Goal: Information Seeking & Learning: Learn about a topic

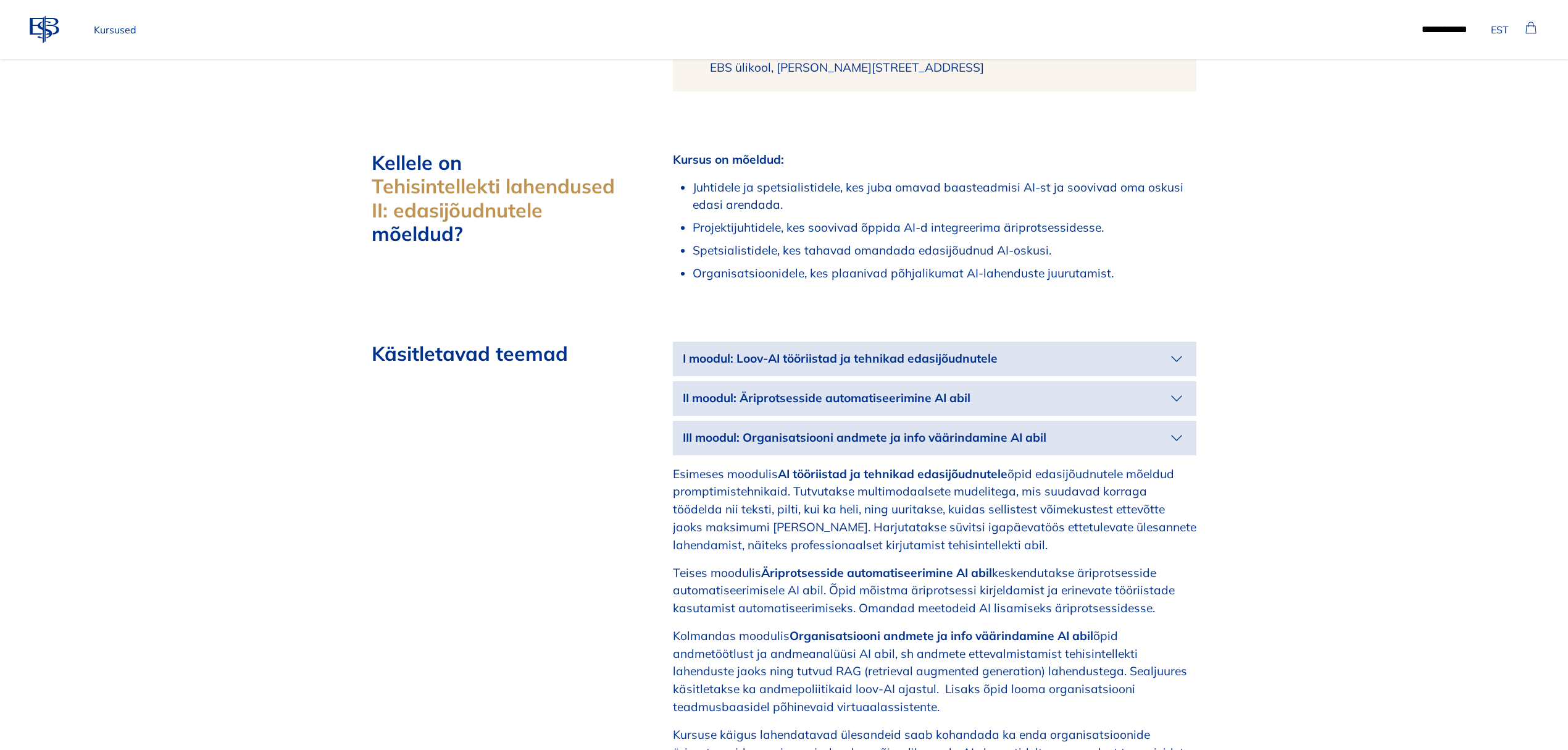
scroll to position [988, 0]
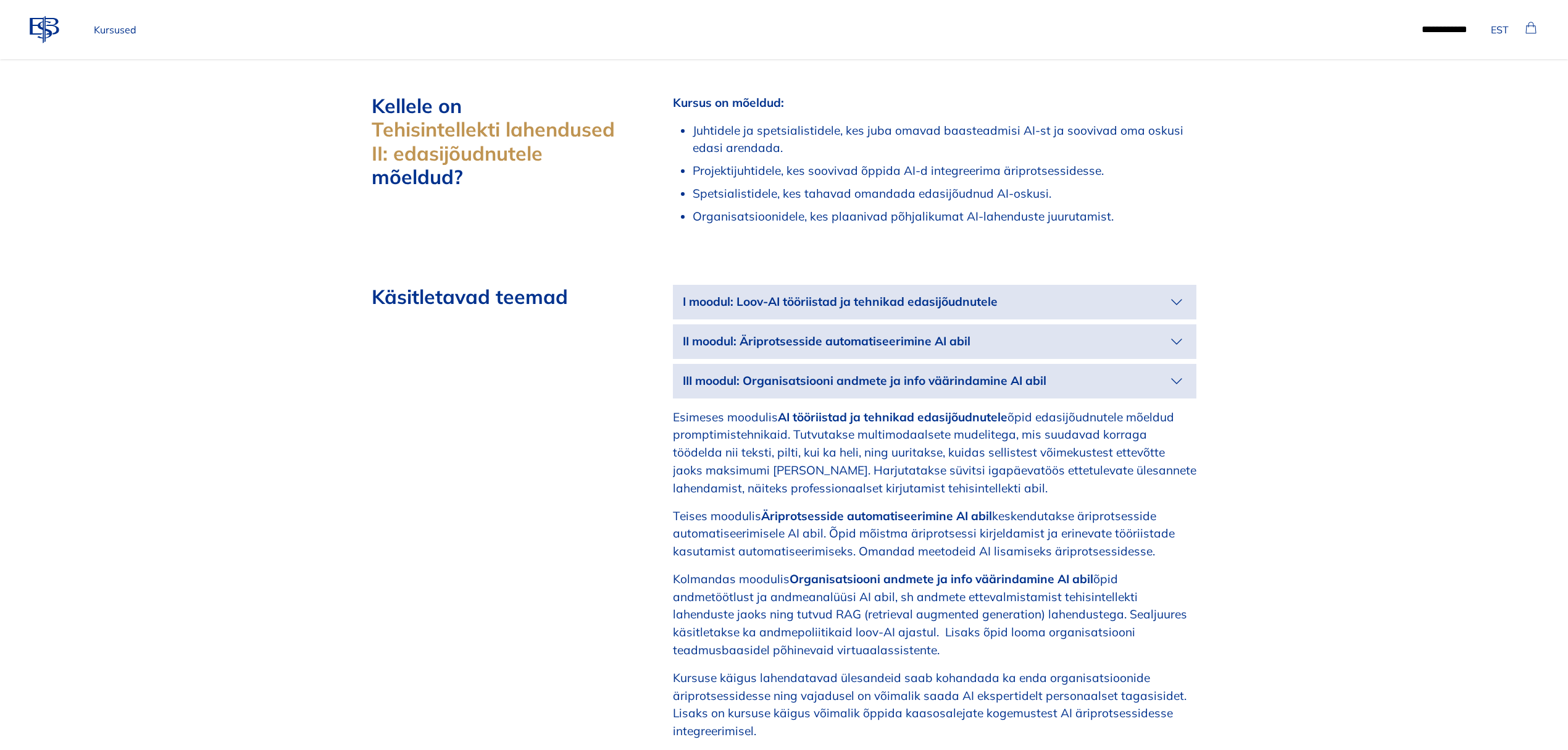
click at [1186, 299] on icon "button" at bounding box center [1176, 302] width 19 height 19
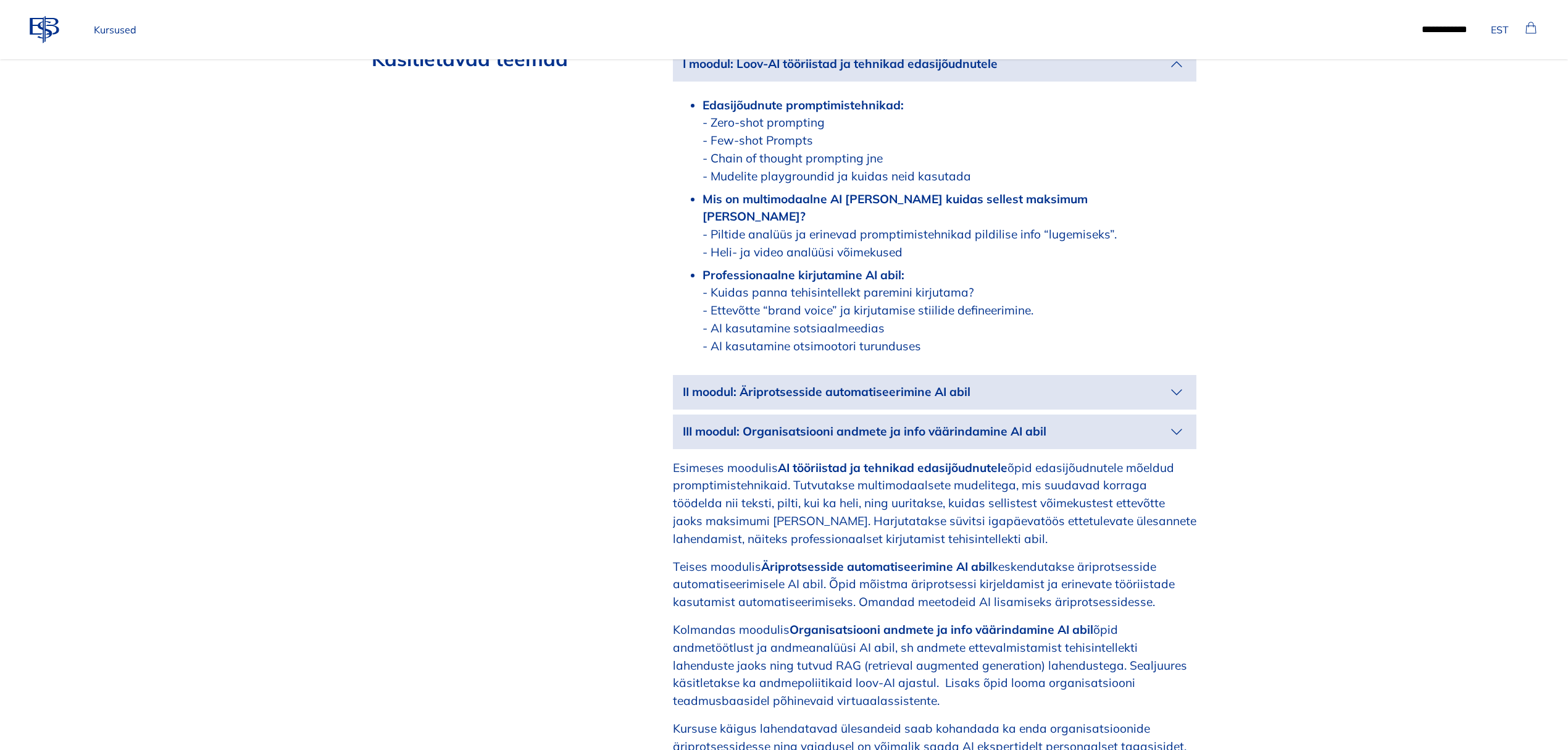
scroll to position [1236, 0]
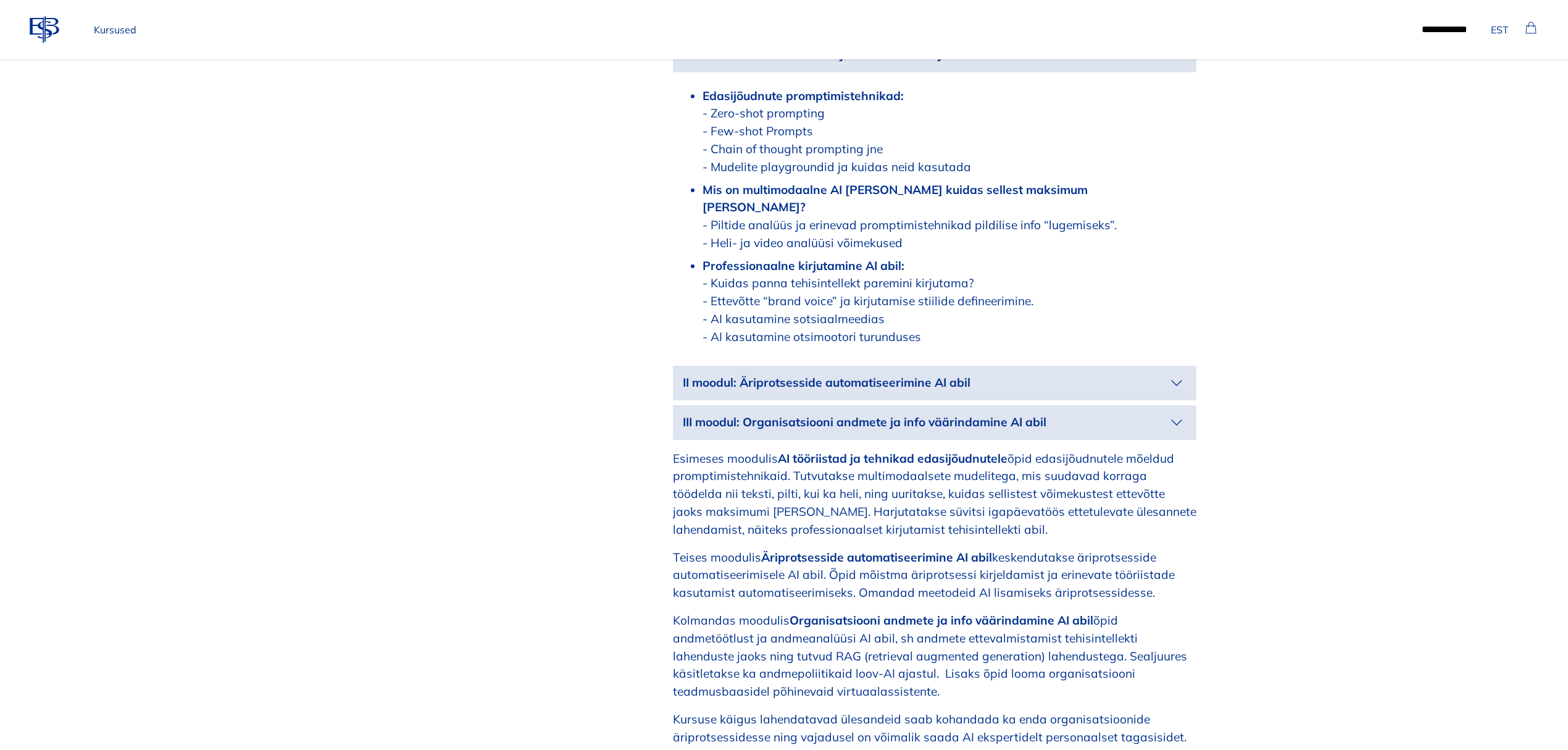
click at [1177, 373] on icon "button" at bounding box center [1176, 382] width 19 height 19
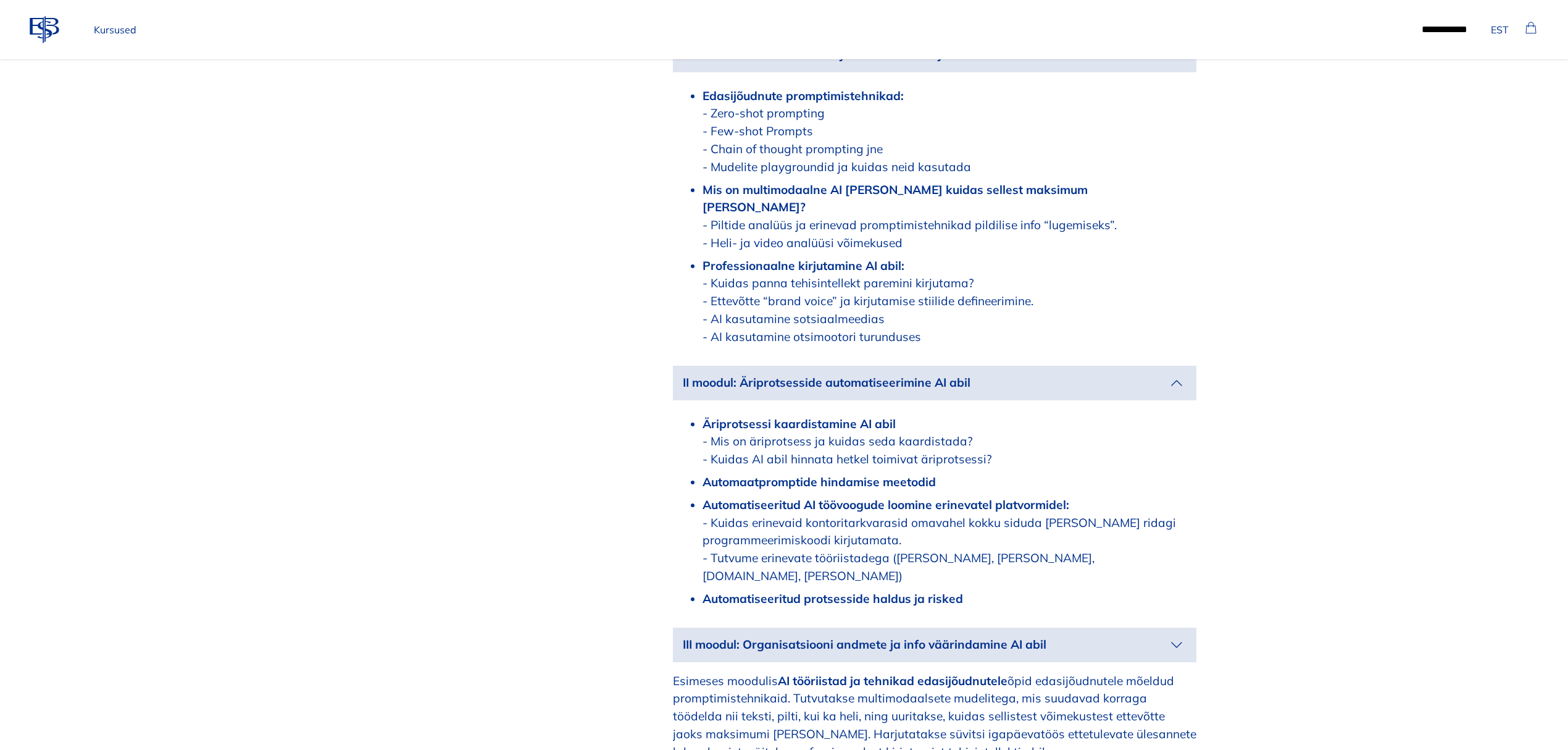
click at [1173, 635] on icon "button" at bounding box center [1176, 645] width 19 height 19
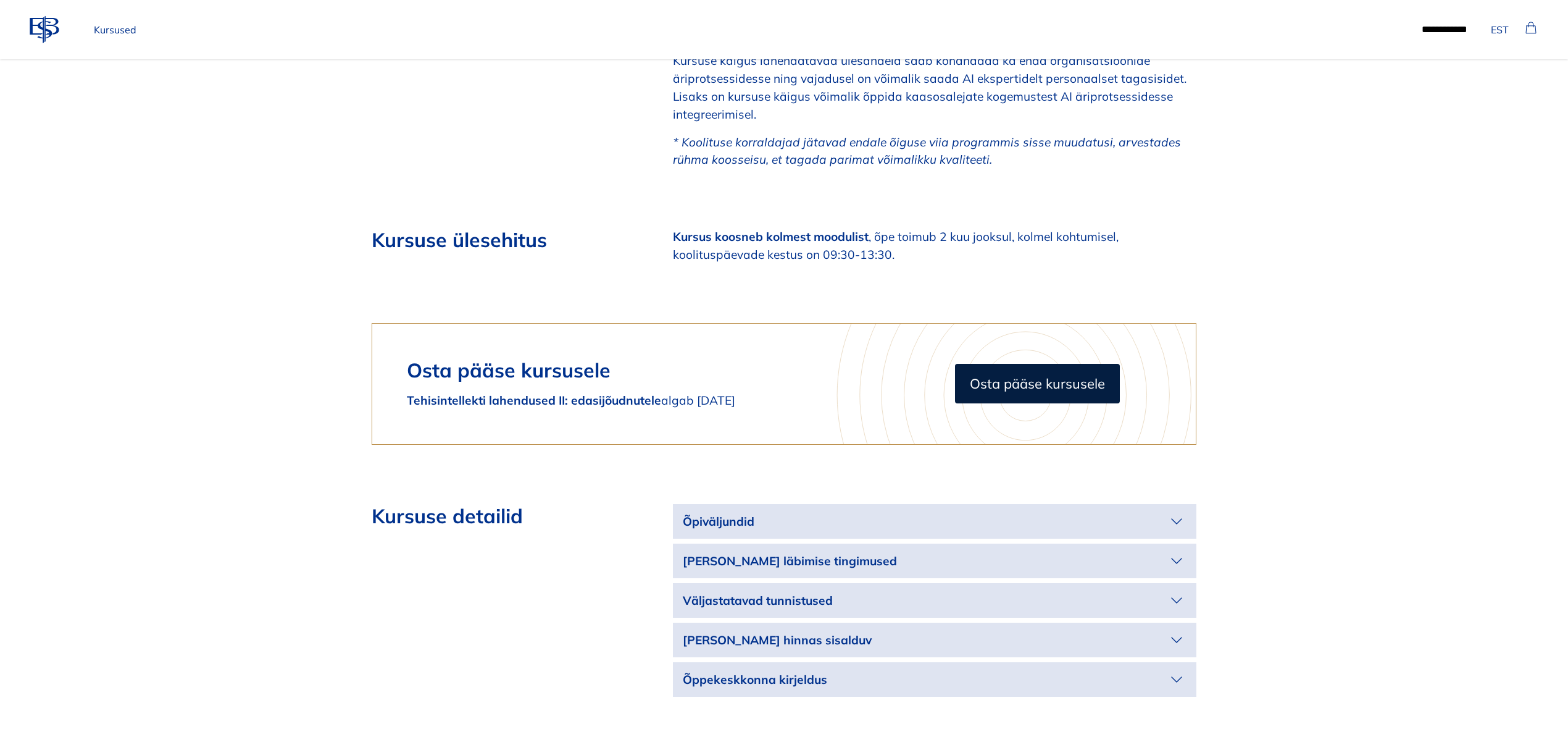
scroll to position [2552, 0]
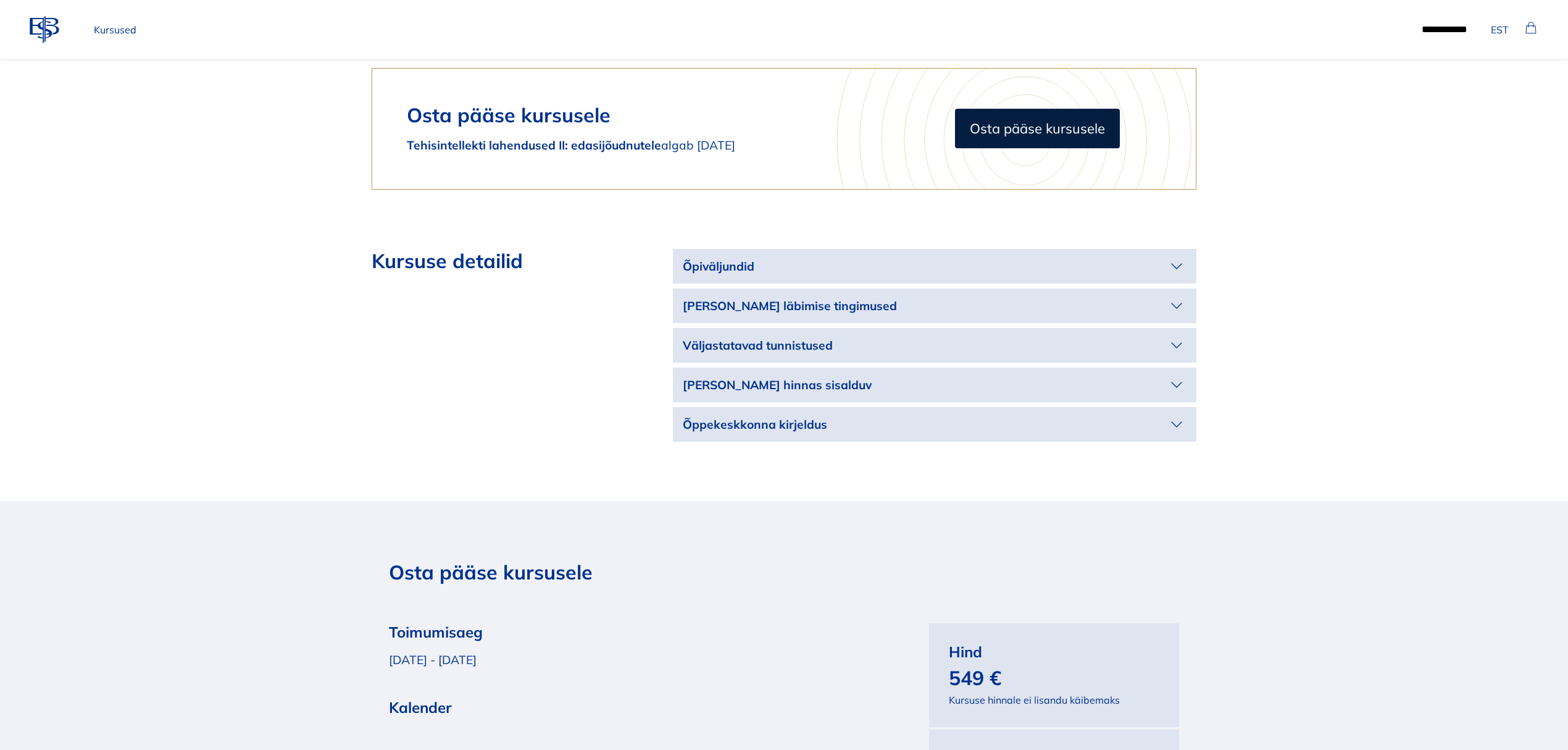
click at [1180, 256] on icon "button" at bounding box center [1176, 265] width 19 height 19
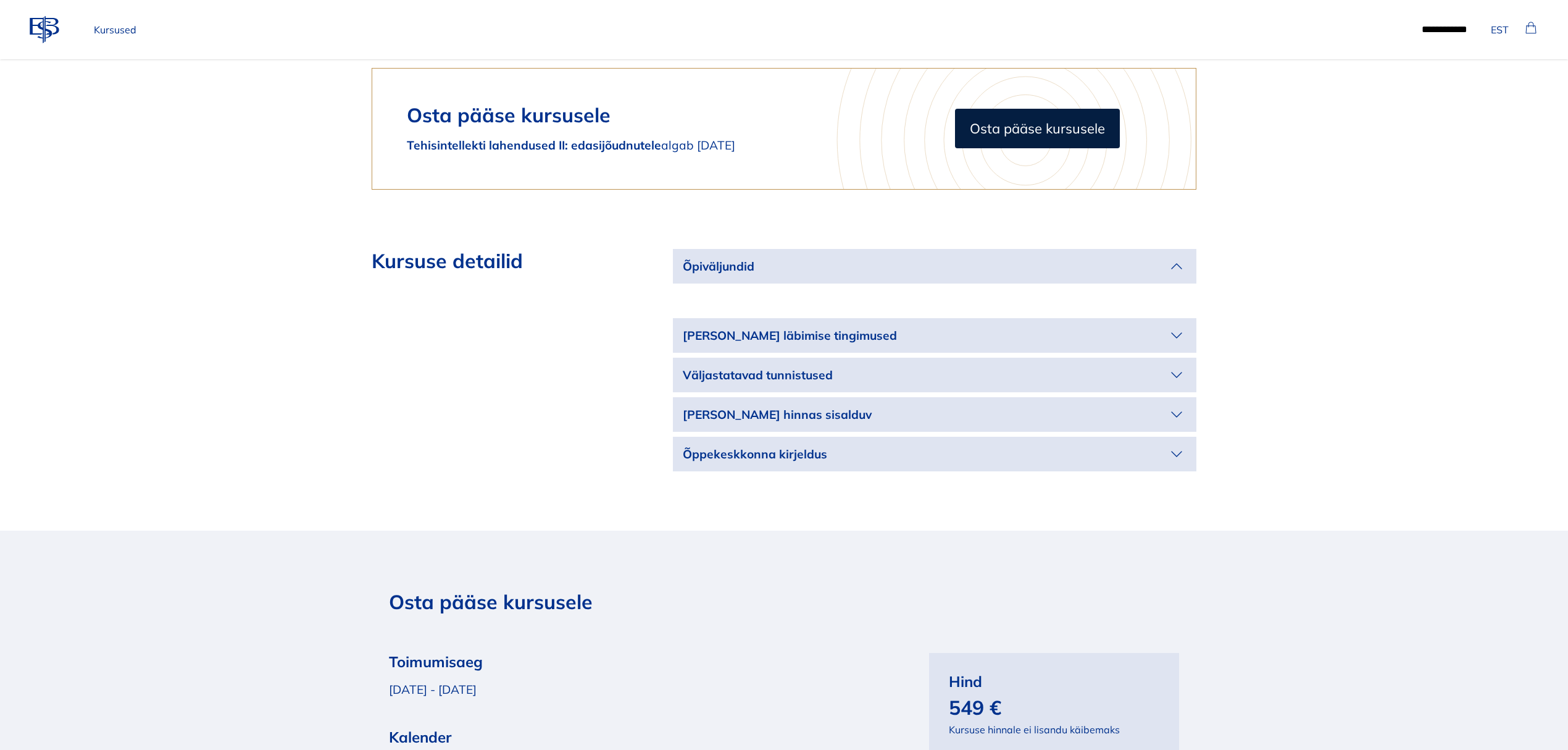
click at [1186, 326] on icon "button" at bounding box center [1176, 335] width 19 height 19
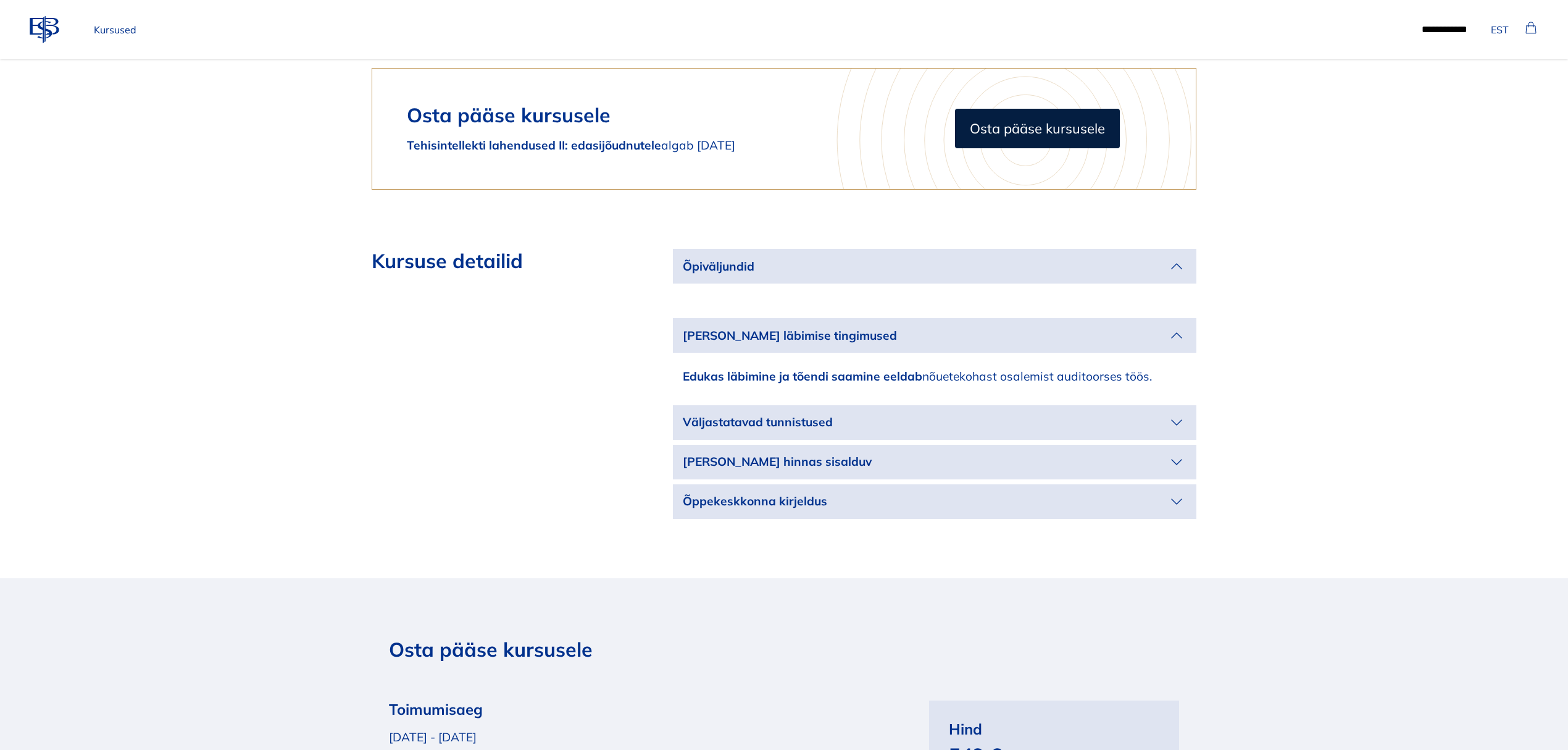
click at [1180, 413] on icon "button" at bounding box center [1176, 422] width 19 height 19
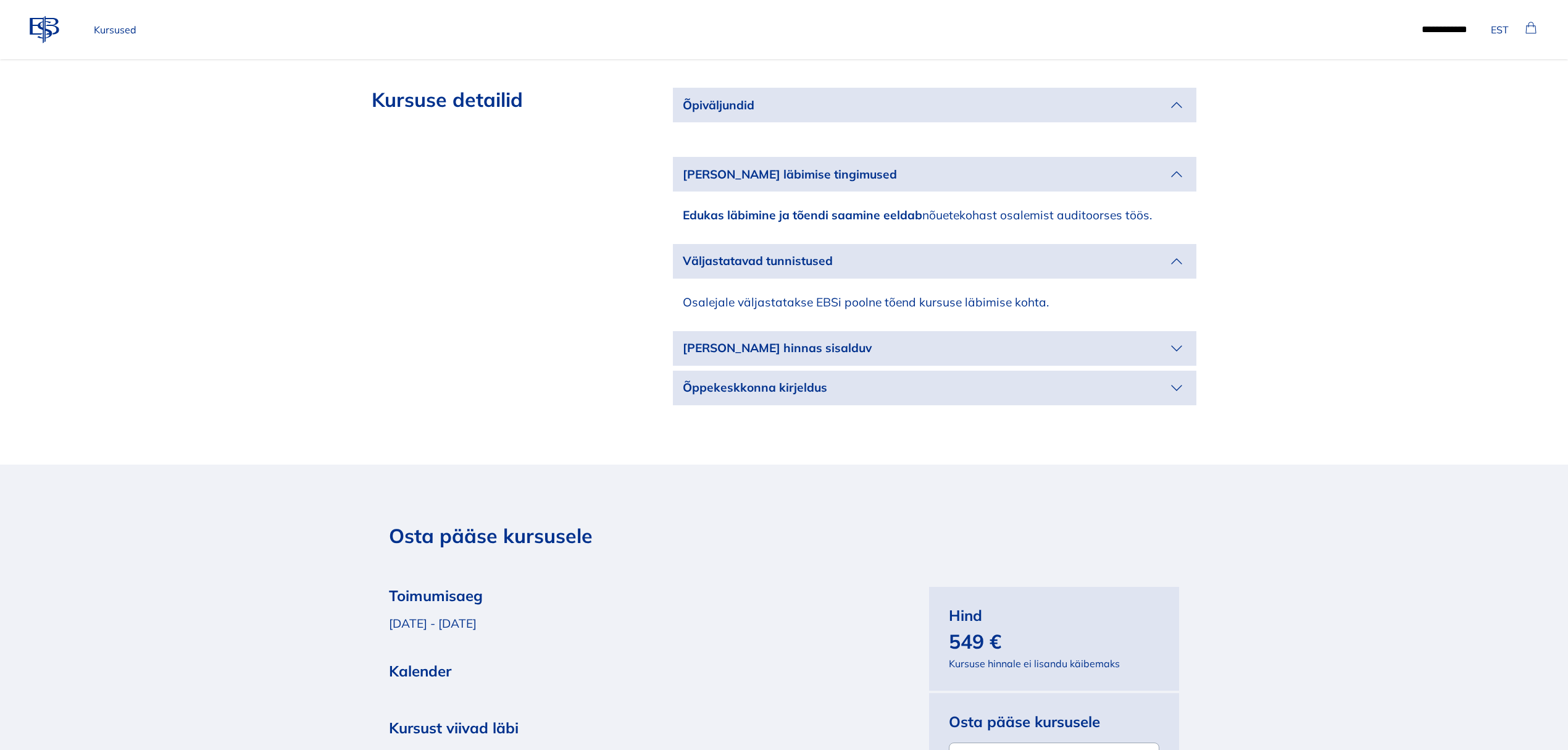
scroll to position [2718, 0]
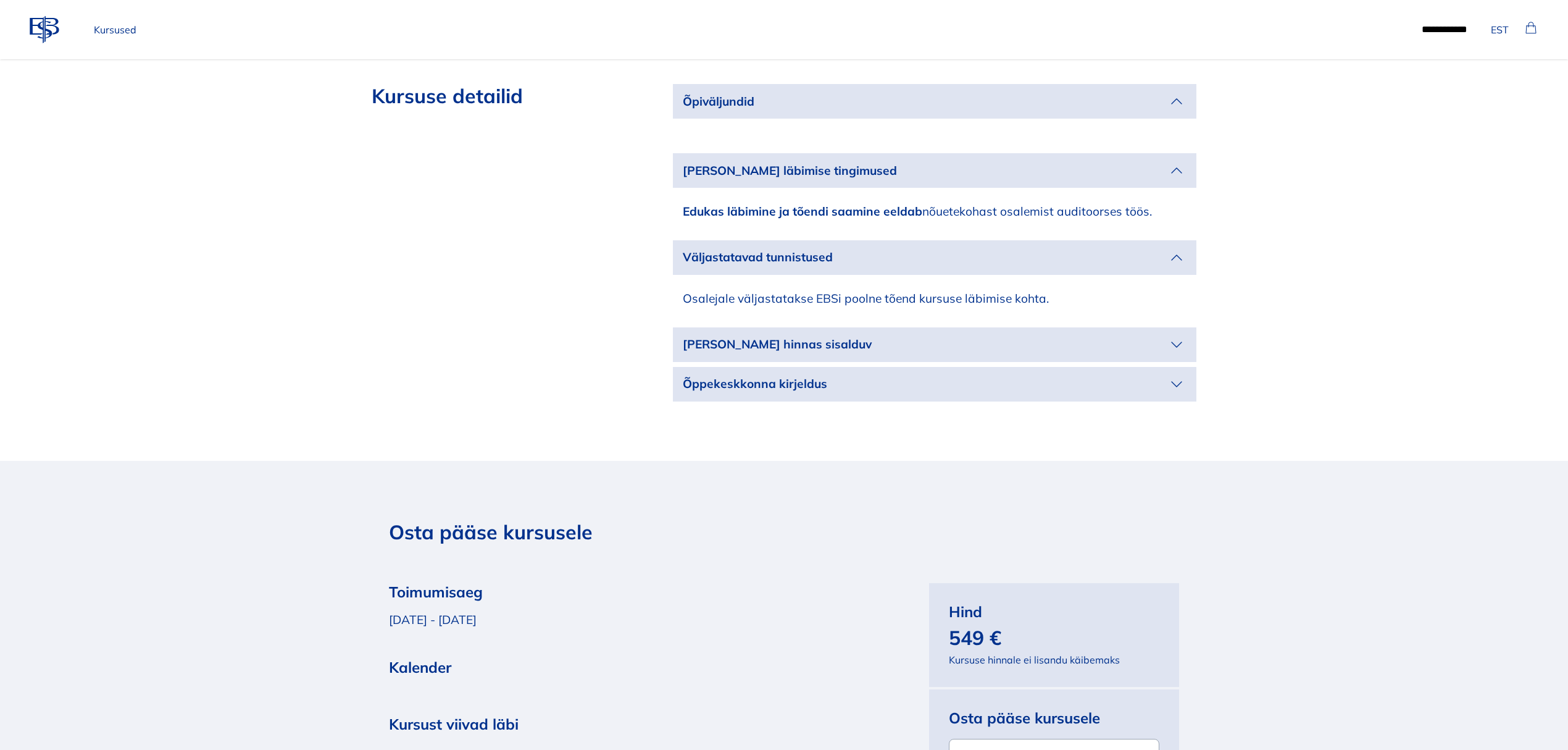
click at [1171, 335] on icon "button" at bounding box center [1176, 344] width 19 height 19
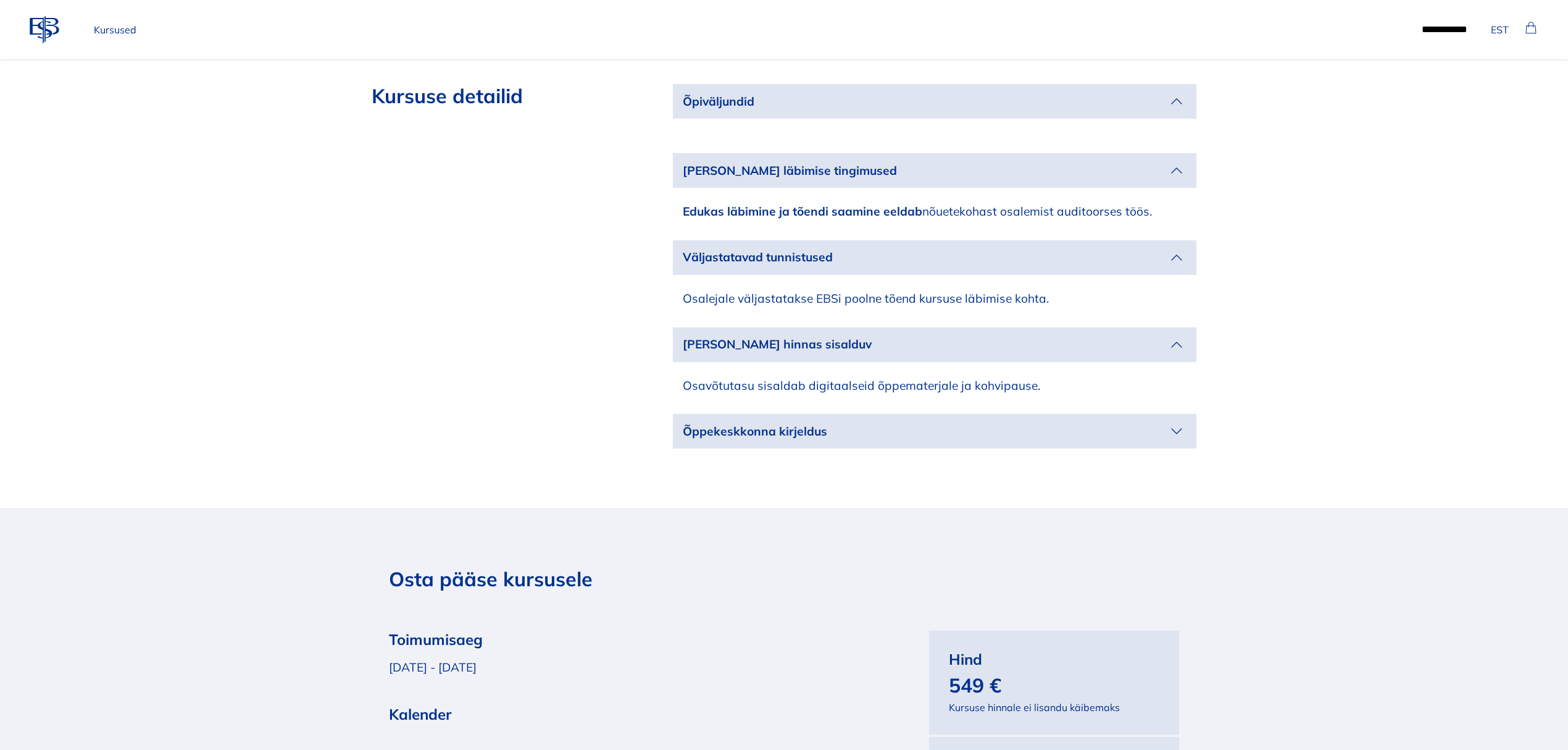
click at [1178, 421] on icon "button" at bounding box center [1176, 430] width 19 height 19
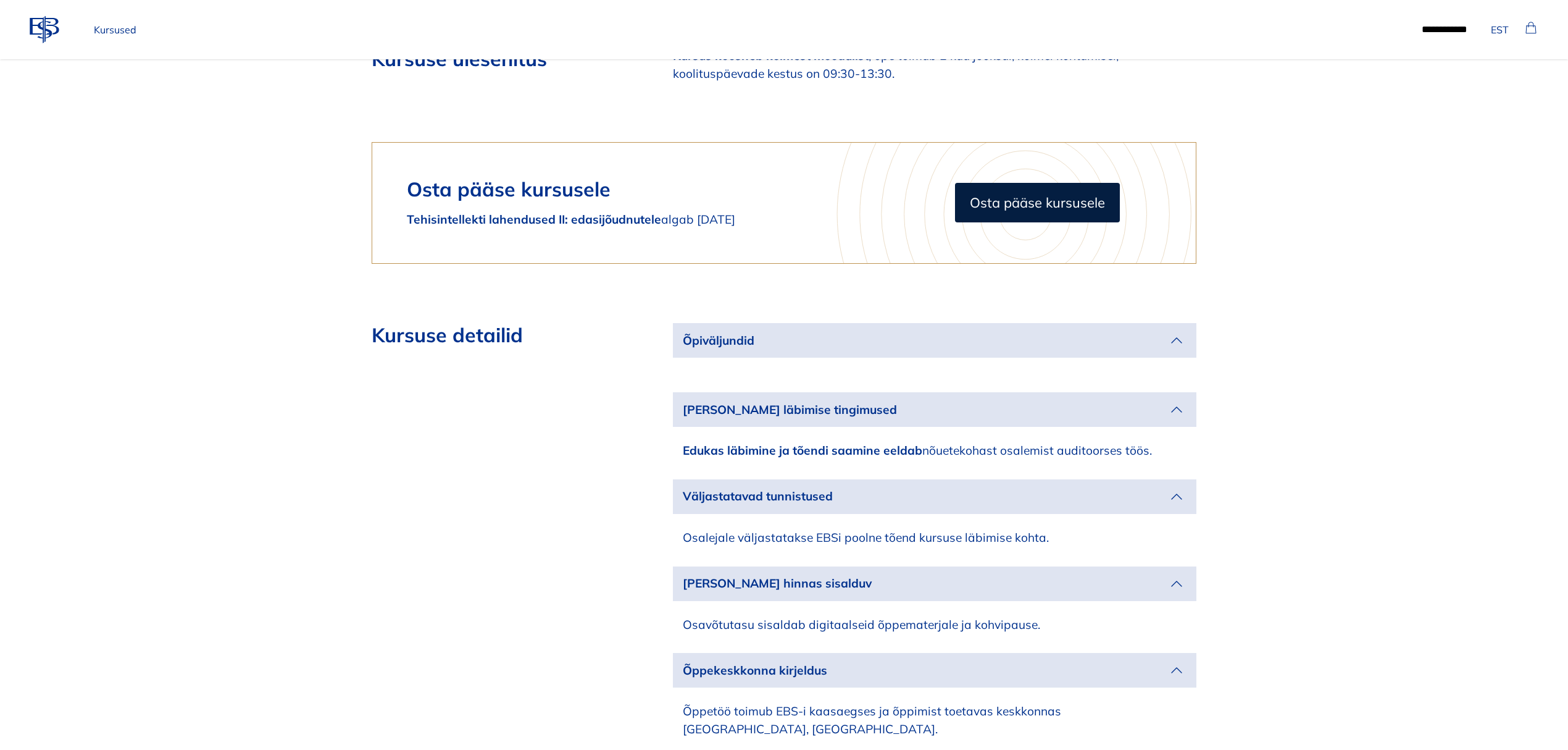
scroll to position [2306, 0]
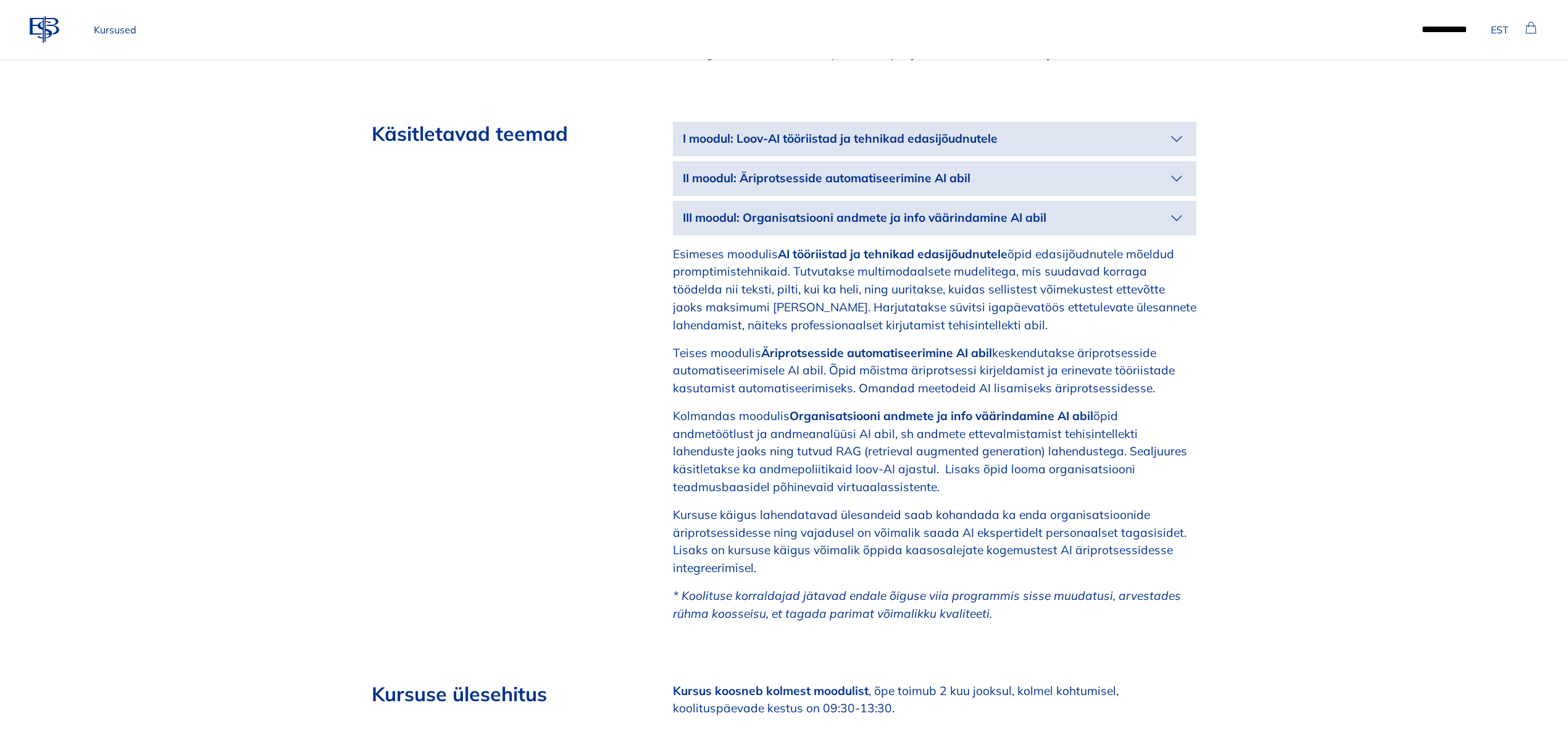
scroll to position [1153, 0]
click at [1174, 143] on icon "button" at bounding box center [1176, 137] width 19 height 19
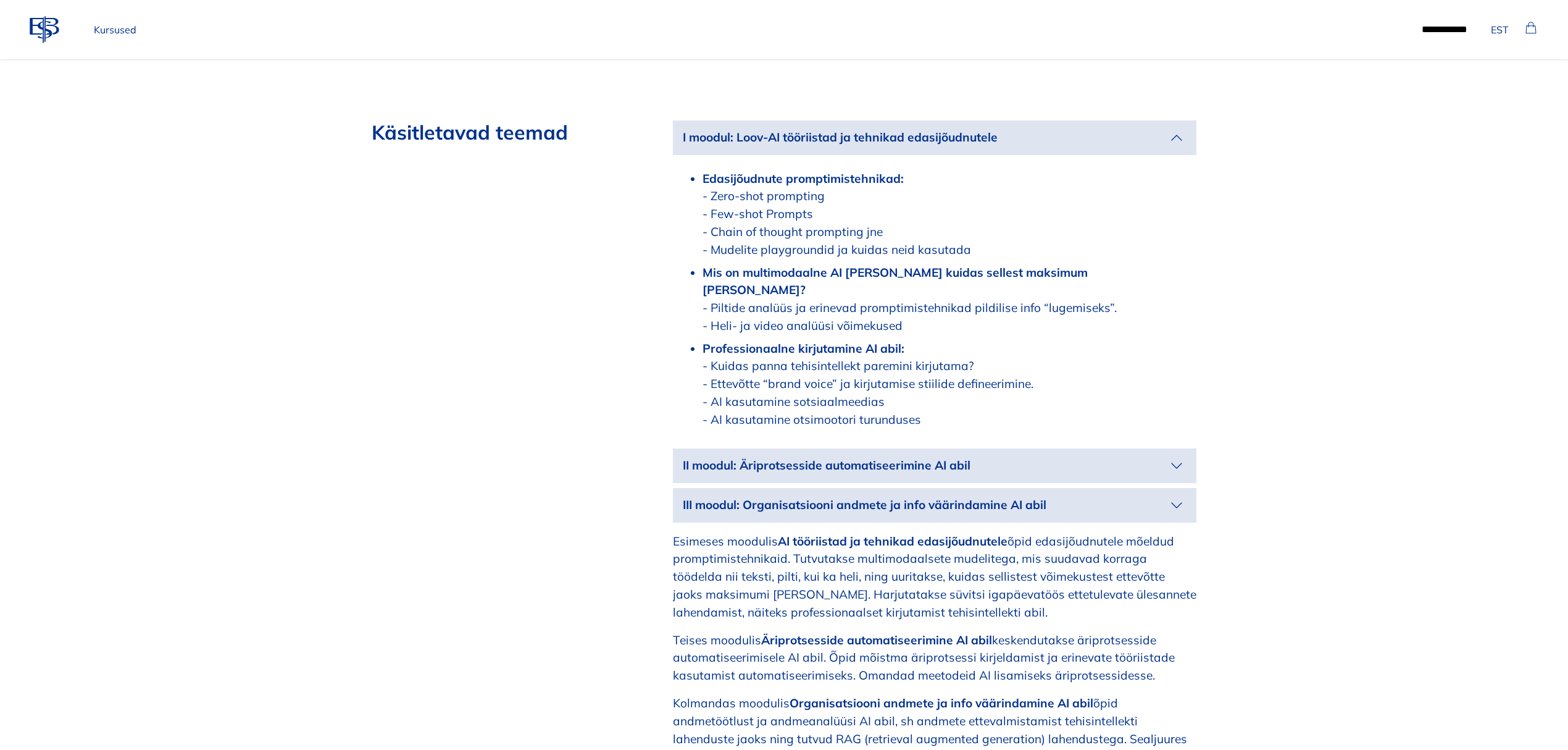
click at [1175, 456] on icon "button" at bounding box center [1176, 465] width 19 height 19
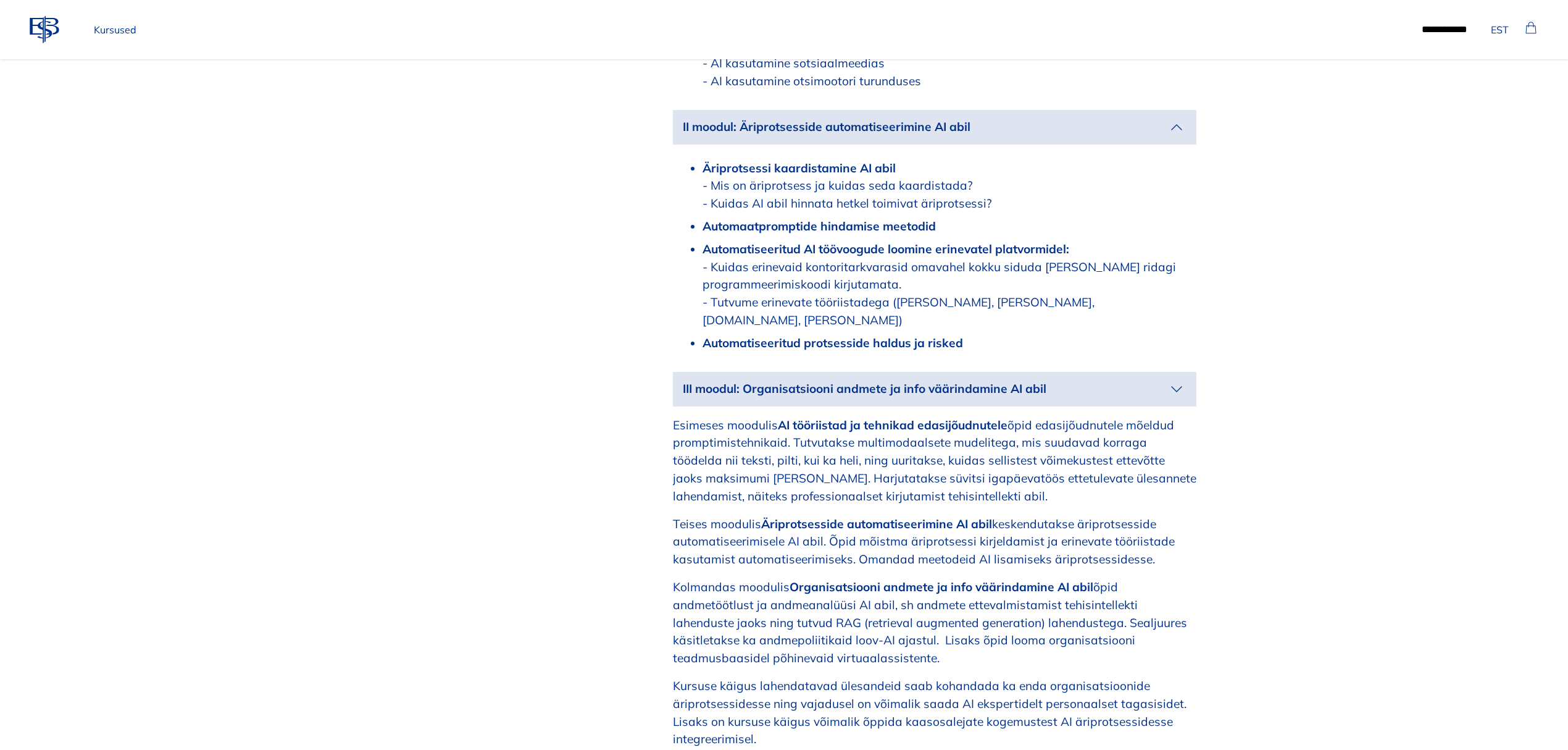
scroll to position [1564, 0]
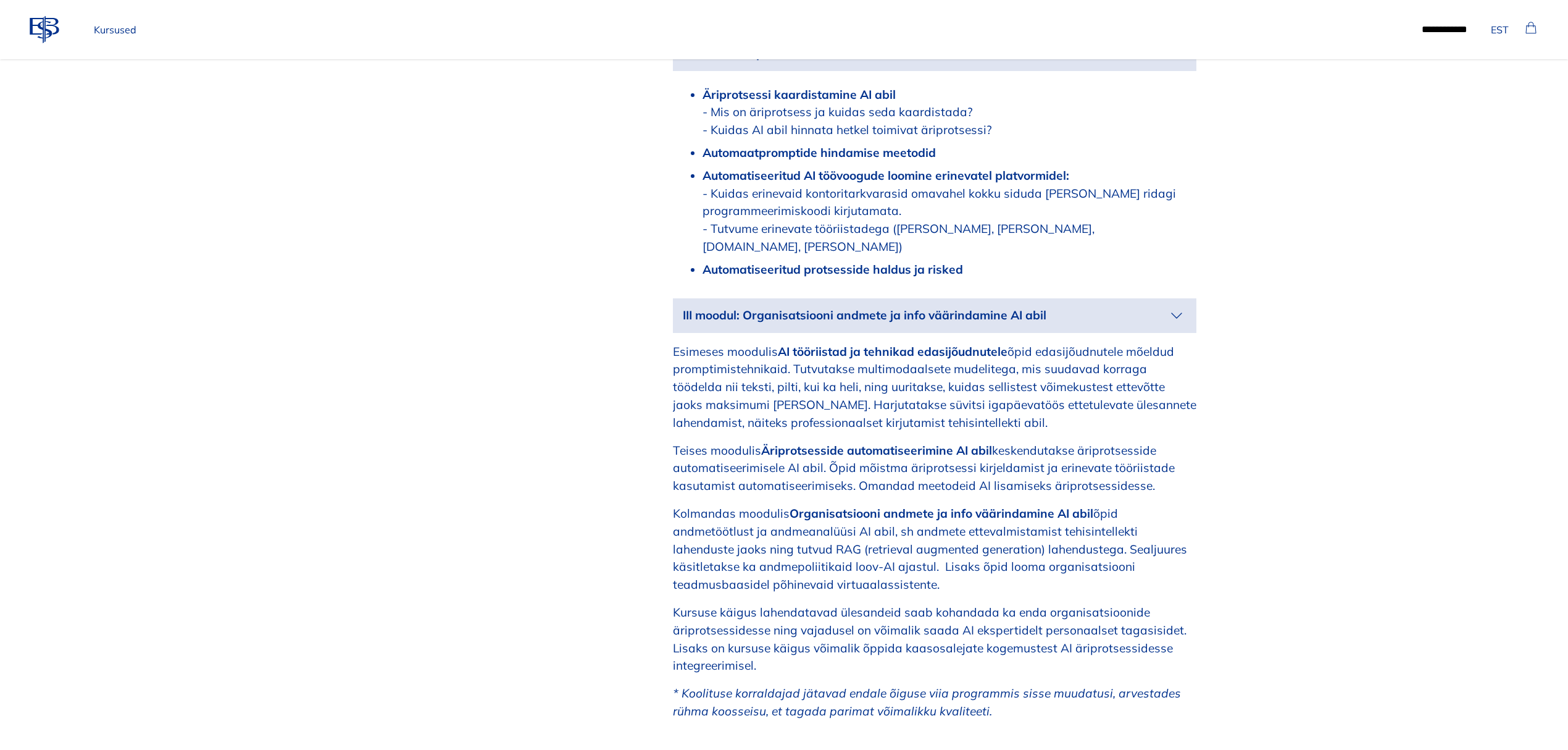
click at [1165, 306] on p "III moodul: Organisatsiooni andmete ja info väärindamine AI abil" at bounding box center [925, 315] width 484 height 18
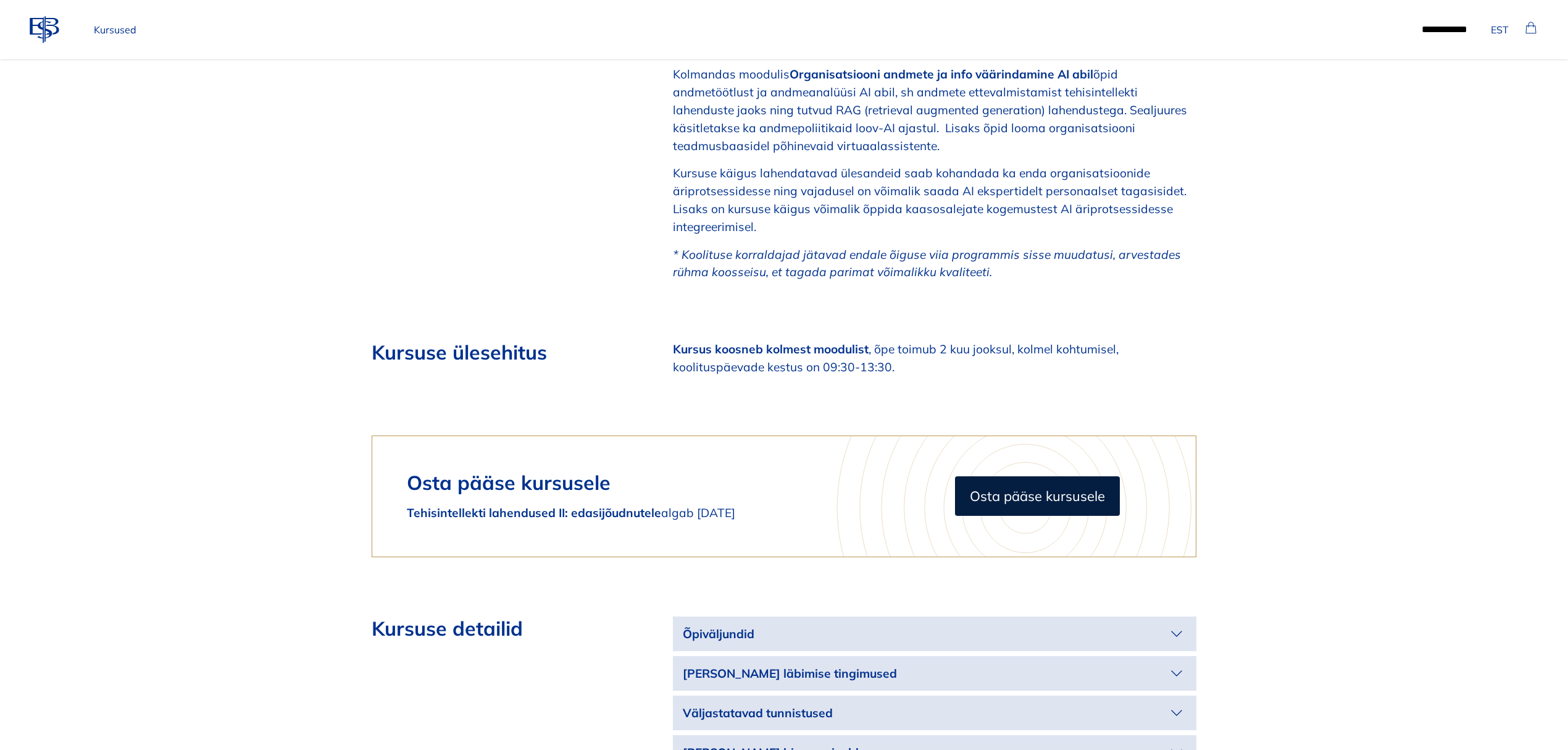
scroll to position [2224, 0]
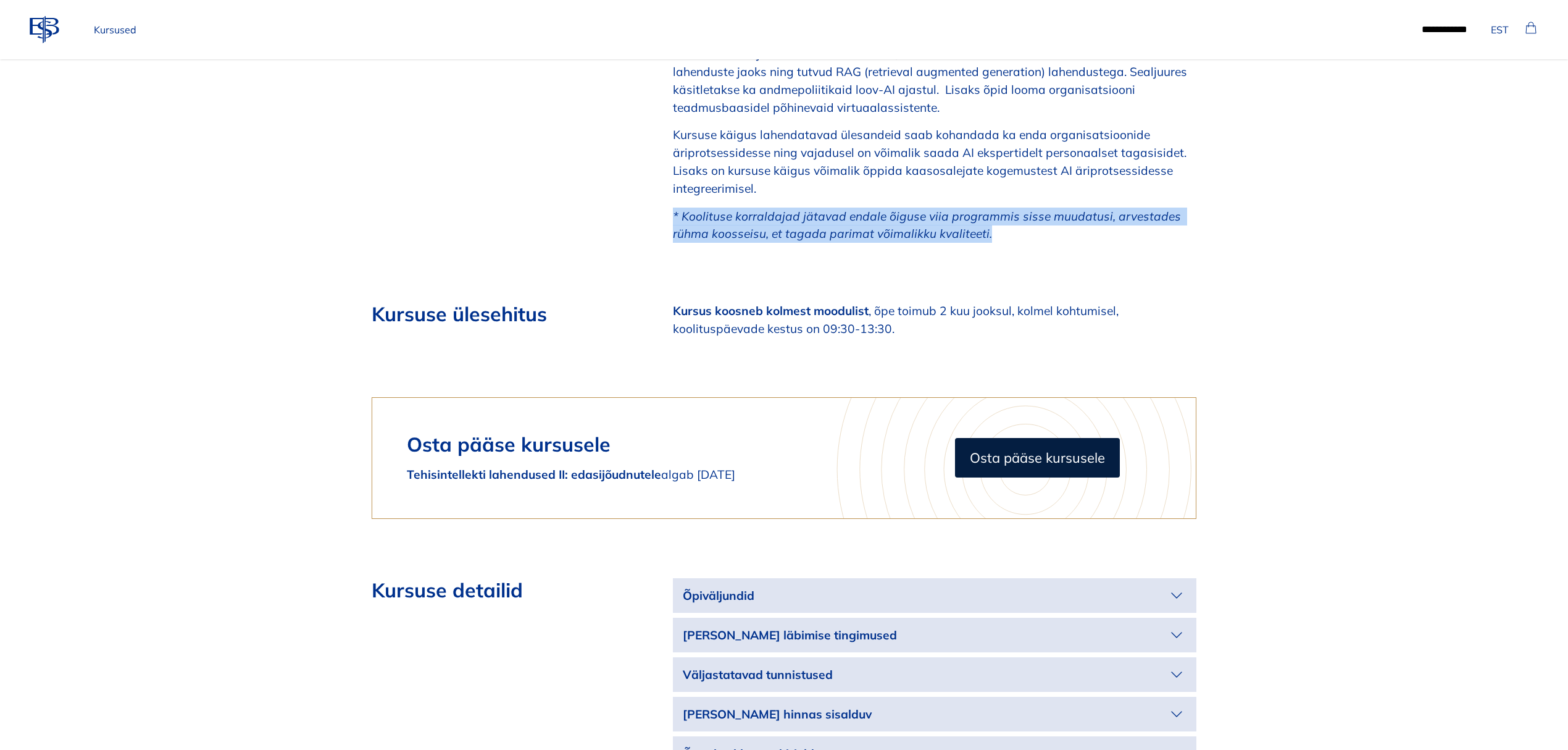
drag, startPoint x: 1020, startPoint y: 199, endPoint x: 670, endPoint y: 178, distance: 350.6
copy em "* Koolituse korraldajad jätavad endale õiguse viia programmis sisse muudatusi, …"
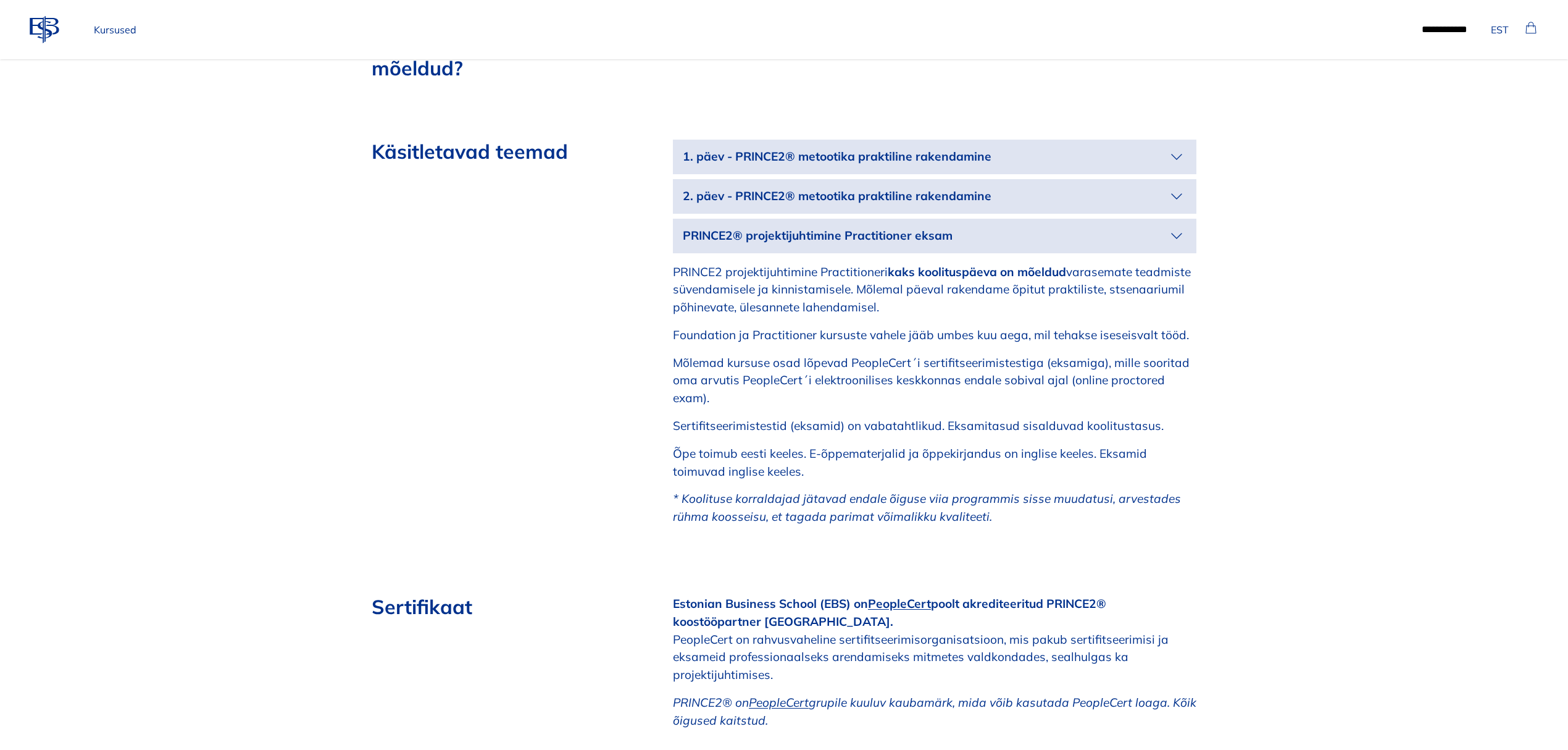
scroll to position [2058, 0]
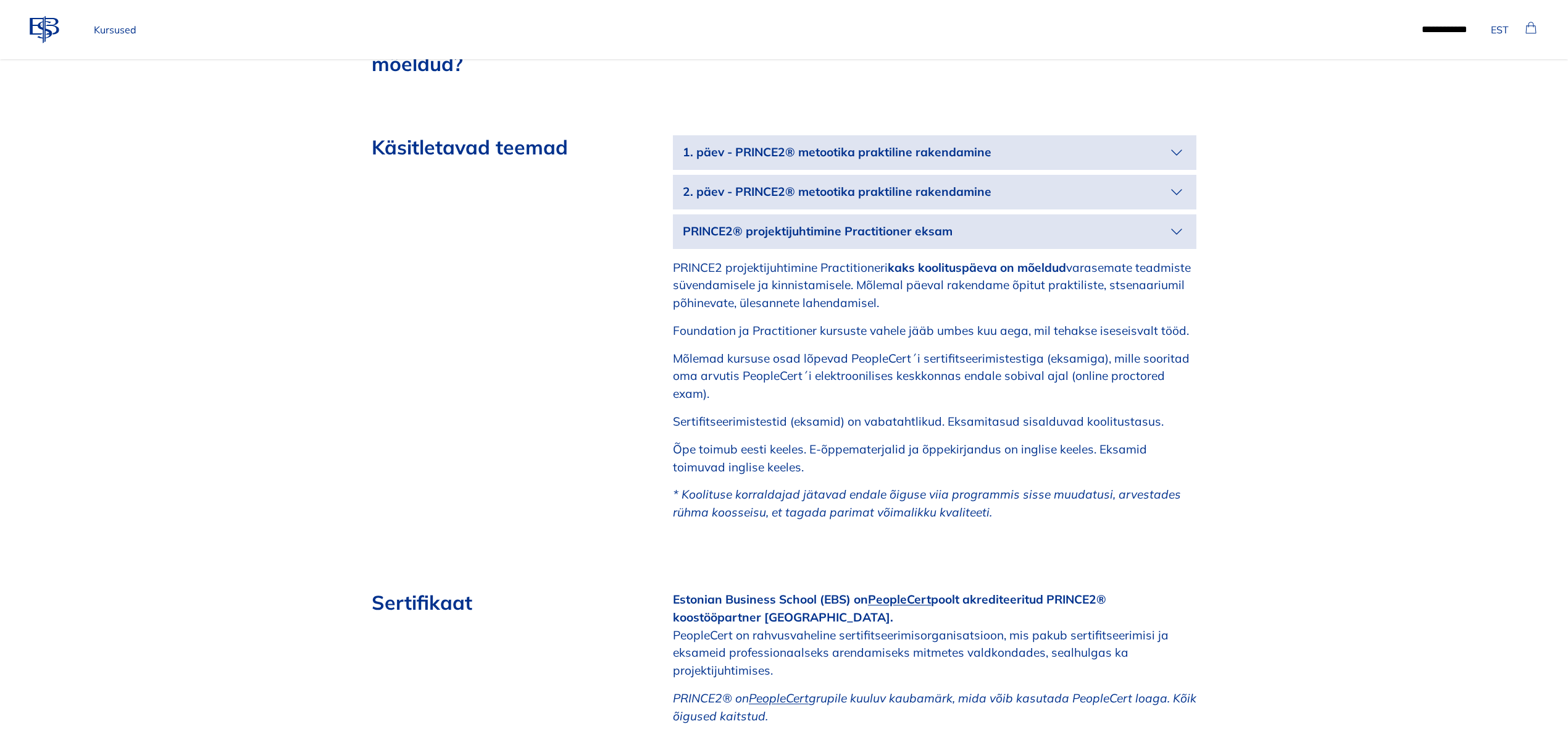
click at [1184, 222] on icon "button" at bounding box center [1176, 231] width 19 height 19
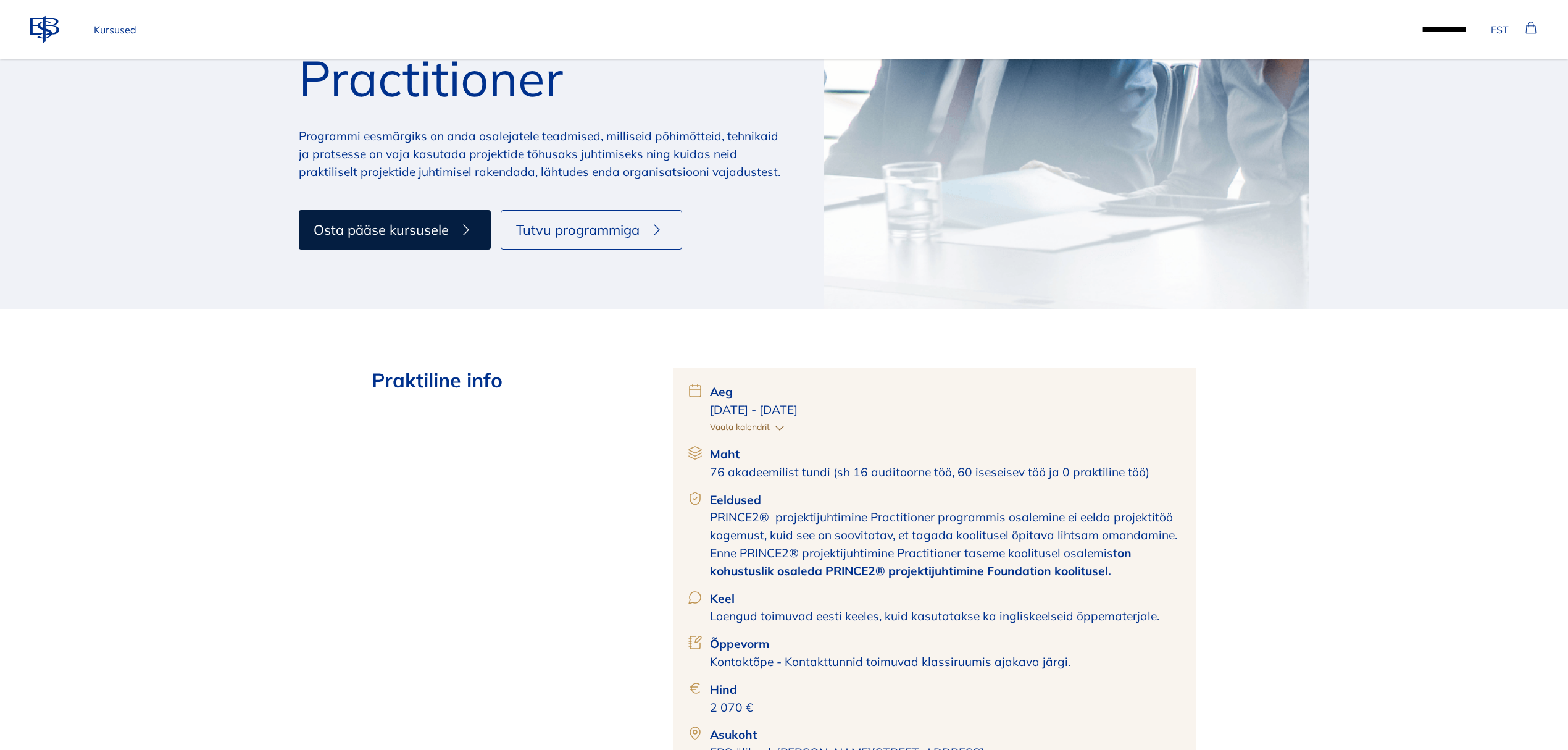
scroll to position [164, 0]
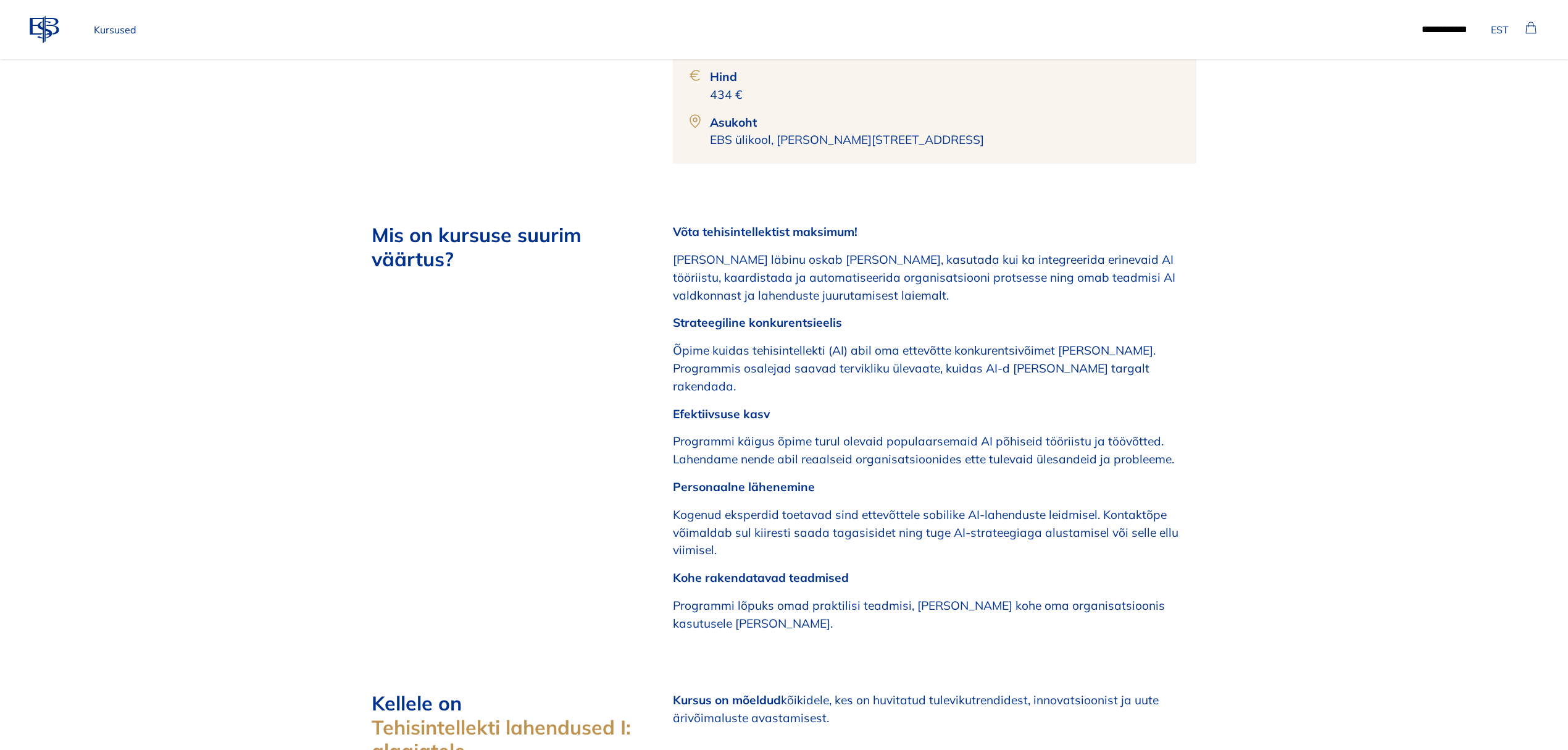
scroll to position [1070, 0]
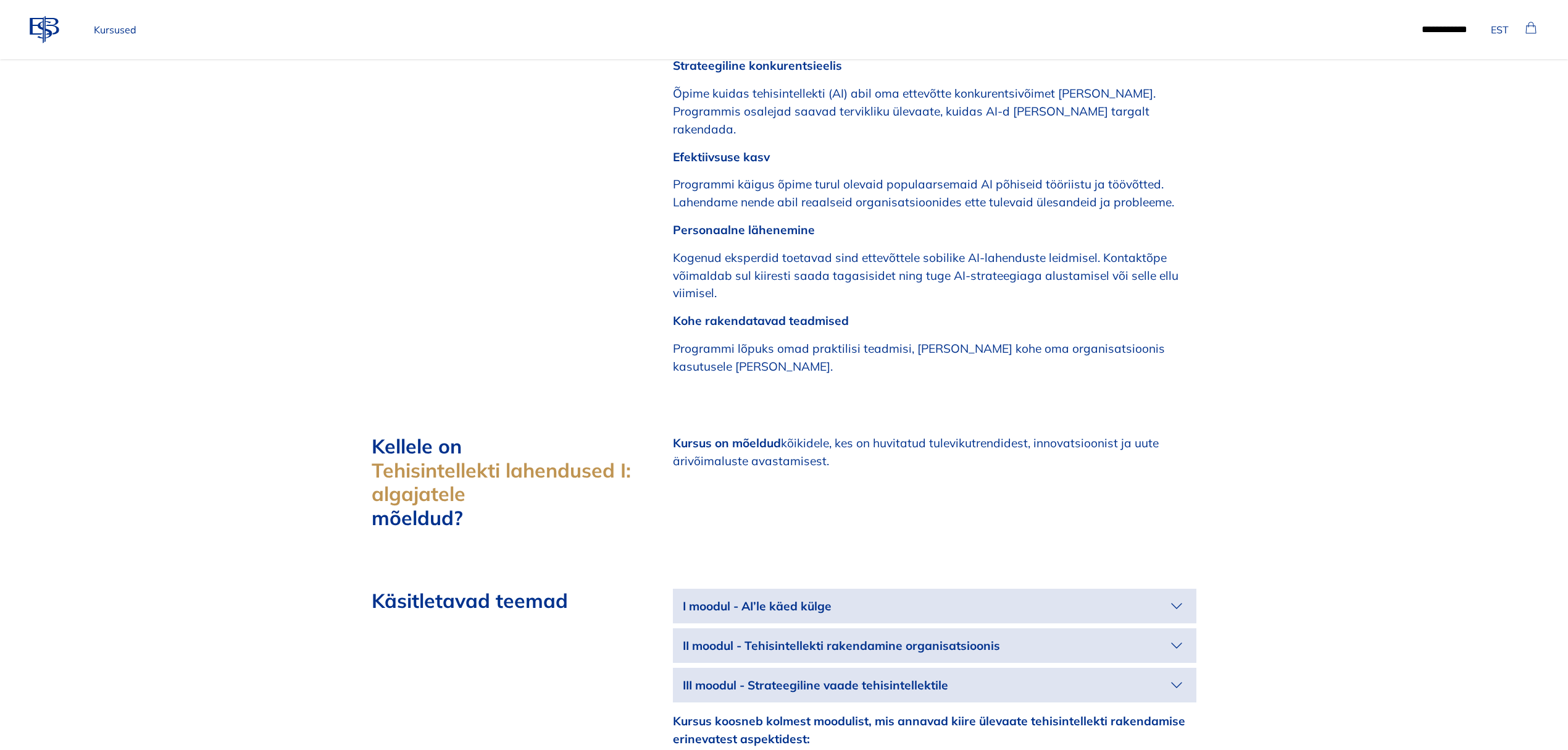
drag, startPoint x: 1279, startPoint y: 287, endPoint x: 1470, endPoint y: 16, distance: 331.5
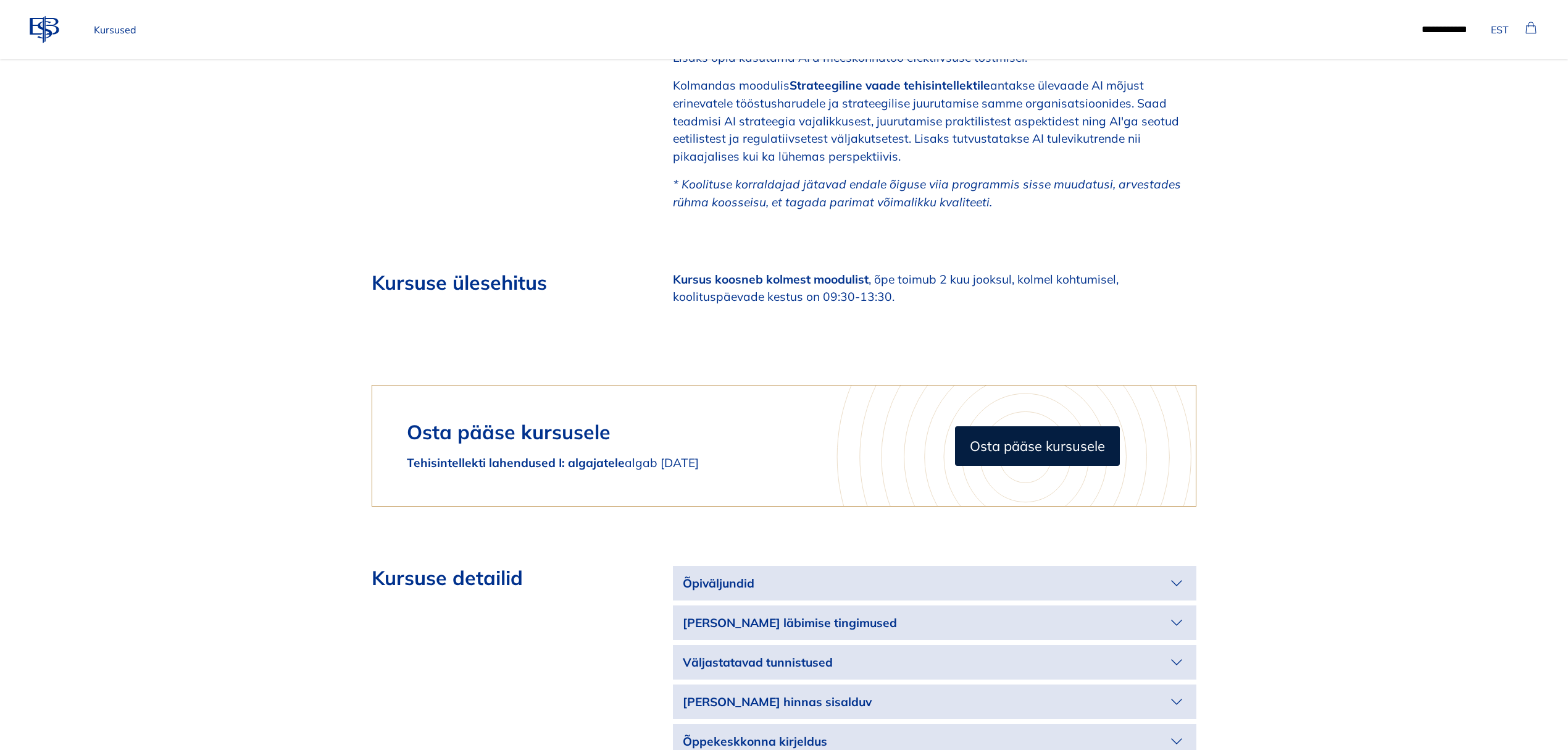
scroll to position [1707, 0]
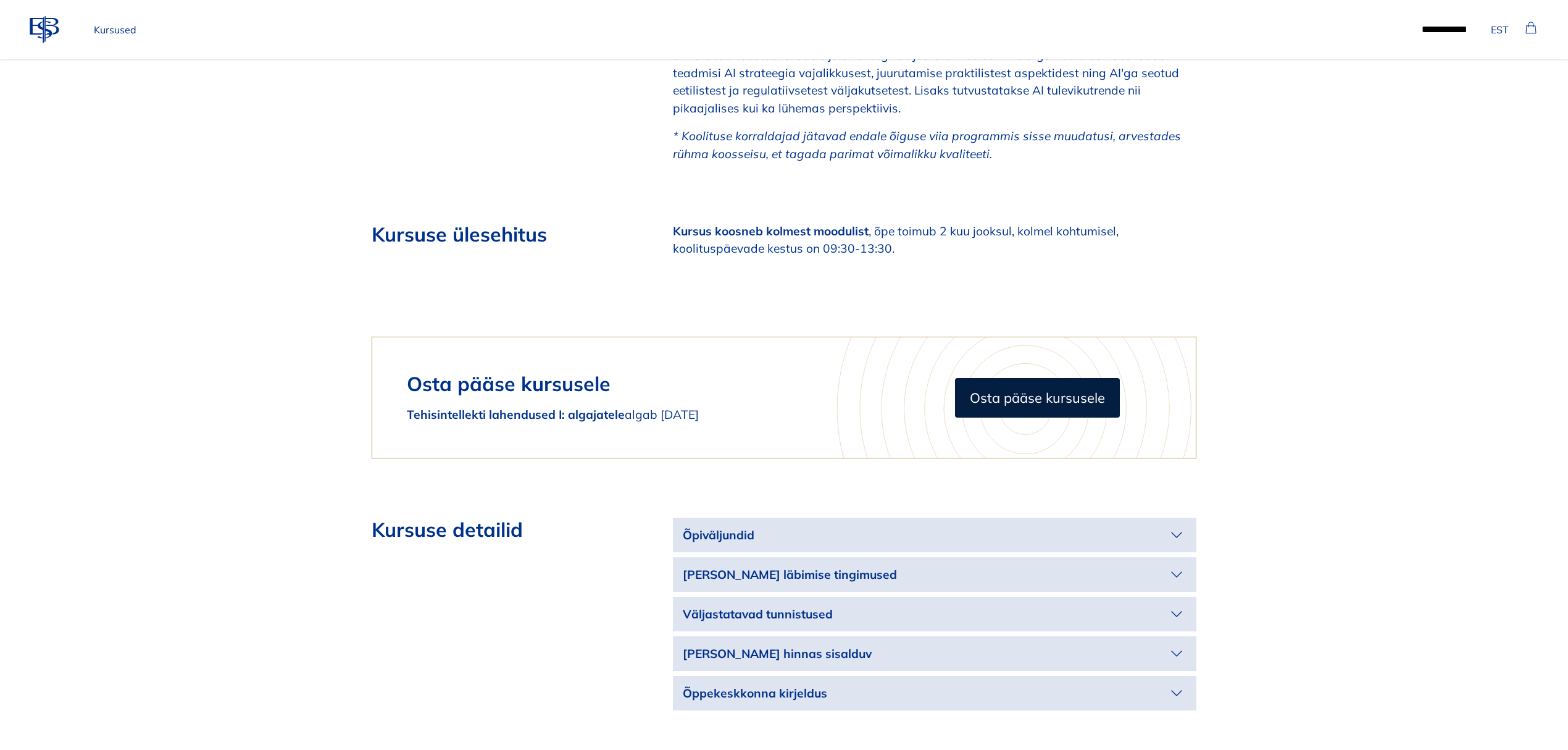
scroll to position [2141, 0]
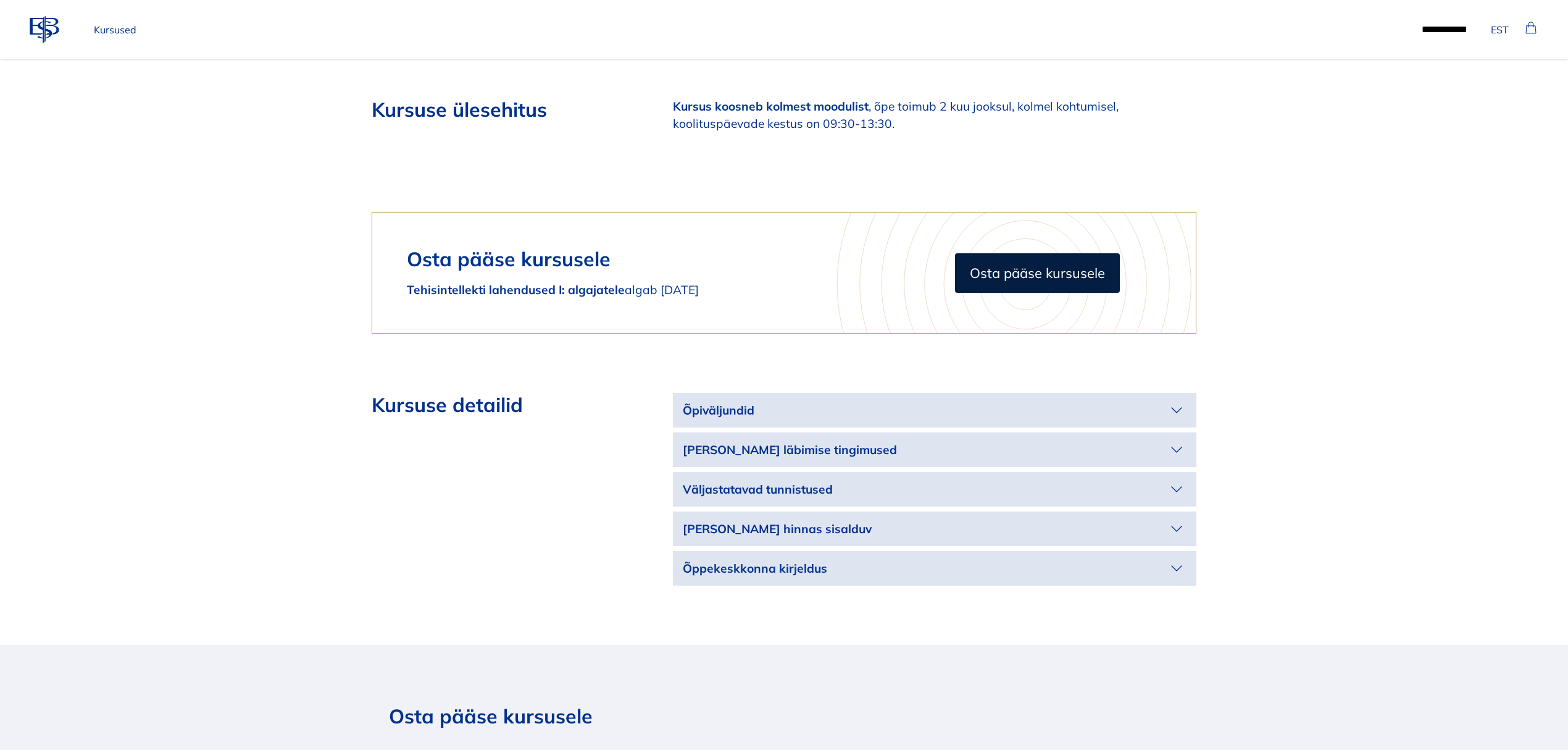
click at [1175, 400] on icon "button" at bounding box center [1176, 410] width 19 height 19
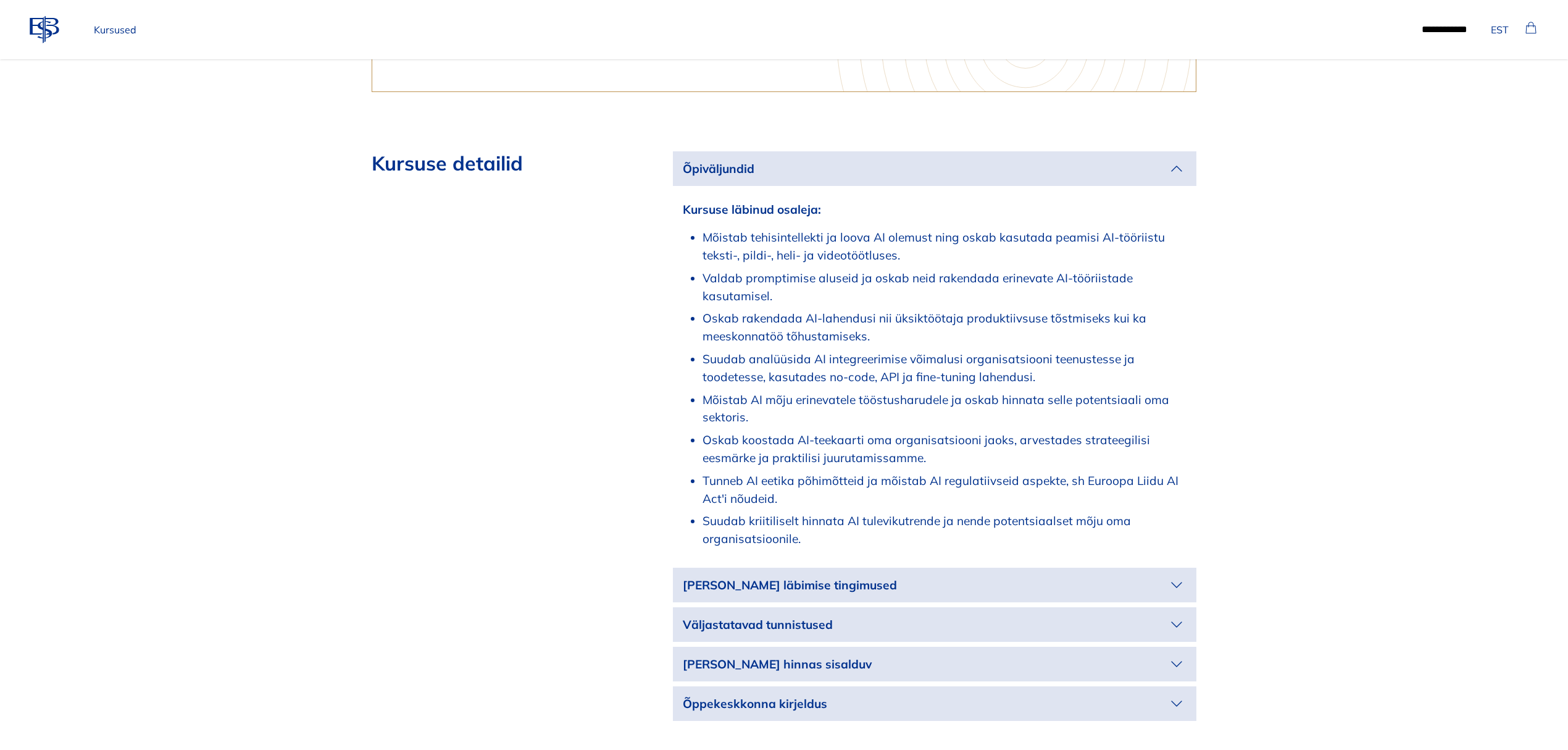
scroll to position [2470, 0]
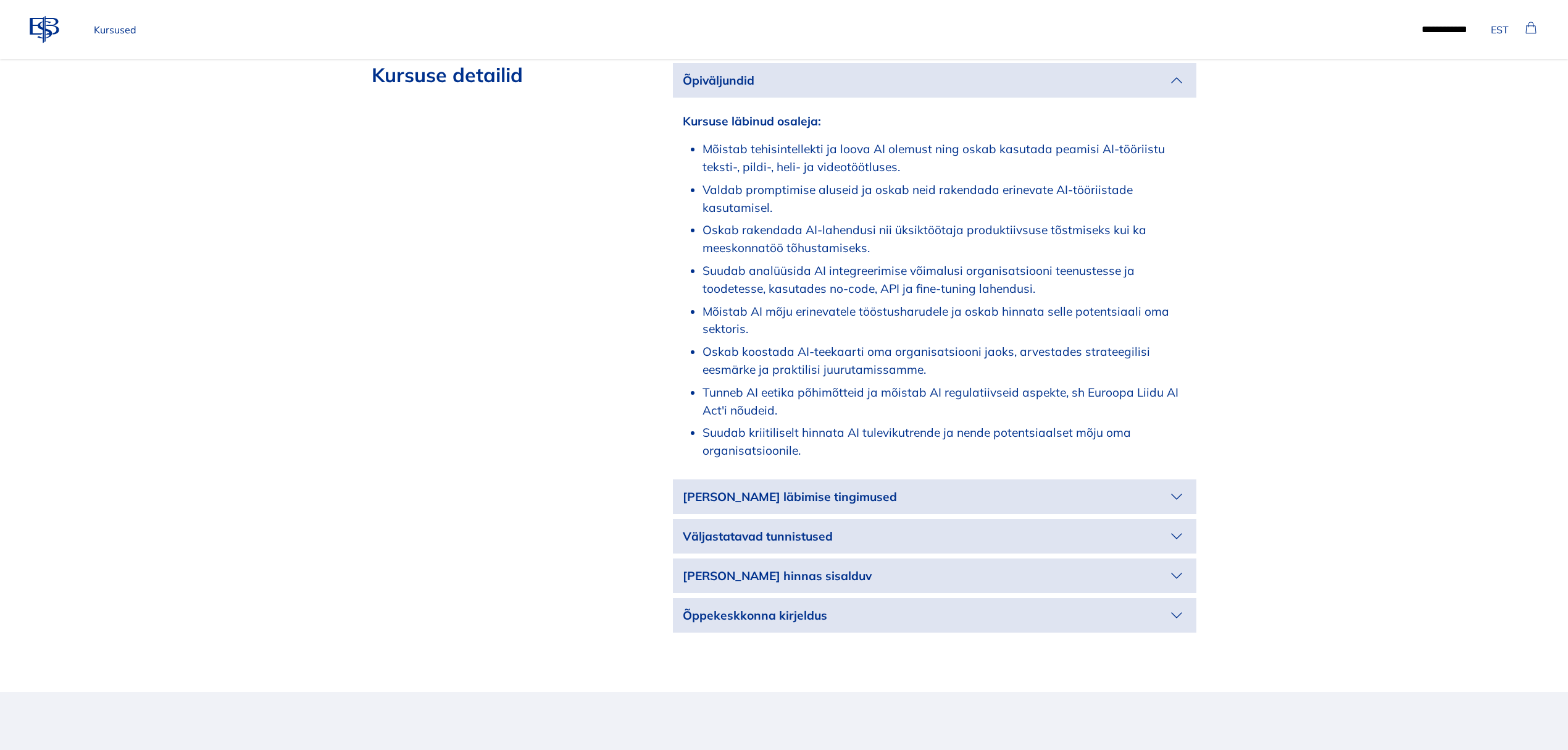
click at [1159, 488] on p "[PERSON_NAME] läbimise tingimused" at bounding box center [925, 496] width 484 height 18
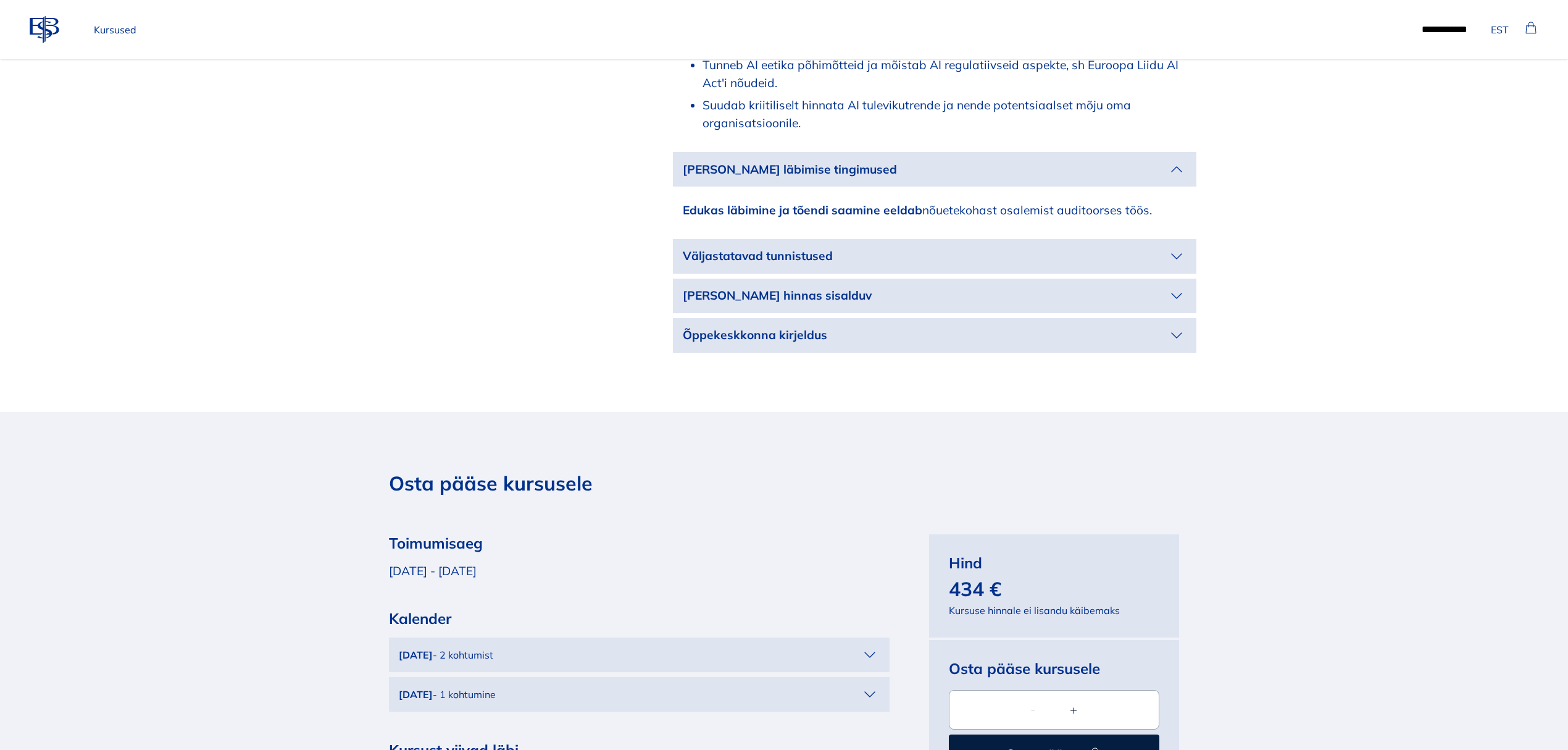
scroll to position [2800, 0]
click at [1150, 245] on p "Väljastatavad tunnistused" at bounding box center [925, 254] width 484 height 18
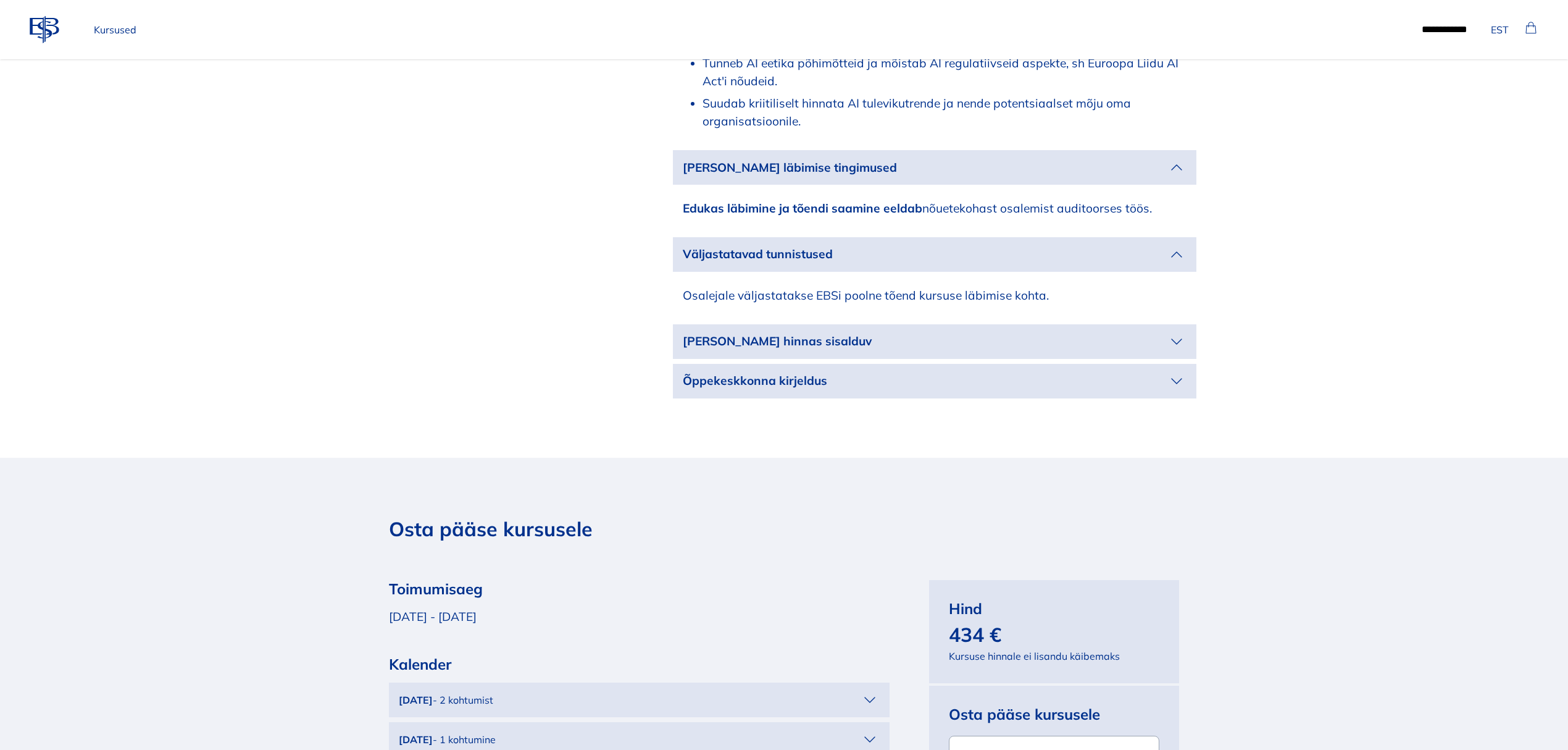
click at [1116, 324] on button "[PERSON_NAME] hinnas sisalduv" at bounding box center [934, 341] width 523 height 35
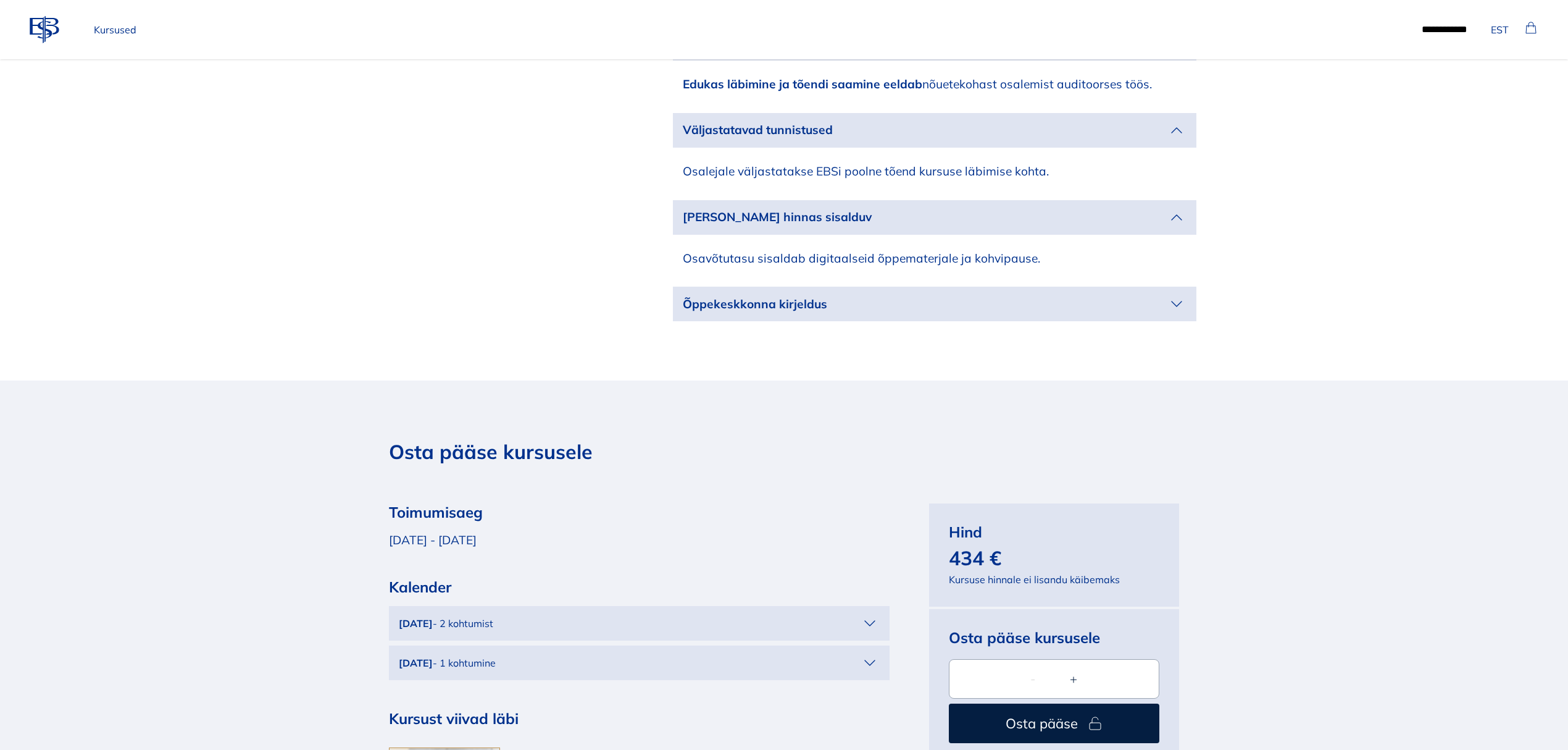
scroll to position [2964, 0]
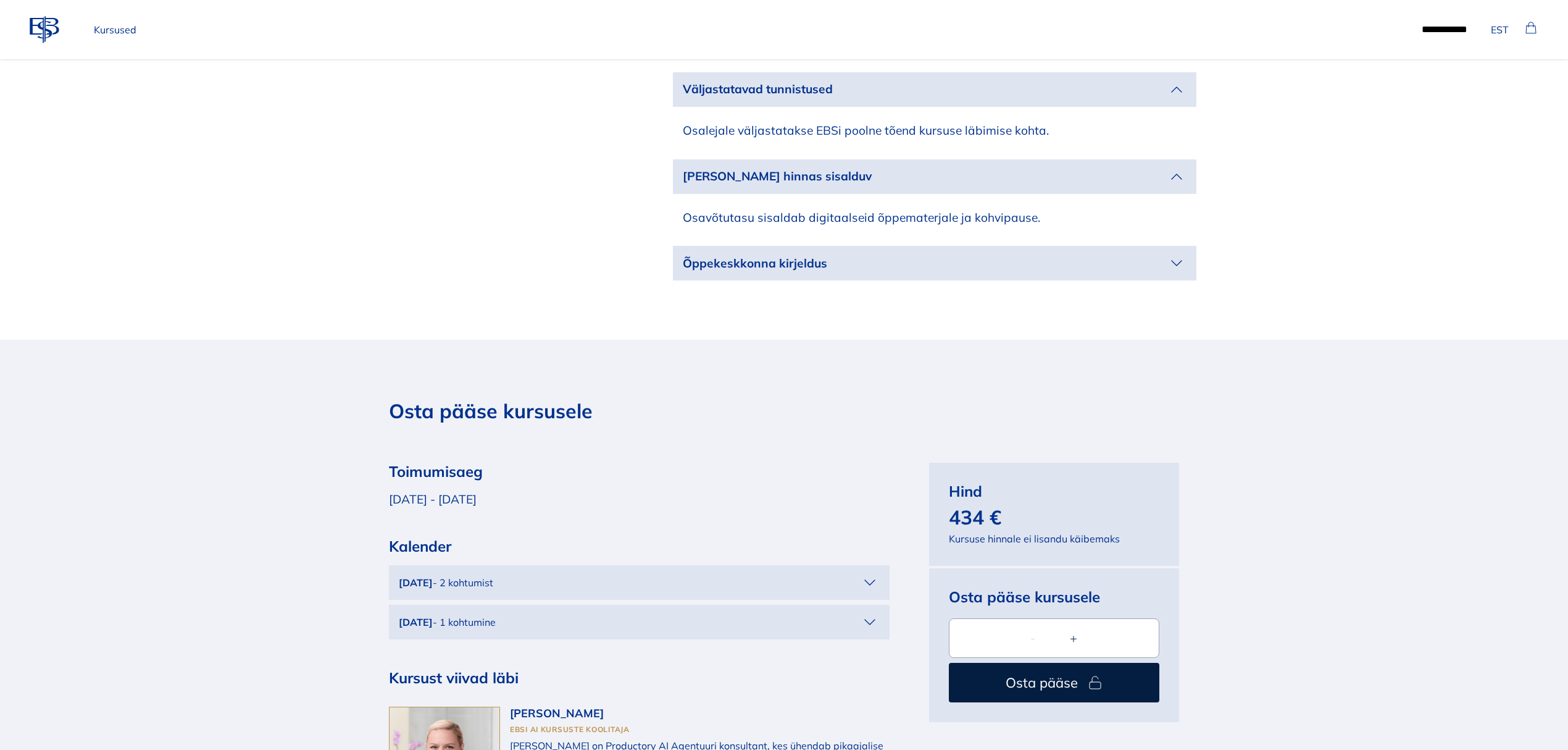
click at [1119, 254] on p "Õppekeskkonna kirjeldus" at bounding box center [925, 263] width 484 height 18
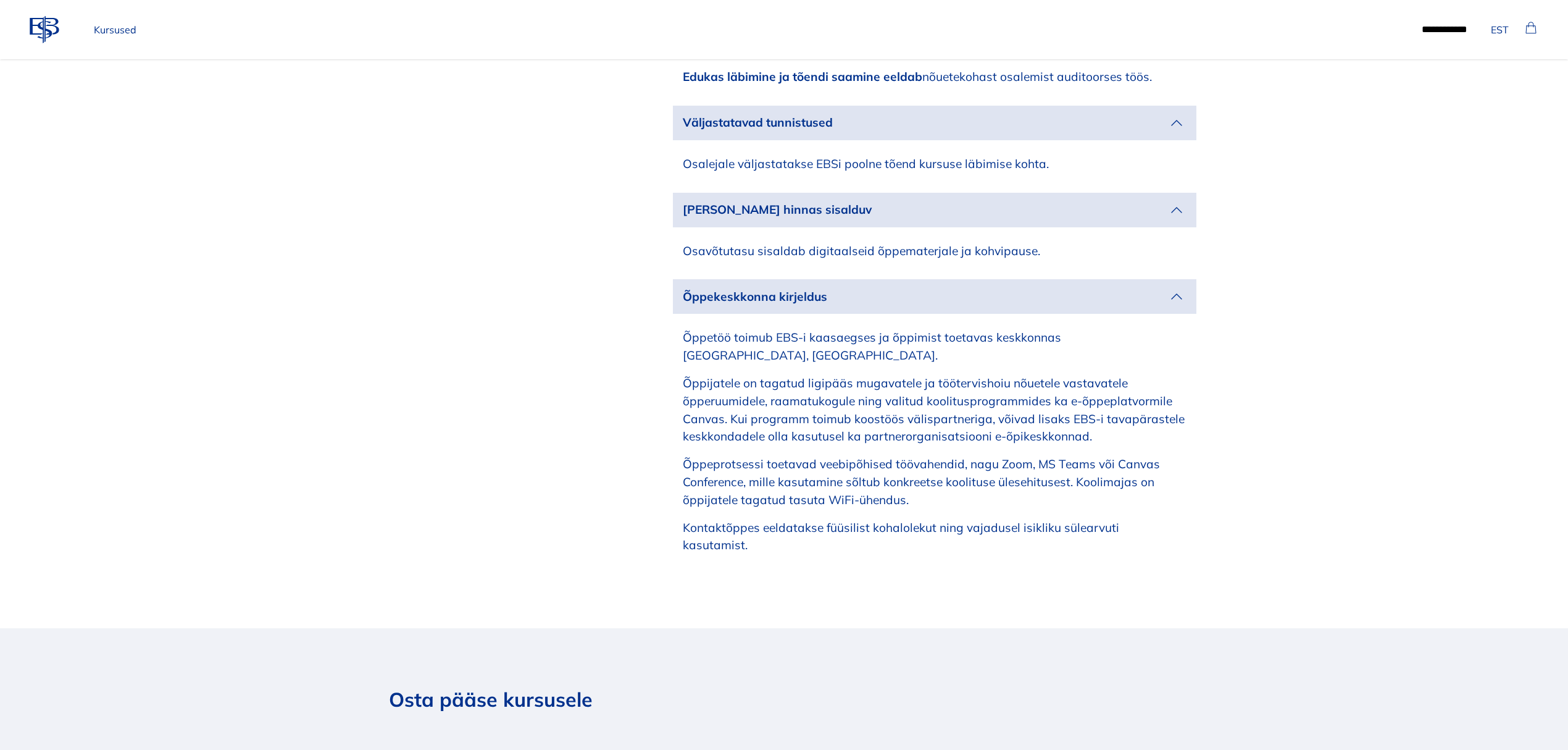
scroll to position [2857, 0]
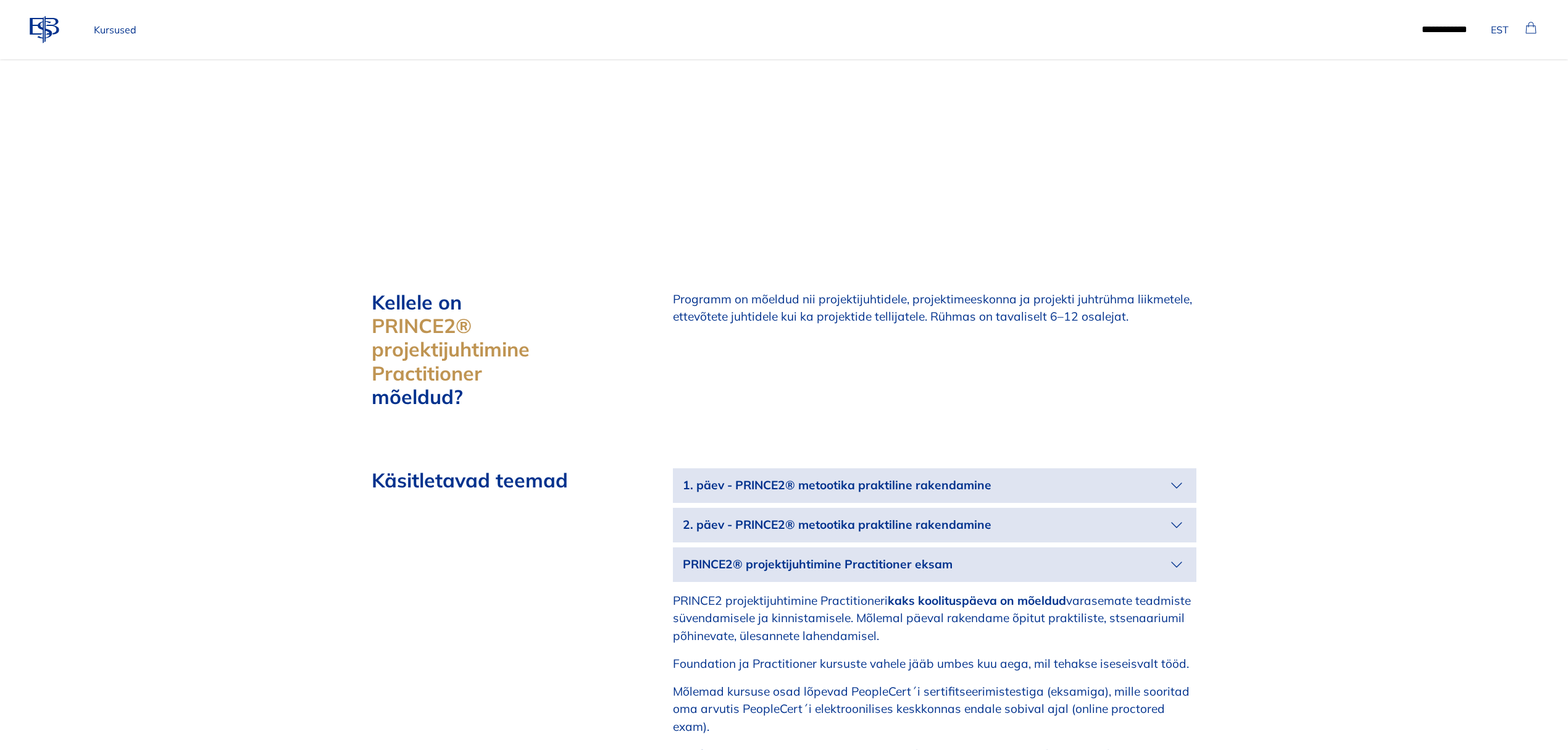
scroll to position [1730, 0]
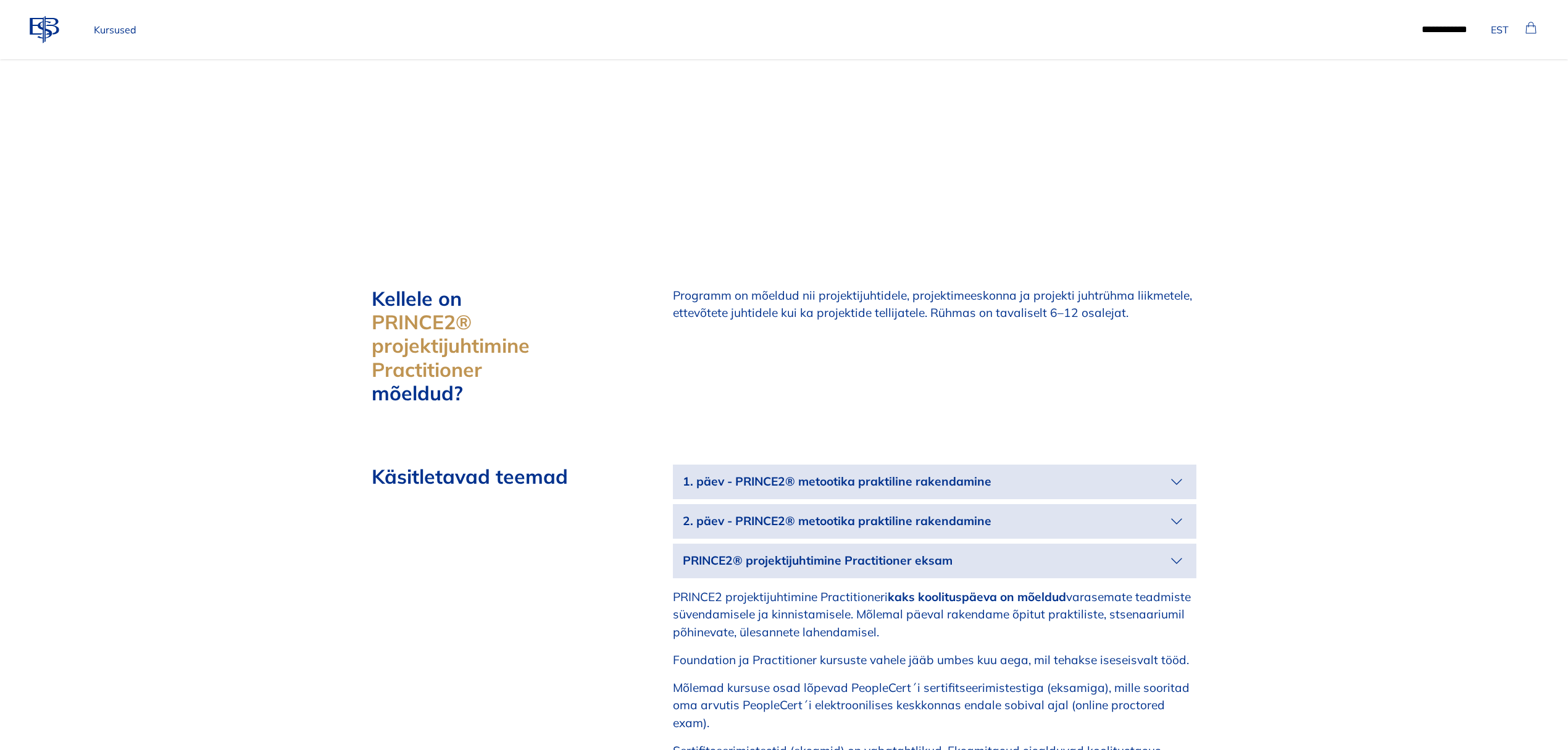
click at [127, 29] on p "Kursused" at bounding box center [115, 29] width 53 height 25
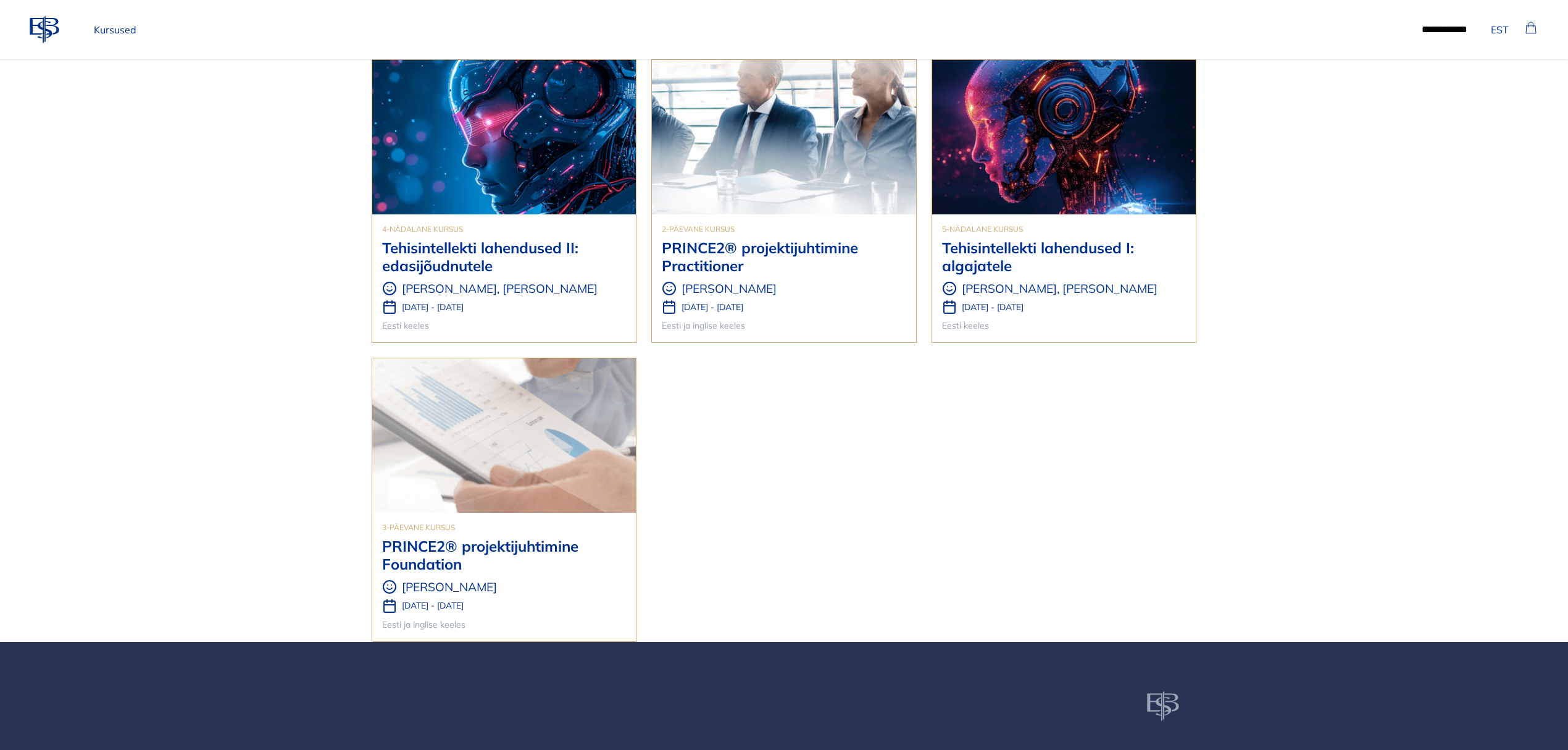
click at [1018, 251] on h3 "Tehisintellekti lahendused I: algajatele" at bounding box center [1063, 257] width 244 height 36
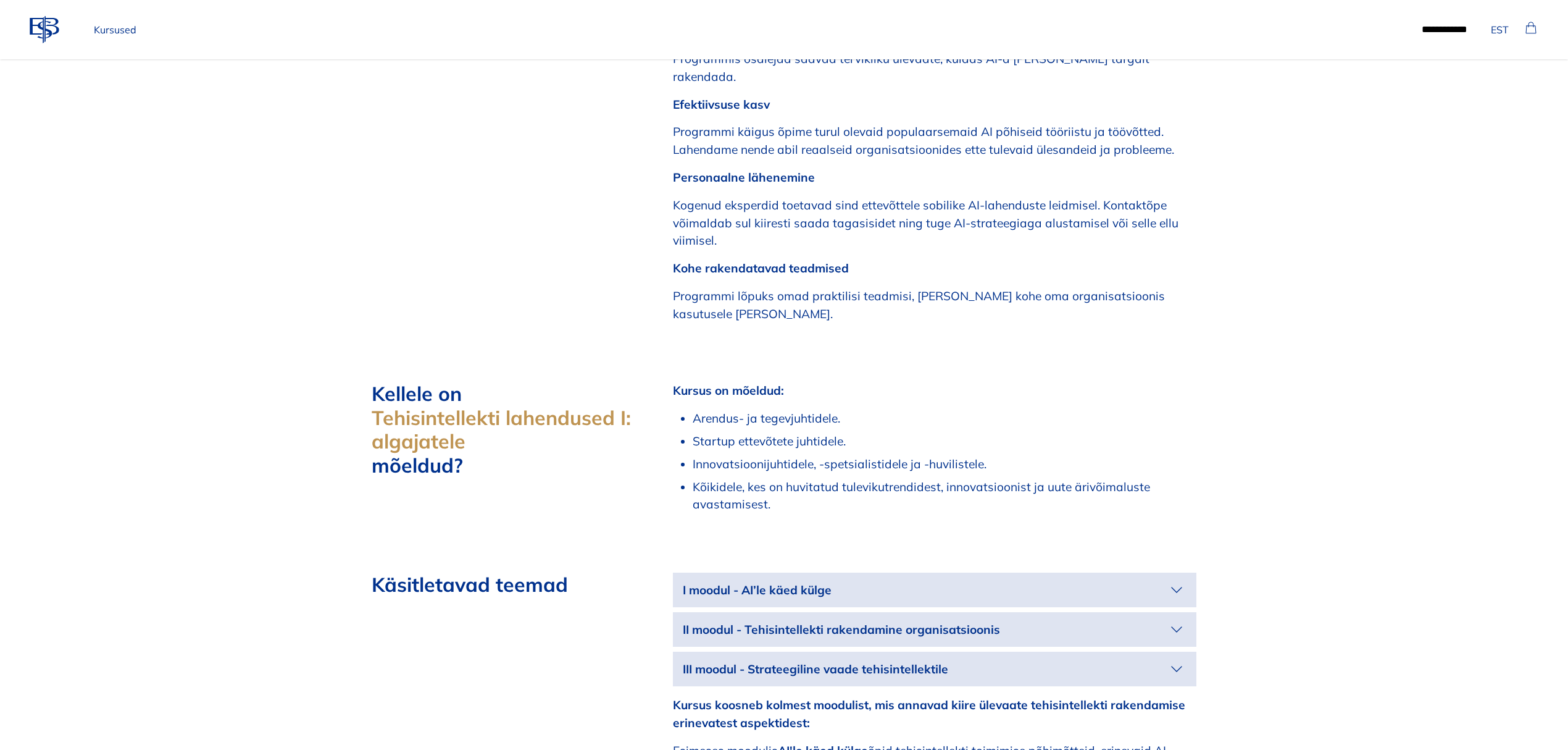
scroll to position [1153, 0]
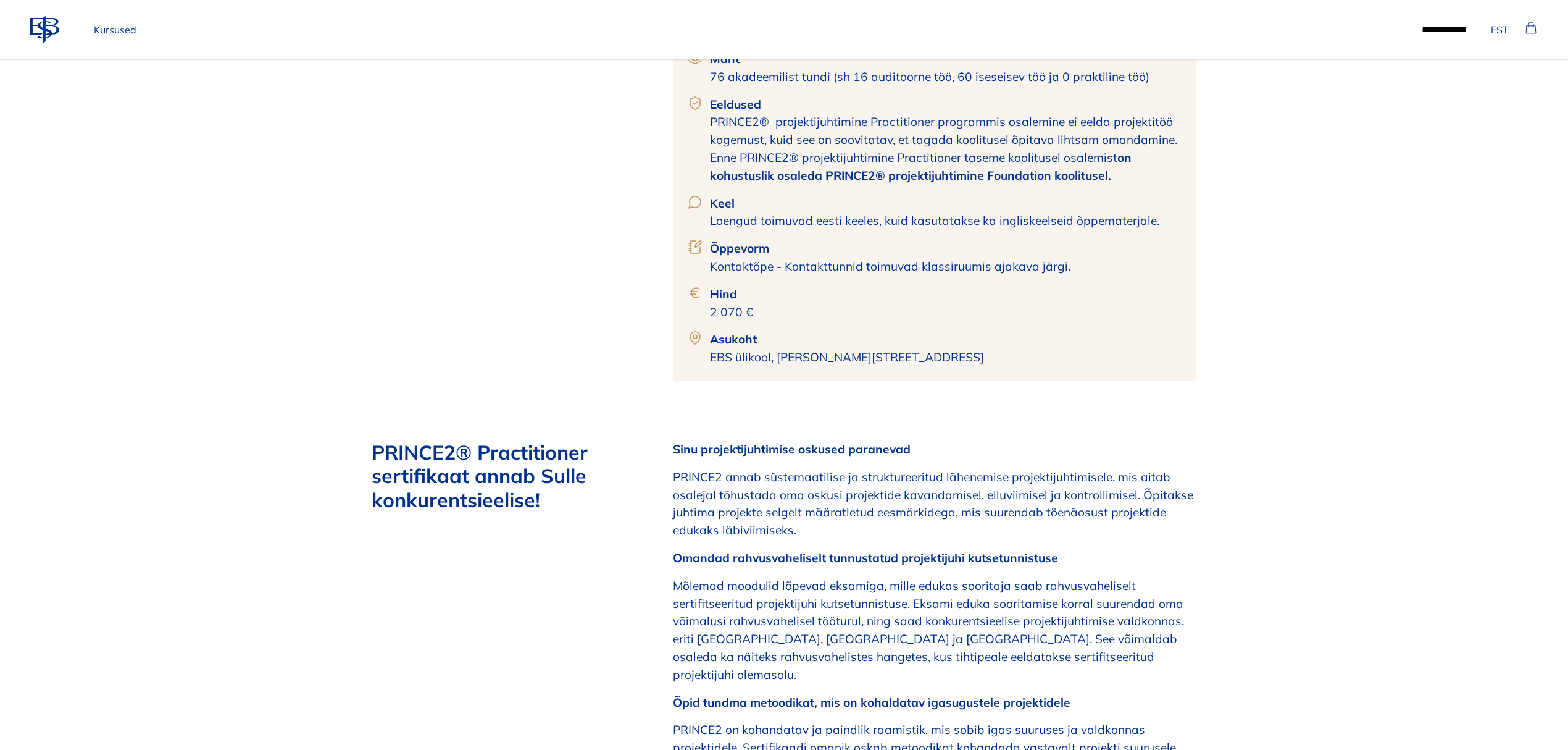
scroll to position [494, 0]
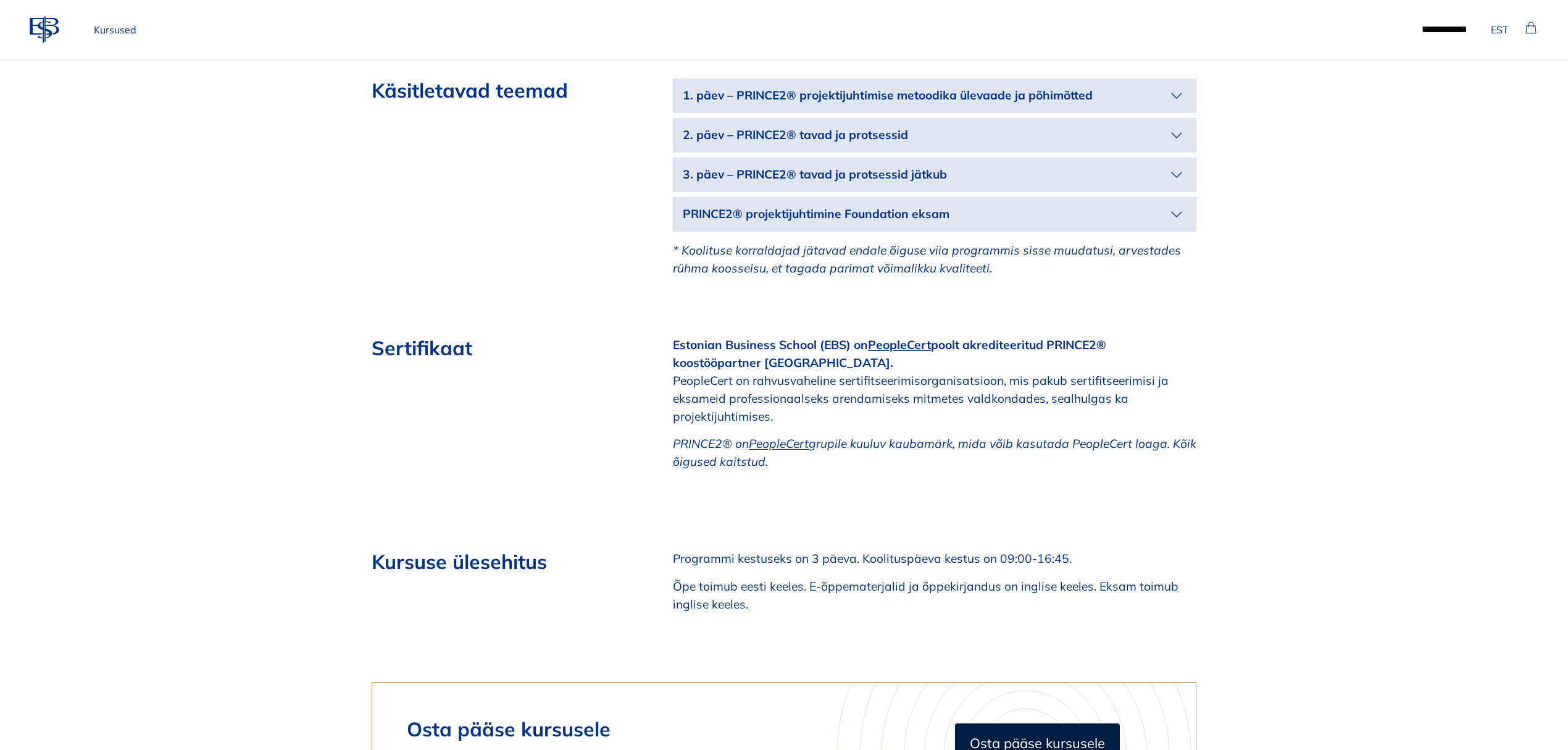
scroll to position [2141, 0]
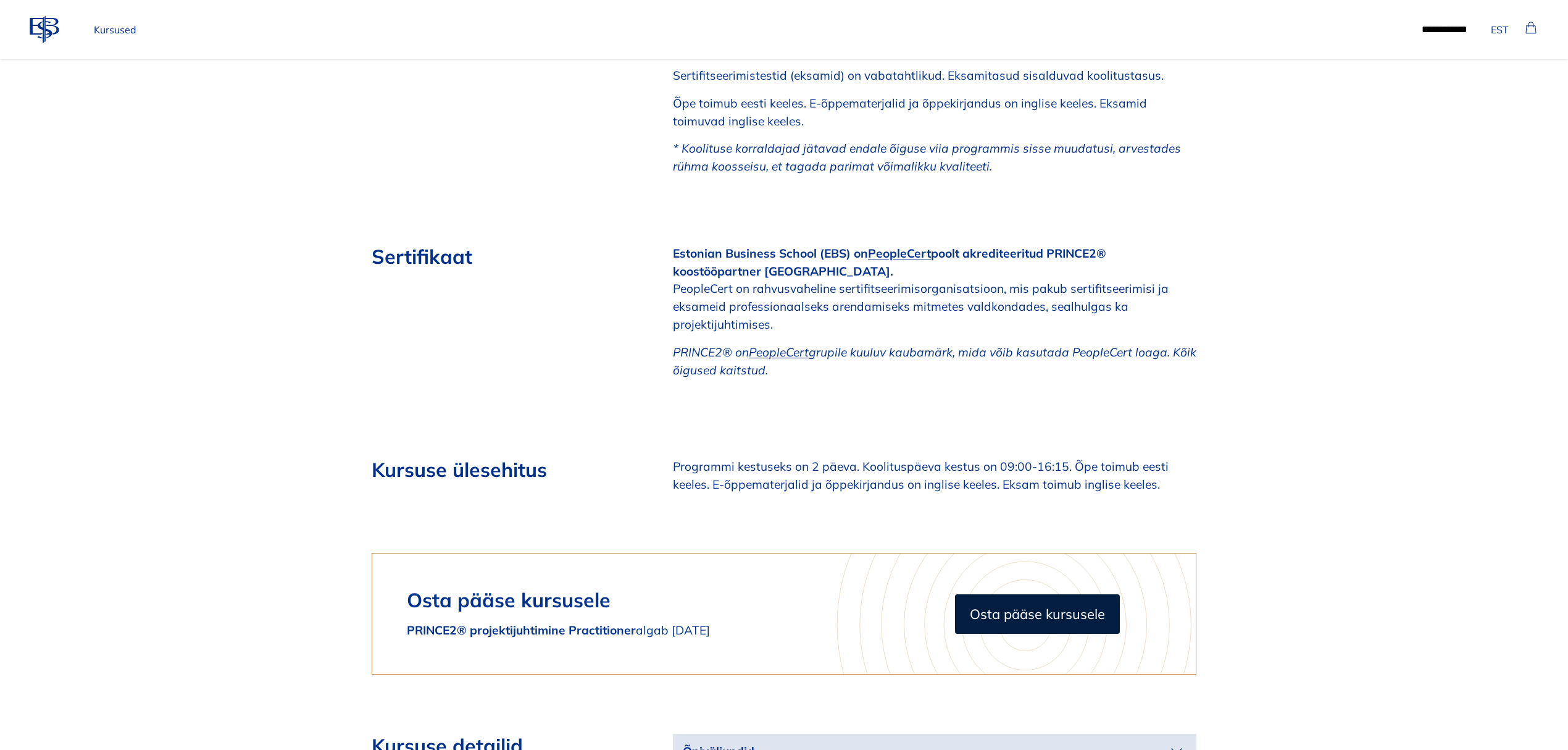
scroll to position [2470, 0]
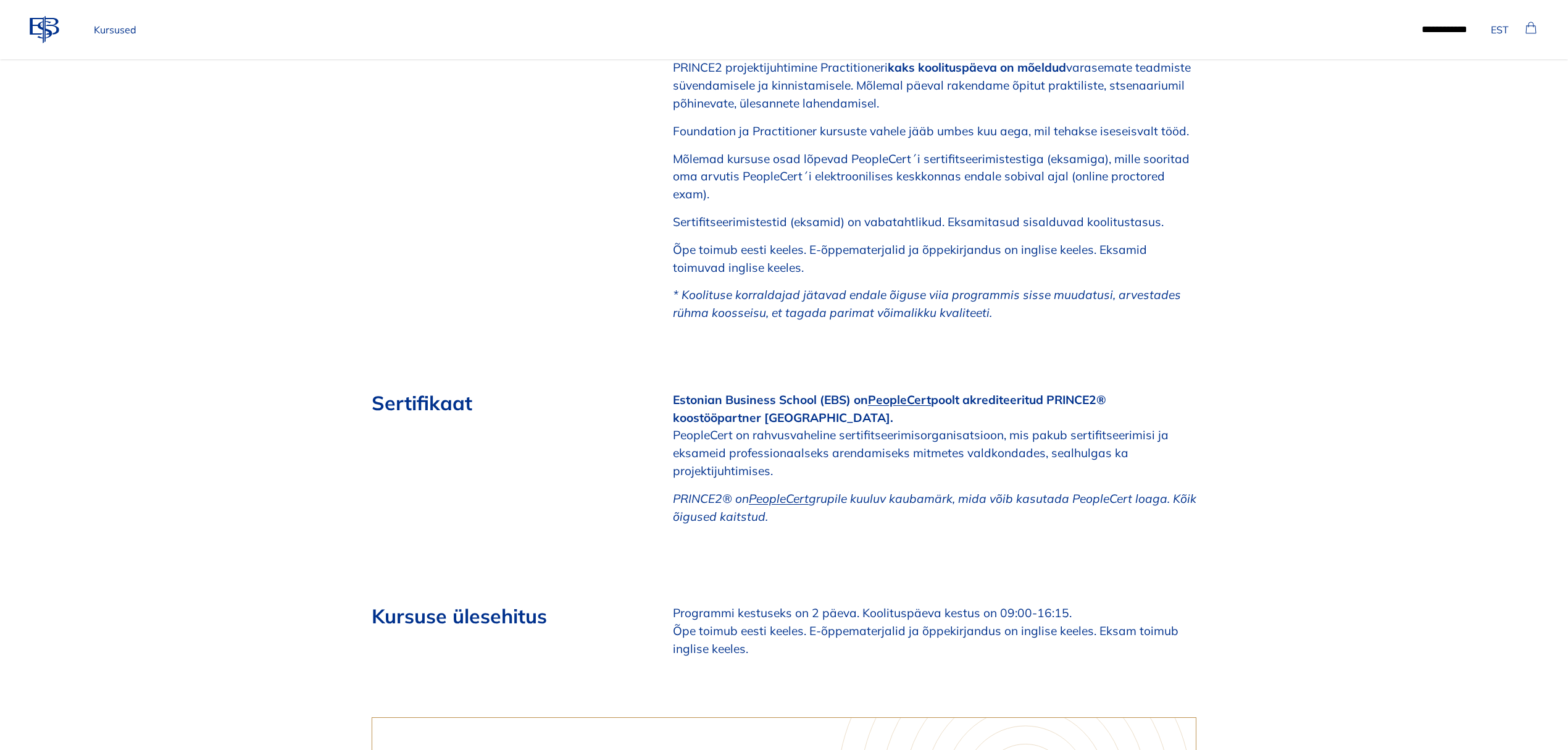
scroll to position [2306, 0]
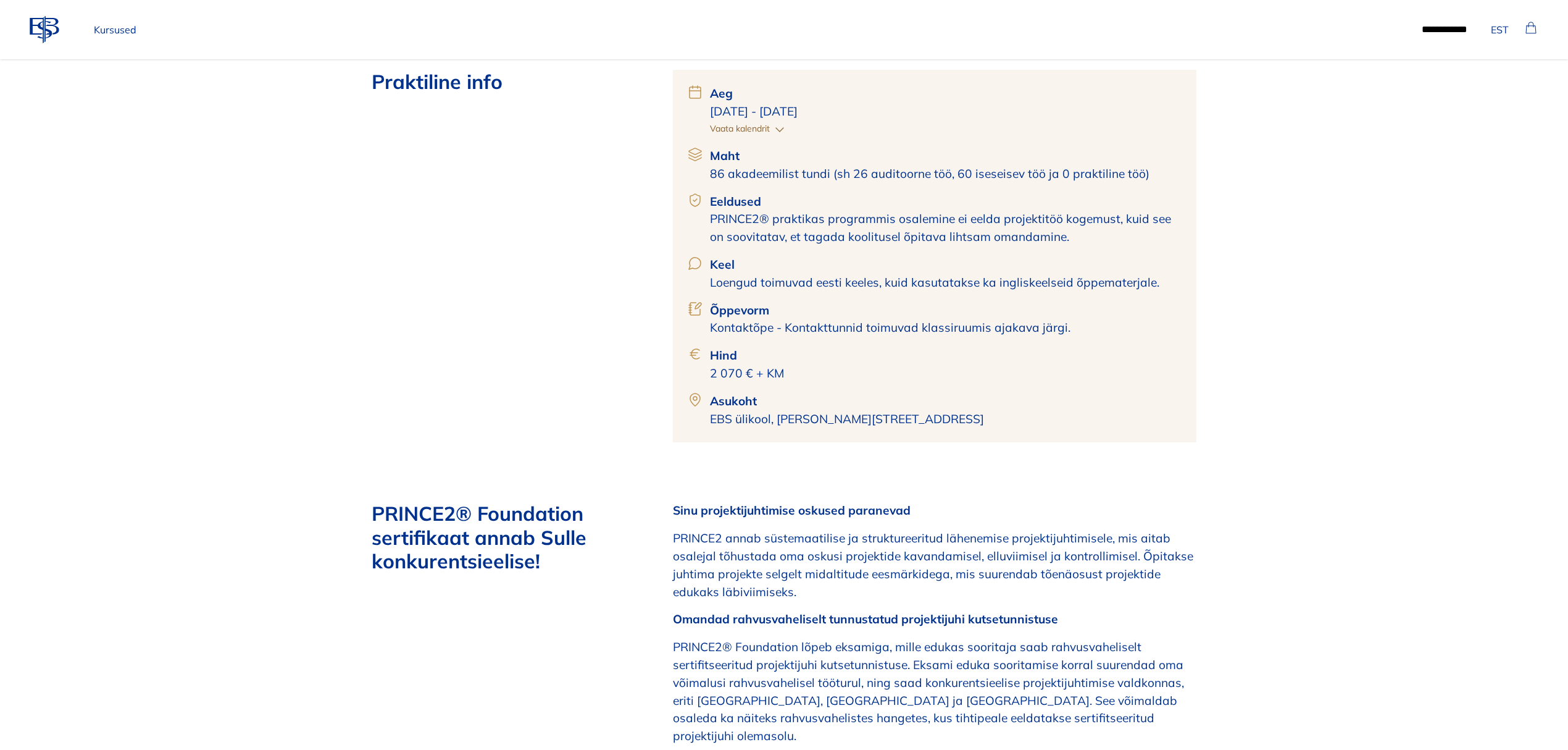
scroll to position [164, 0]
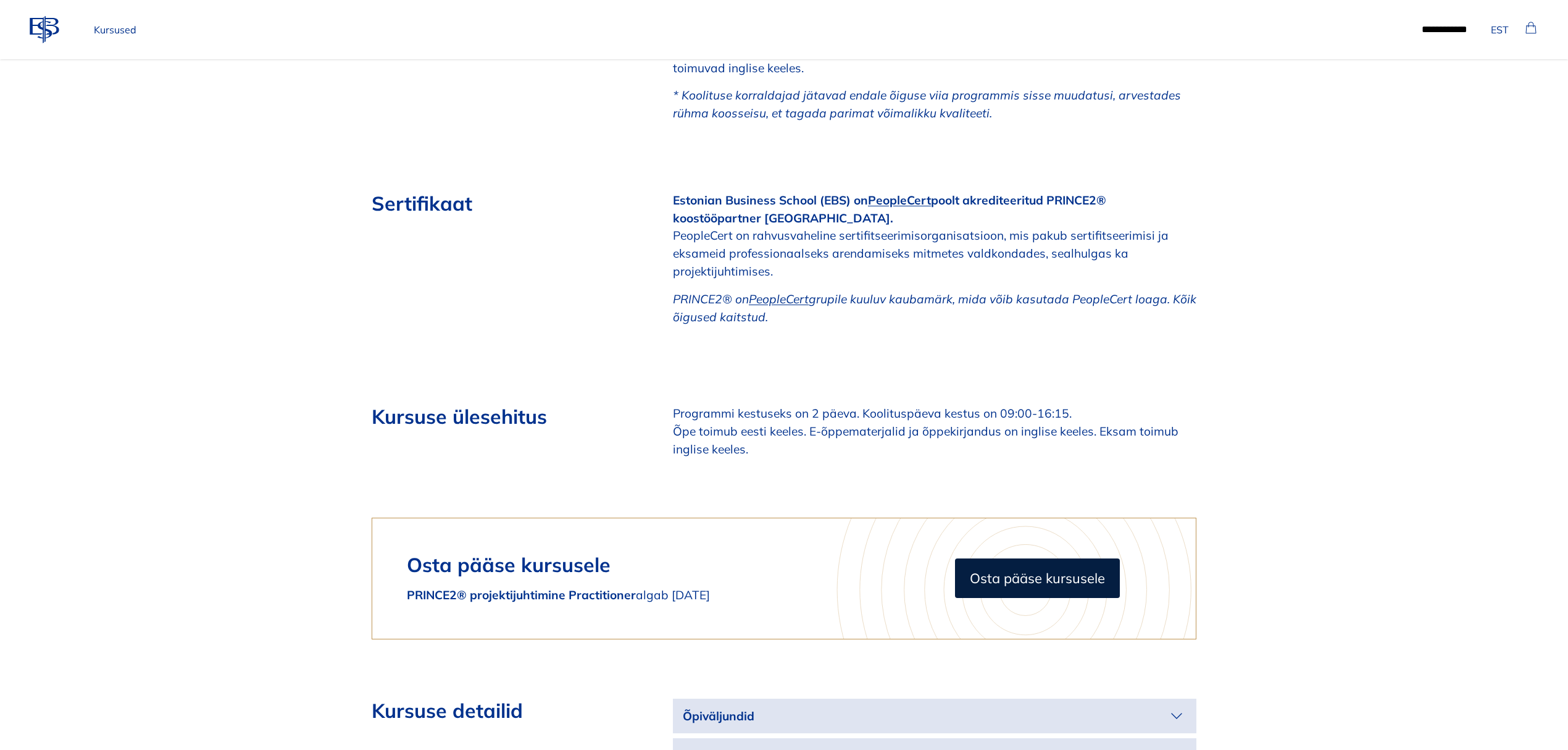
scroll to position [2470, 0]
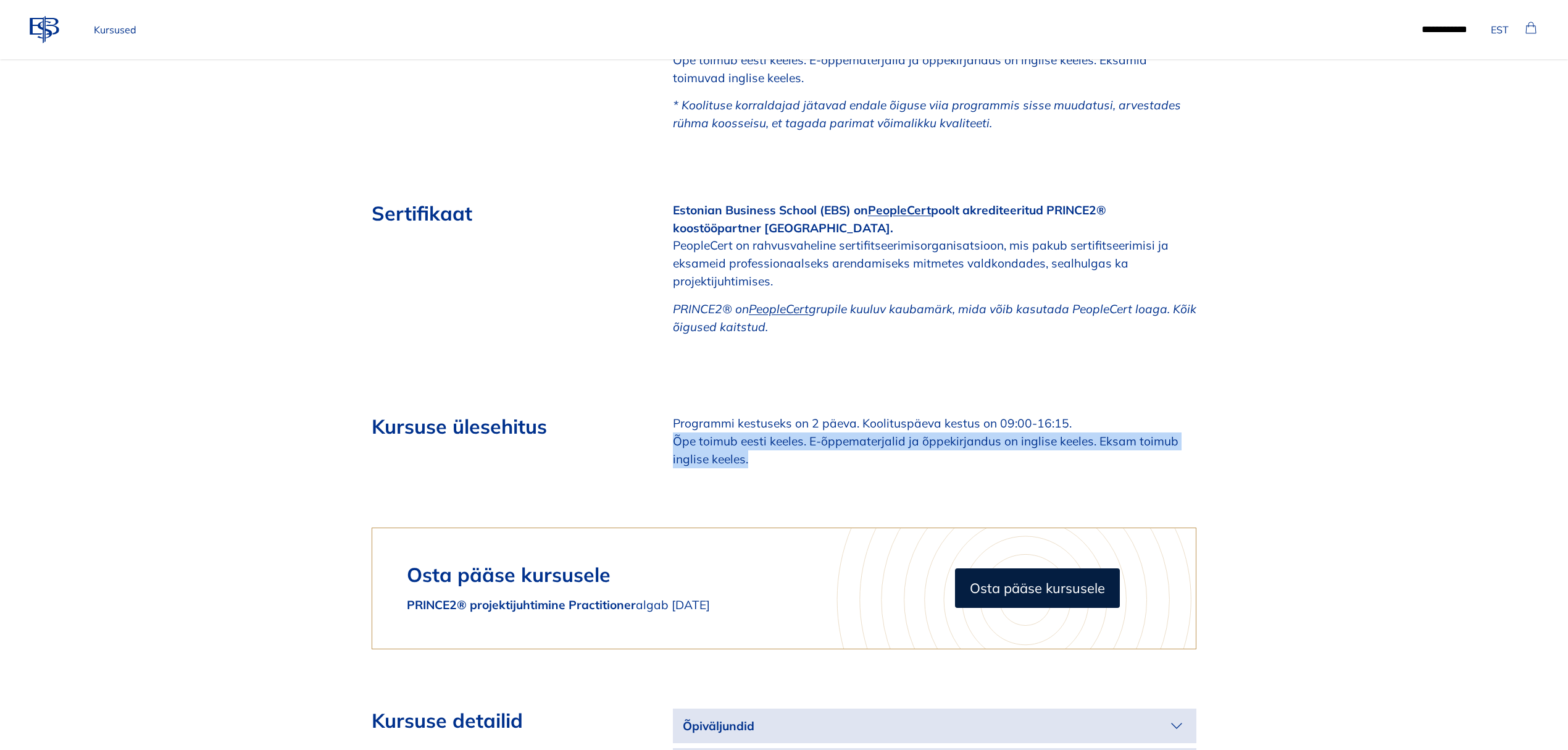
drag, startPoint x: 752, startPoint y: 438, endPoint x: 672, endPoint y: 423, distance: 81.4
click at [673, 423] on p "Programmi kestuseks on 2 päeva. Koolituspäeva kestus on 09:00-16:15. Õpe toimub…" at bounding box center [934, 441] width 523 height 53
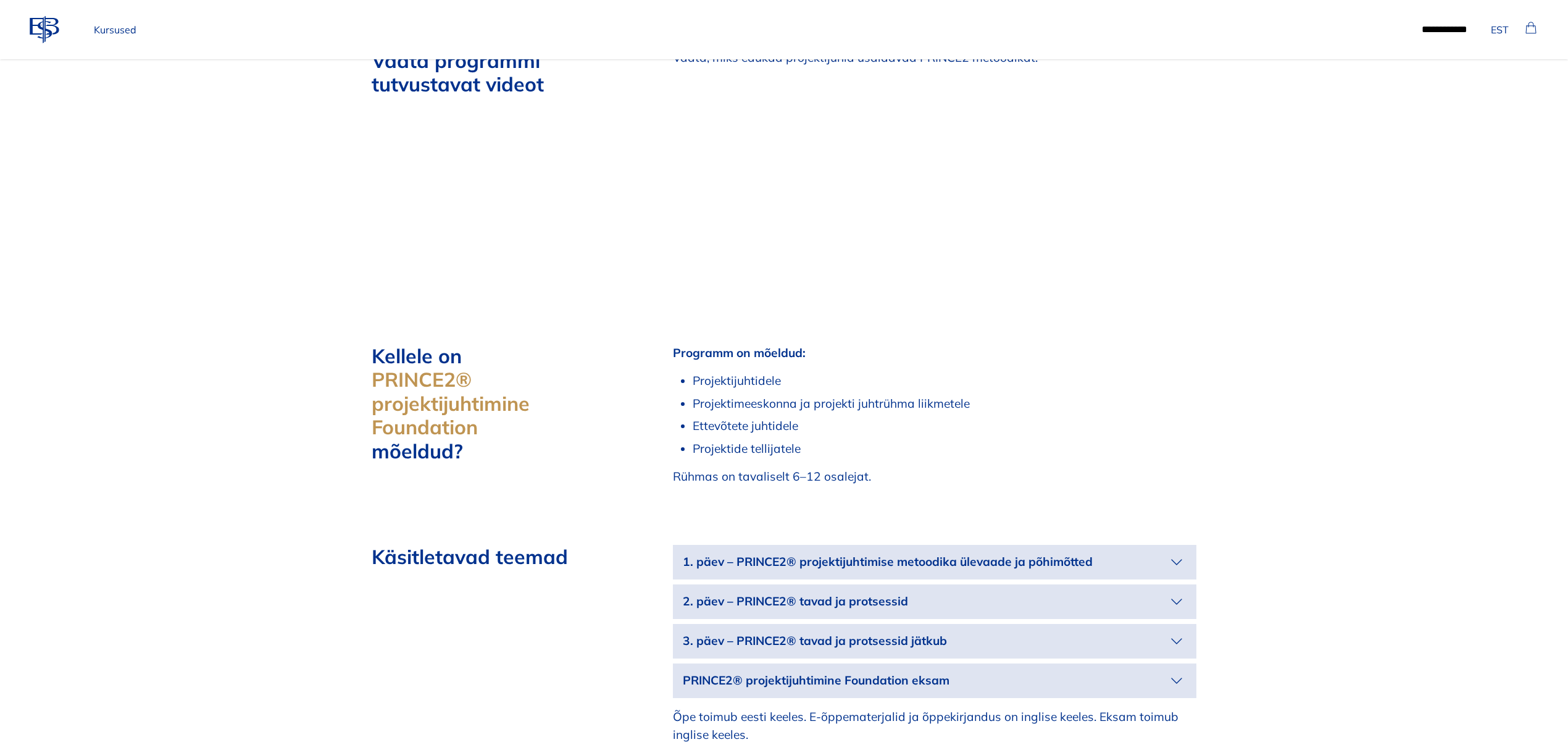
scroll to position [1976, 0]
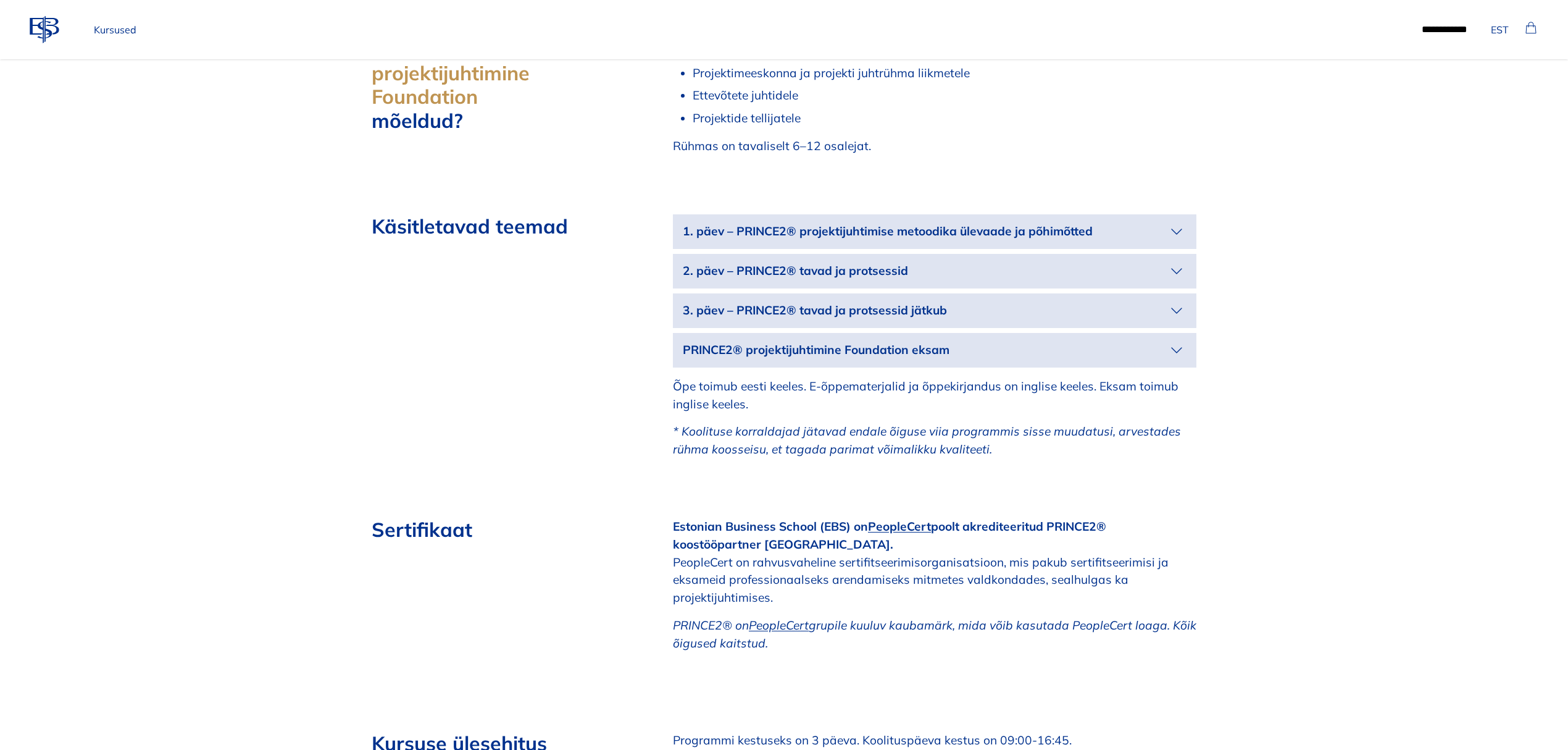
click at [1173, 340] on icon "button" at bounding box center [1176, 350] width 19 height 19
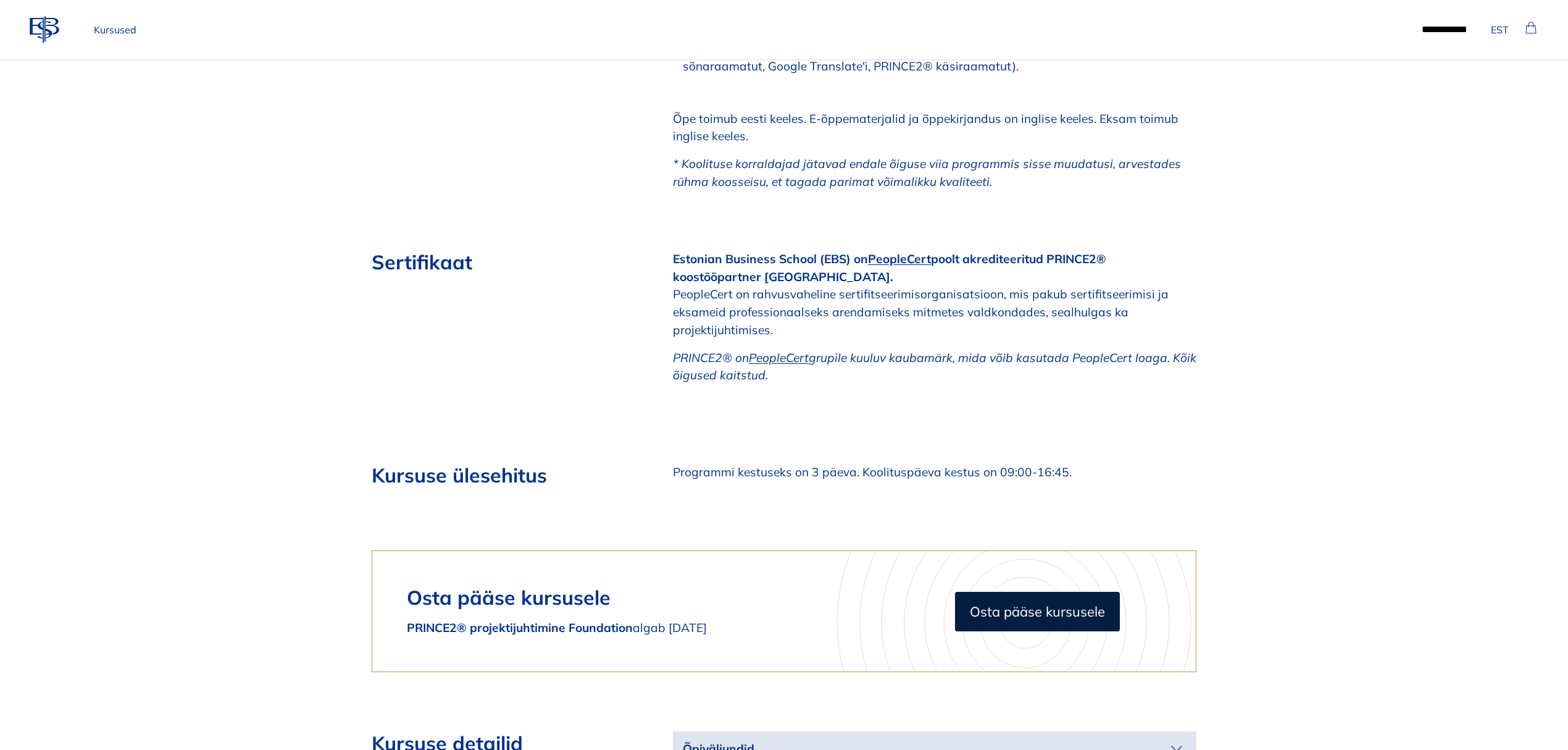
scroll to position [2306, 0]
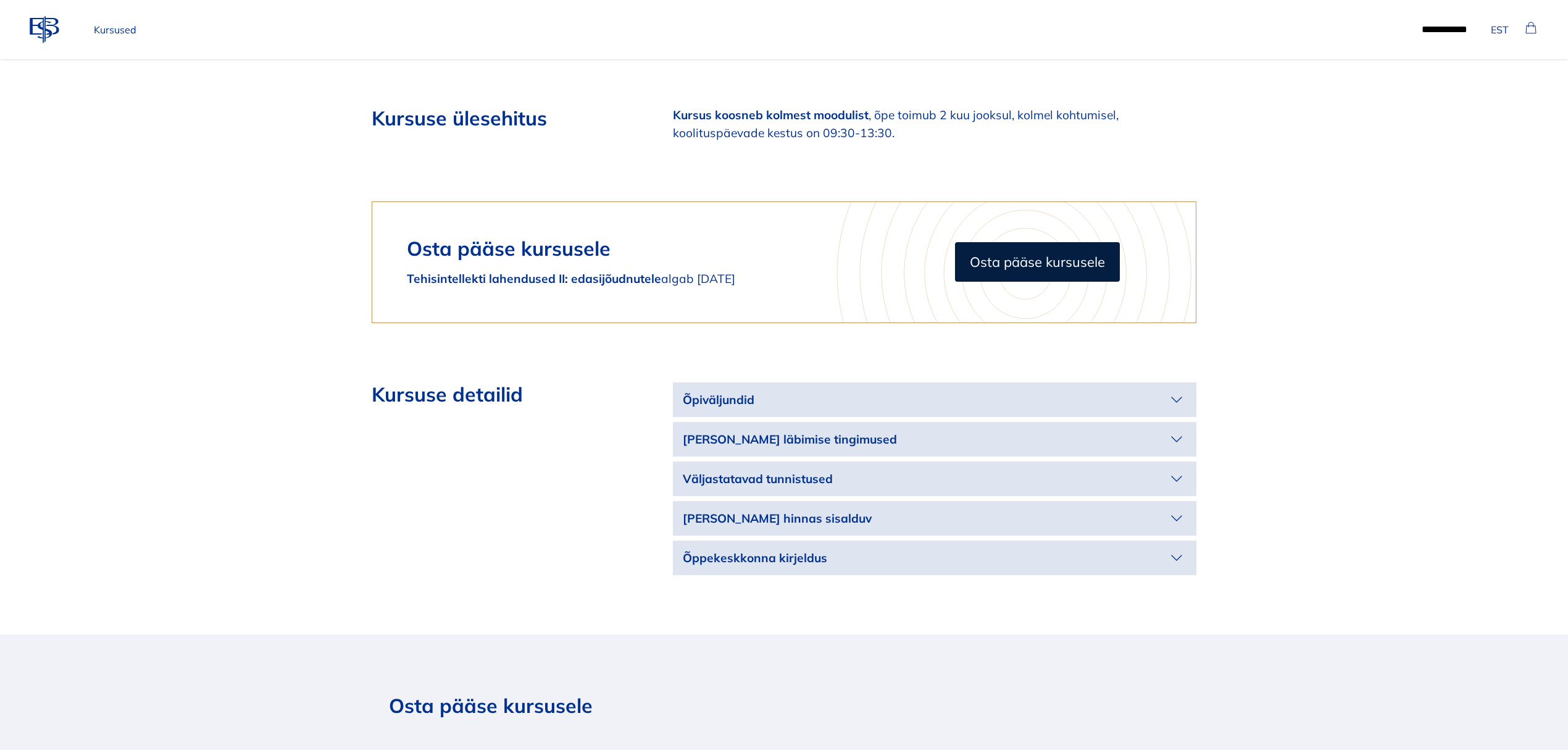
scroll to position [1482, 0]
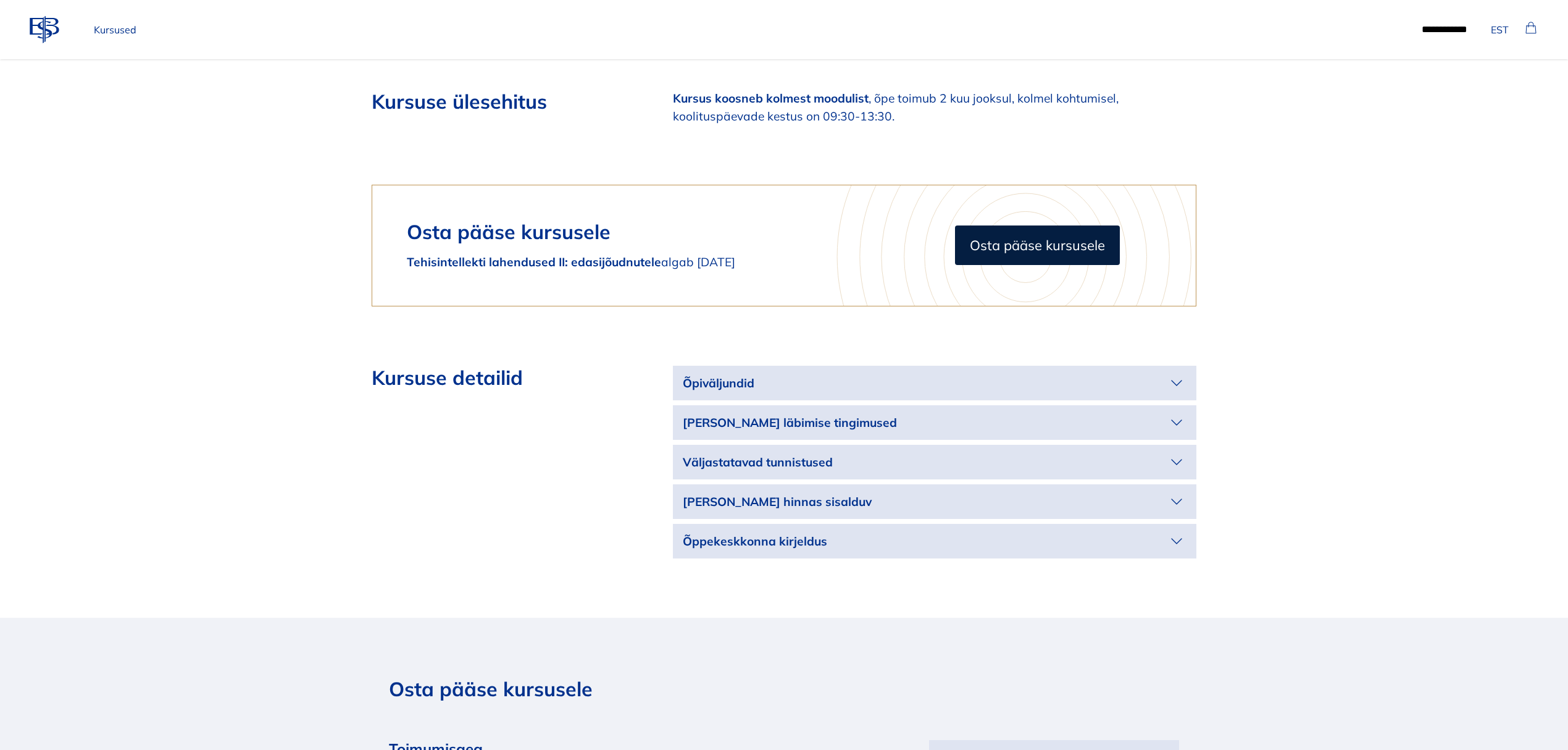
click at [1165, 378] on p "Õpiväljundid" at bounding box center [925, 383] width 484 height 18
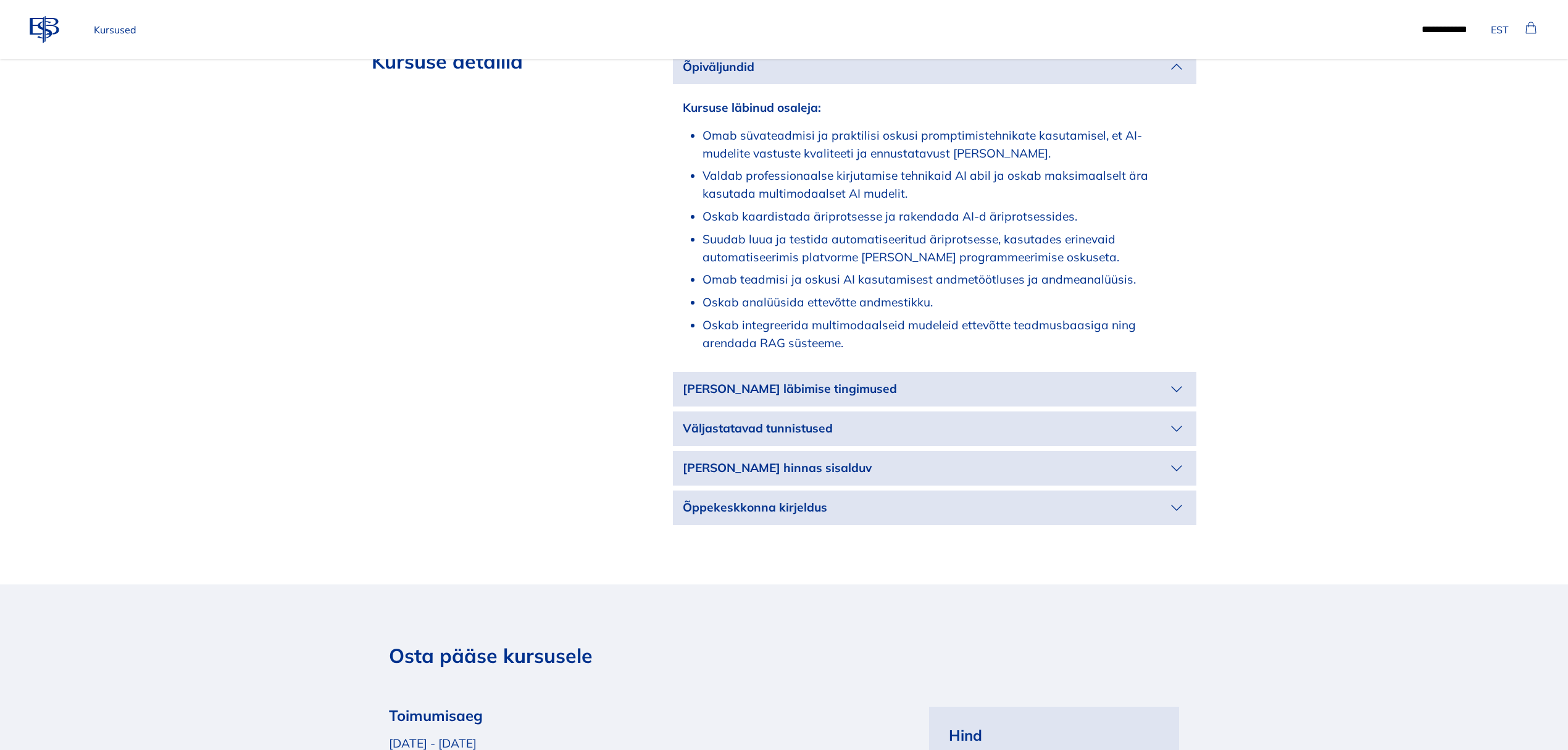
scroll to position [1812, 0]
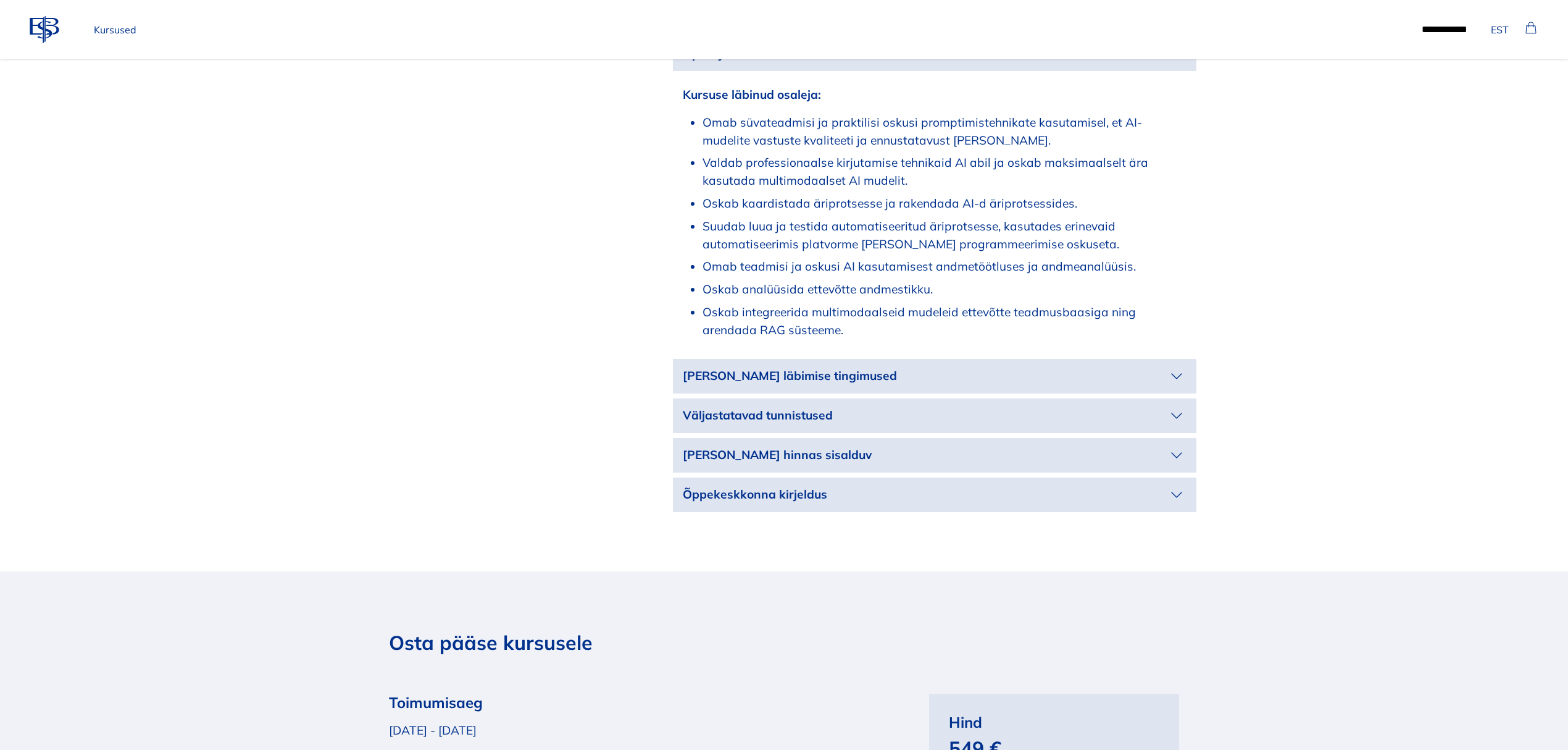
drag, startPoint x: 1175, startPoint y: 375, endPoint x: 1221, endPoint y: 389, distance: 48.1
click at [1176, 375] on icon "button" at bounding box center [1176, 375] width 19 height 19
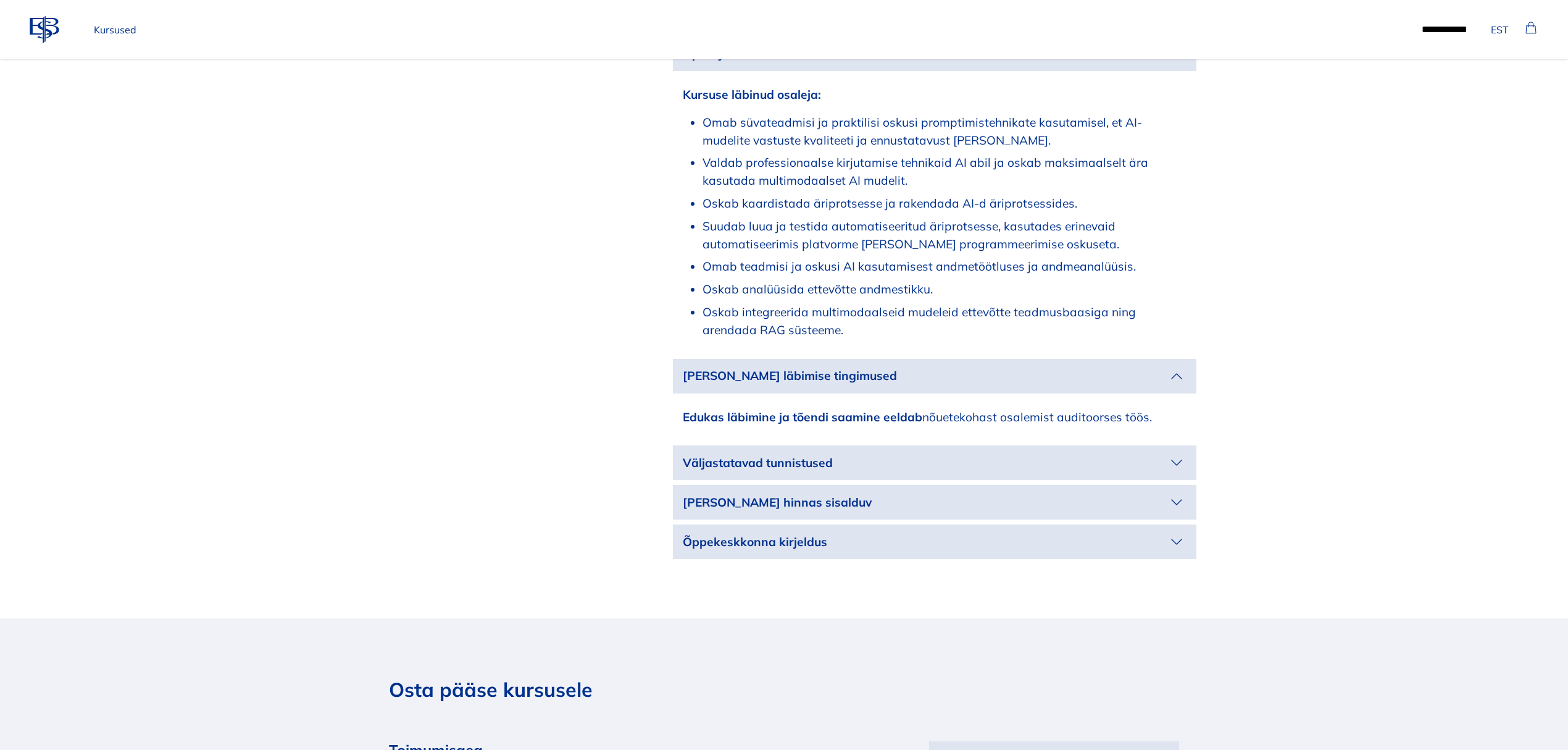
click at [1153, 454] on p "Väljastatavad tunnistused" at bounding box center [925, 462] width 484 height 18
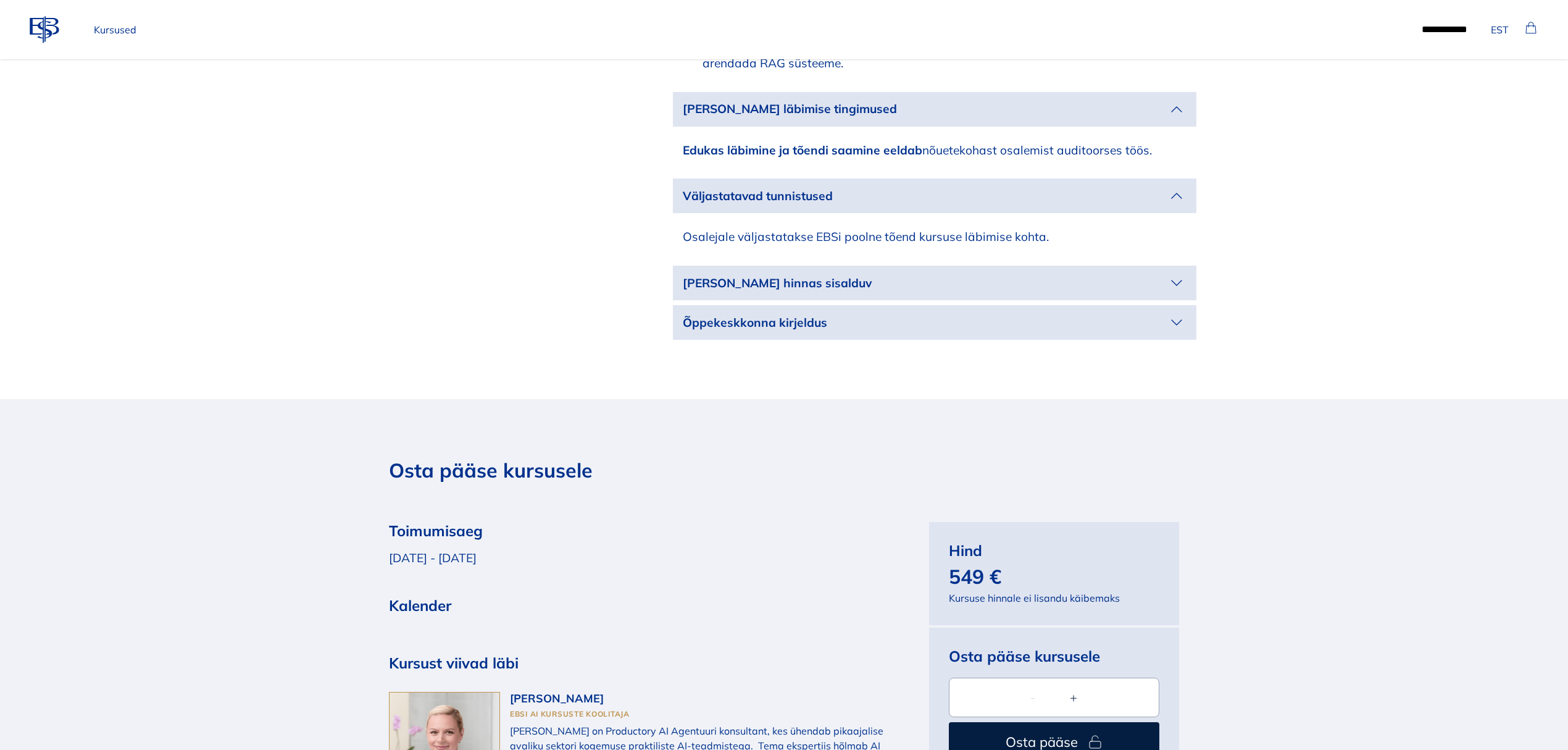
scroll to position [2141, 0]
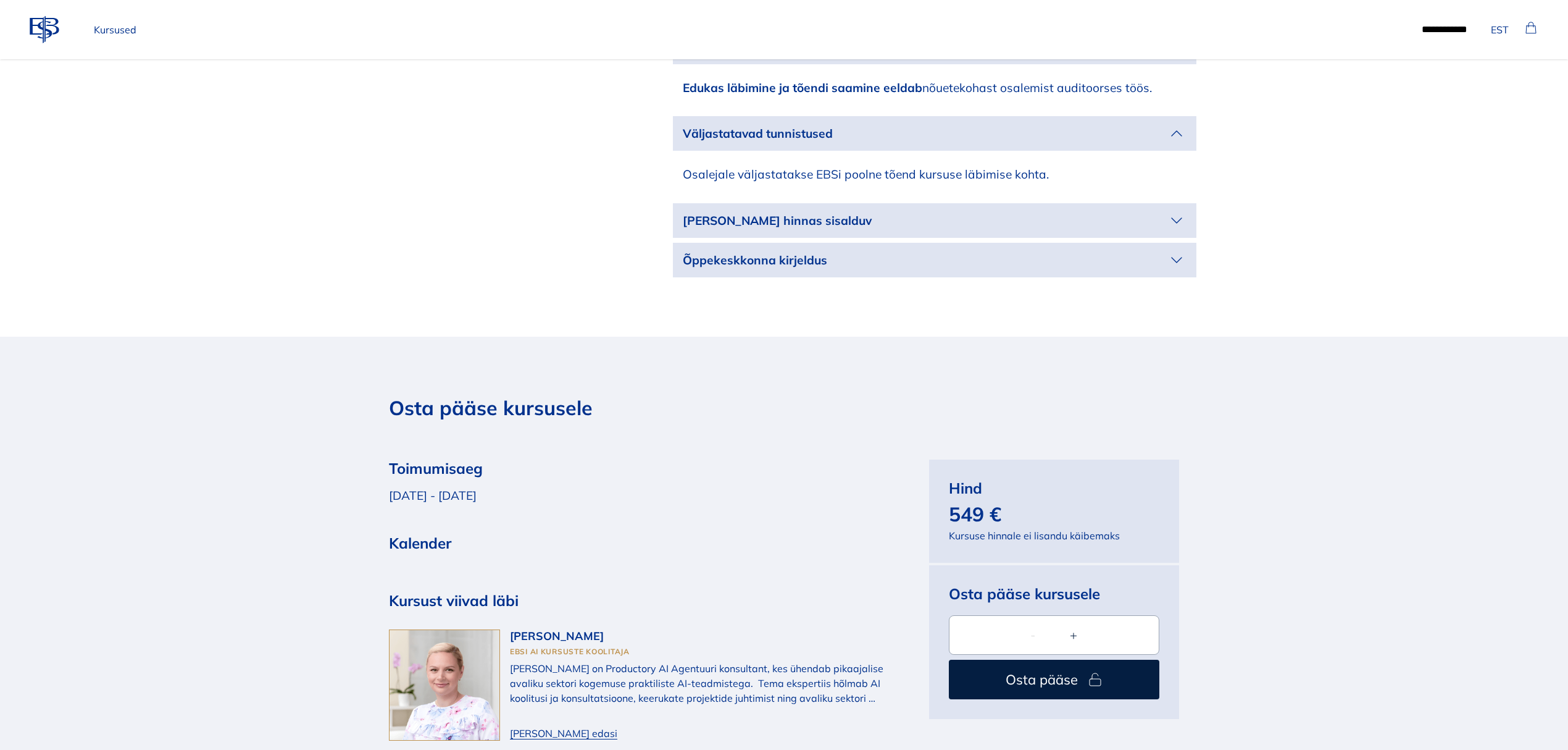
click at [1153, 221] on p "[PERSON_NAME] hinnas sisalduv" at bounding box center [925, 220] width 484 height 18
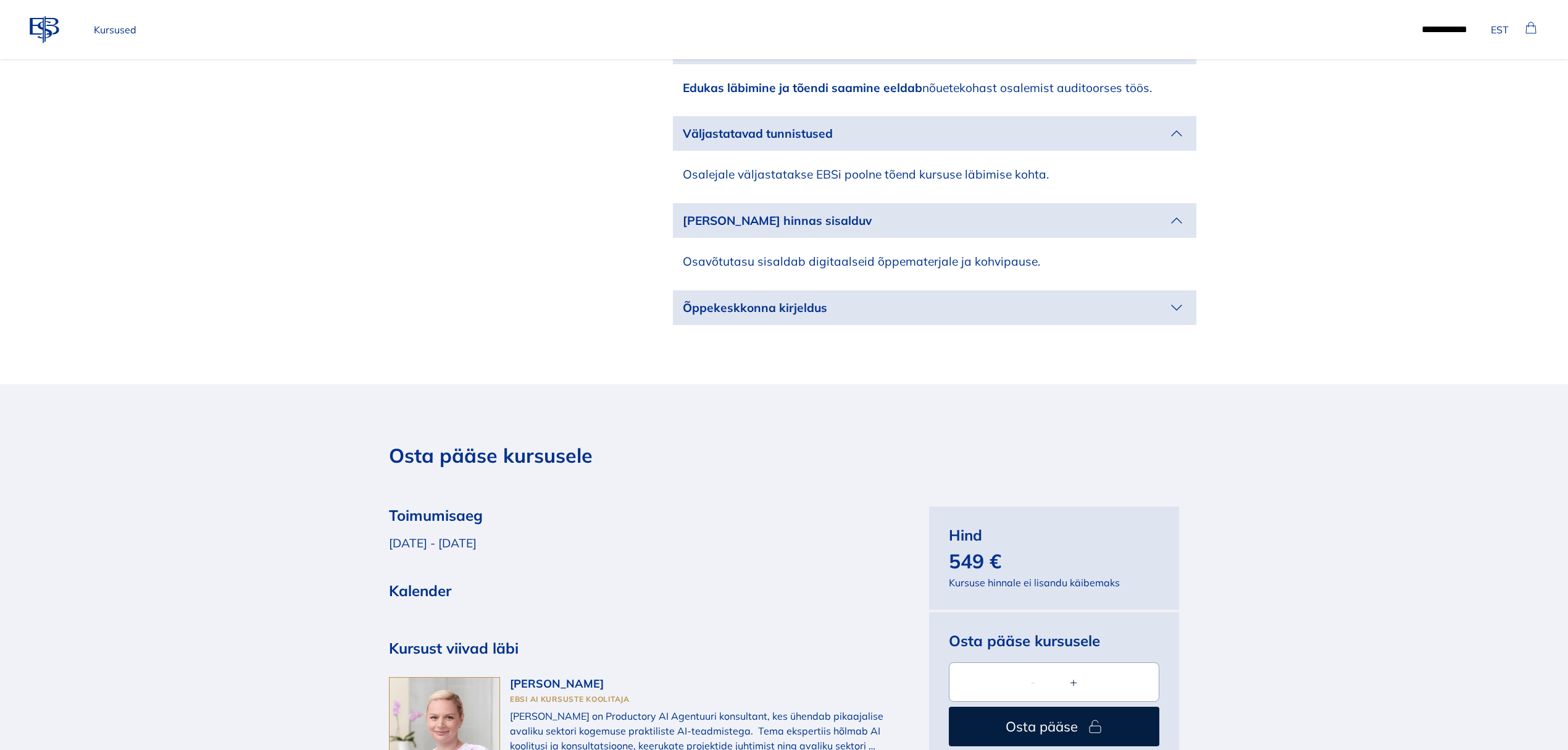
drag, startPoint x: 1158, startPoint y: 309, endPoint x: 1246, endPoint y: 348, distance: 96.3
click at [1160, 309] on p "Õppekeskkonna kirjeldus" at bounding box center [925, 307] width 484 height 18
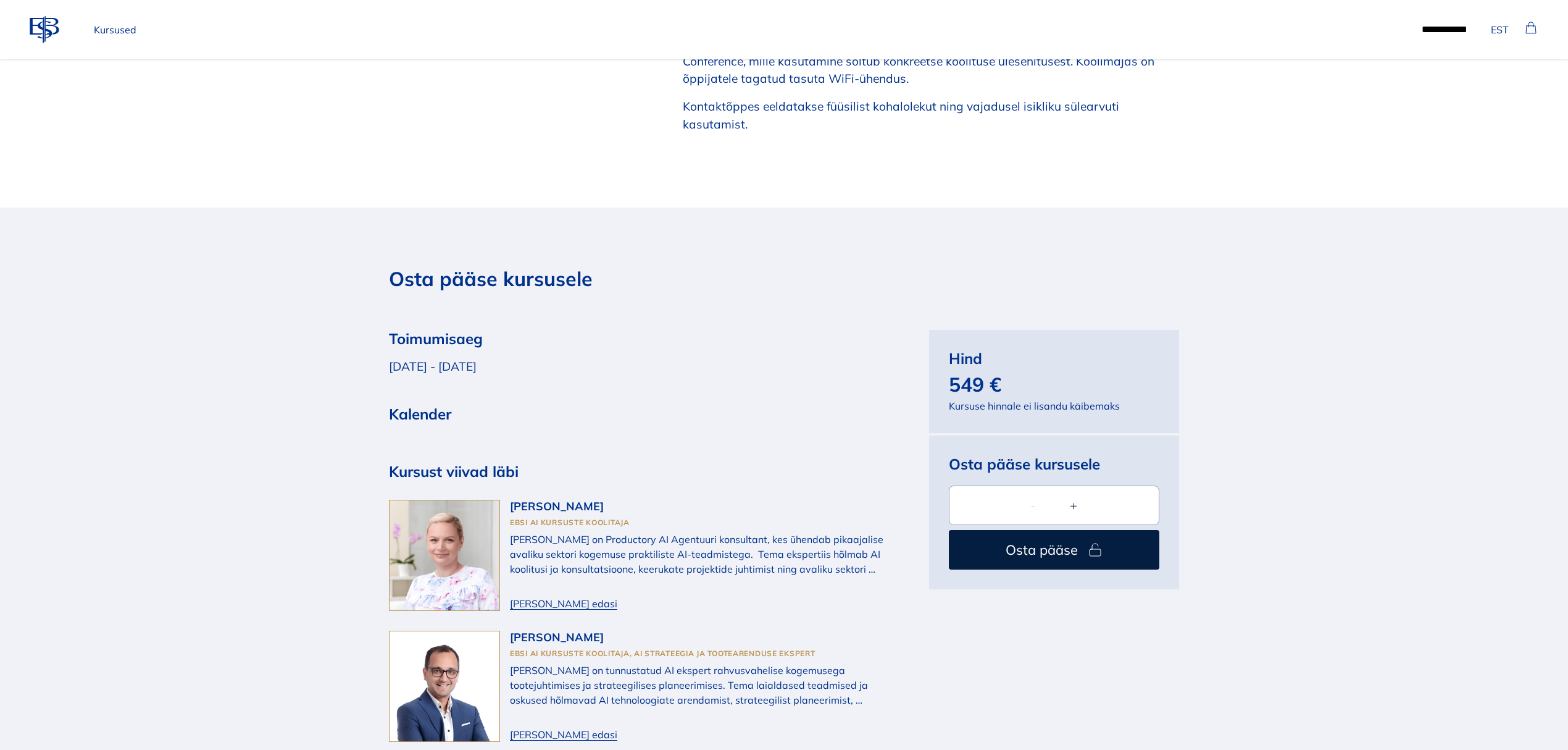
scroll to position [2470, 0]
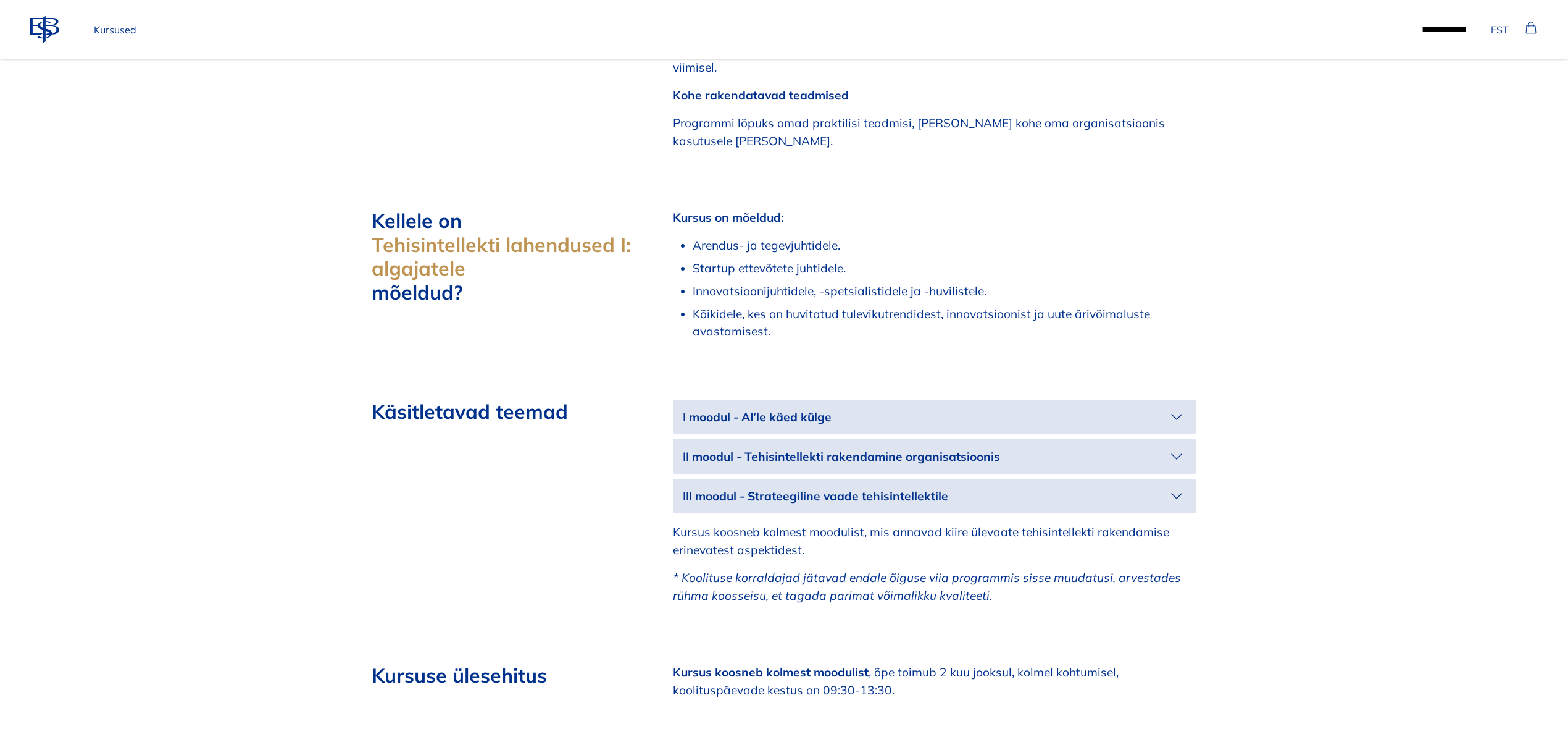
scroll to position [1400, 0]
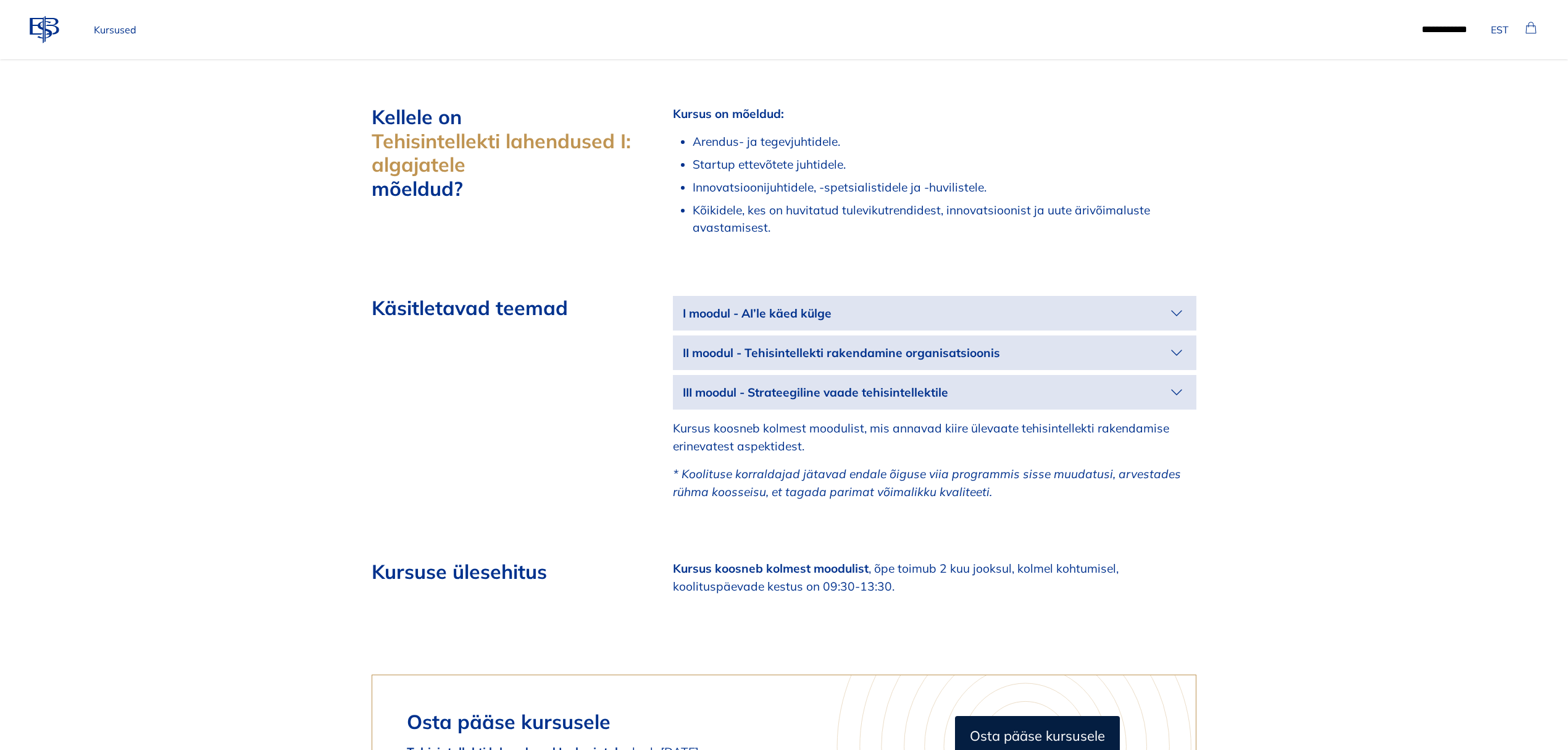
click at [1183, 303] on icon "button" at bounding box center [1176, 313] width 19 height 19
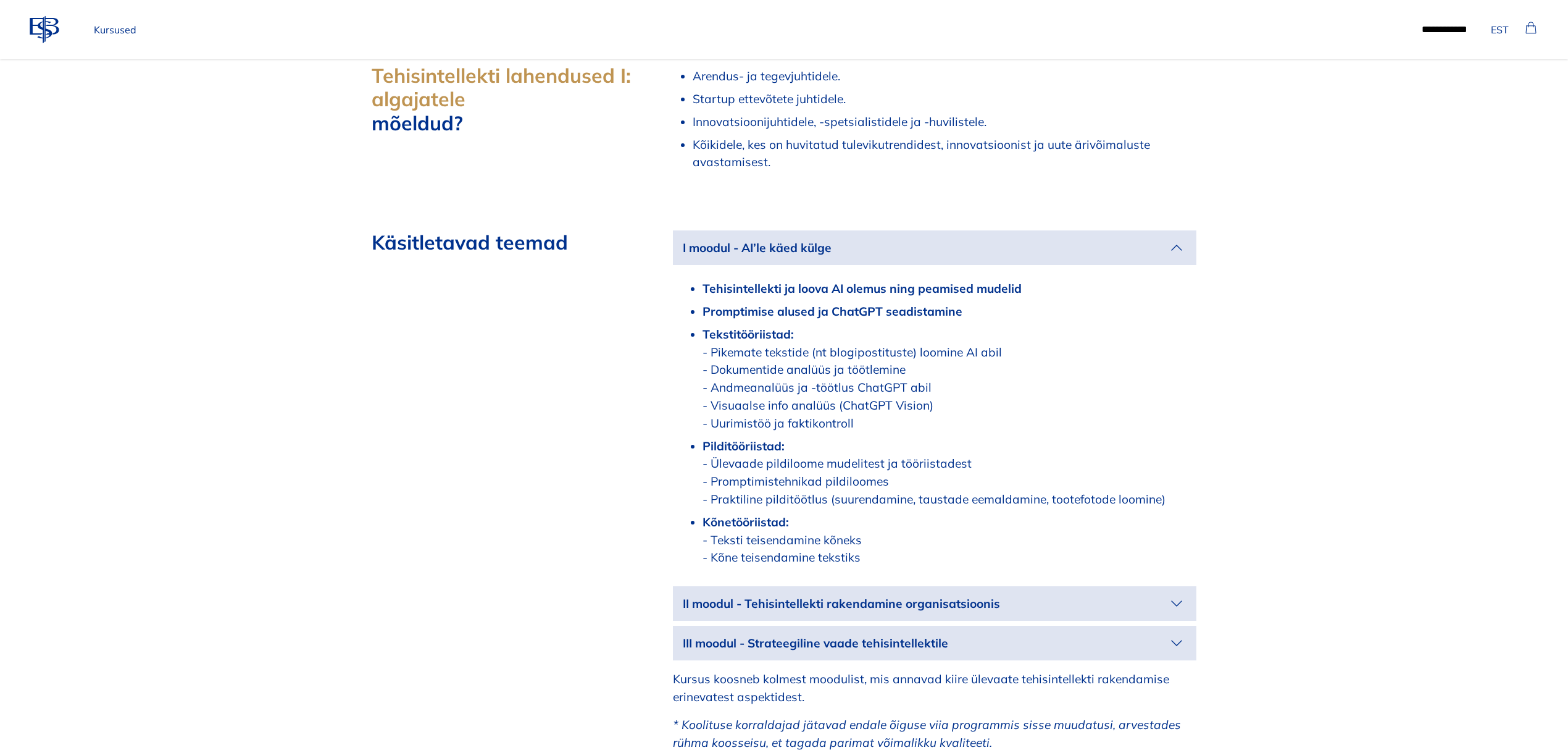
scroll to position [1564, 0]
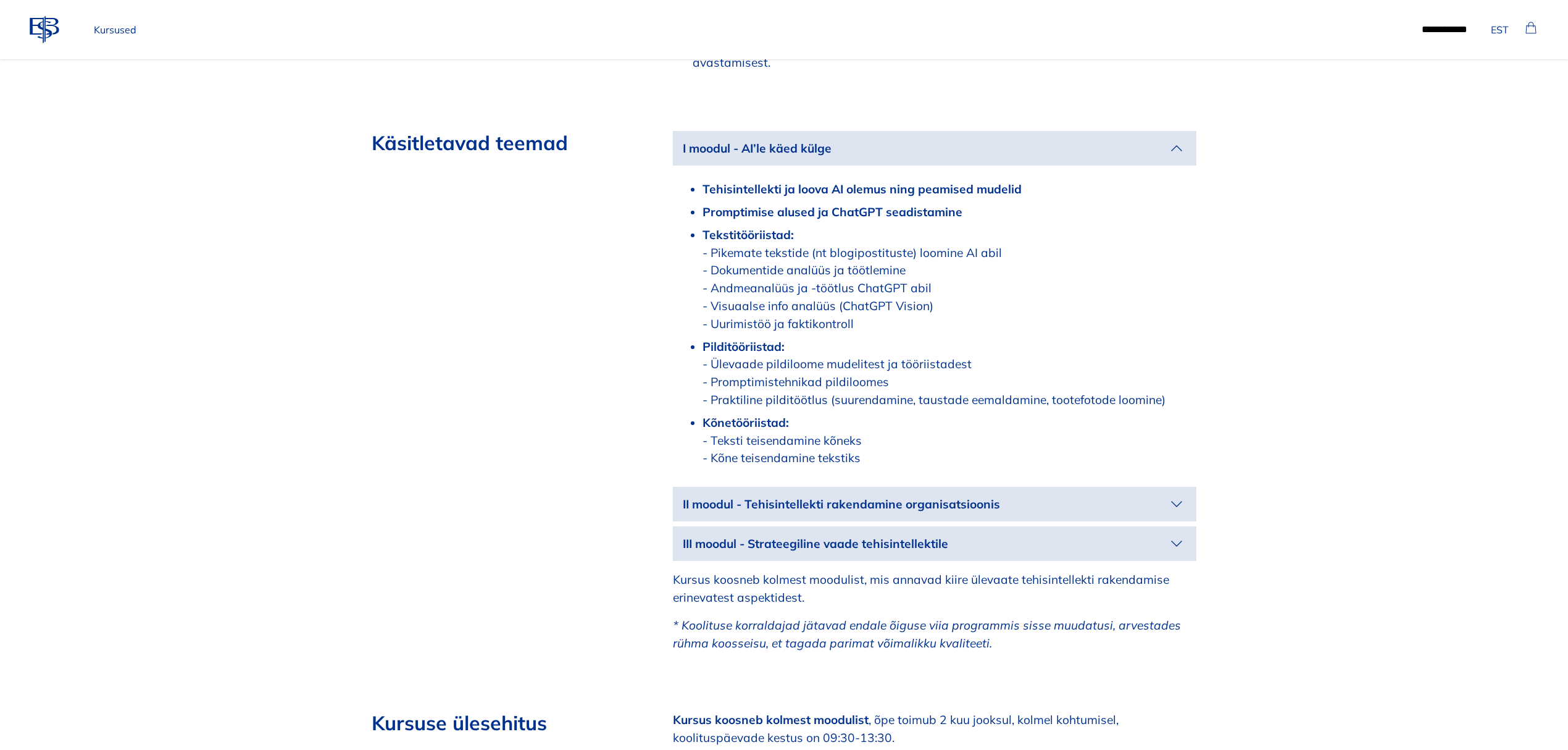
click at [1175, 502] on icon "button" at bounding box center [1176, 504] width 10 height 5
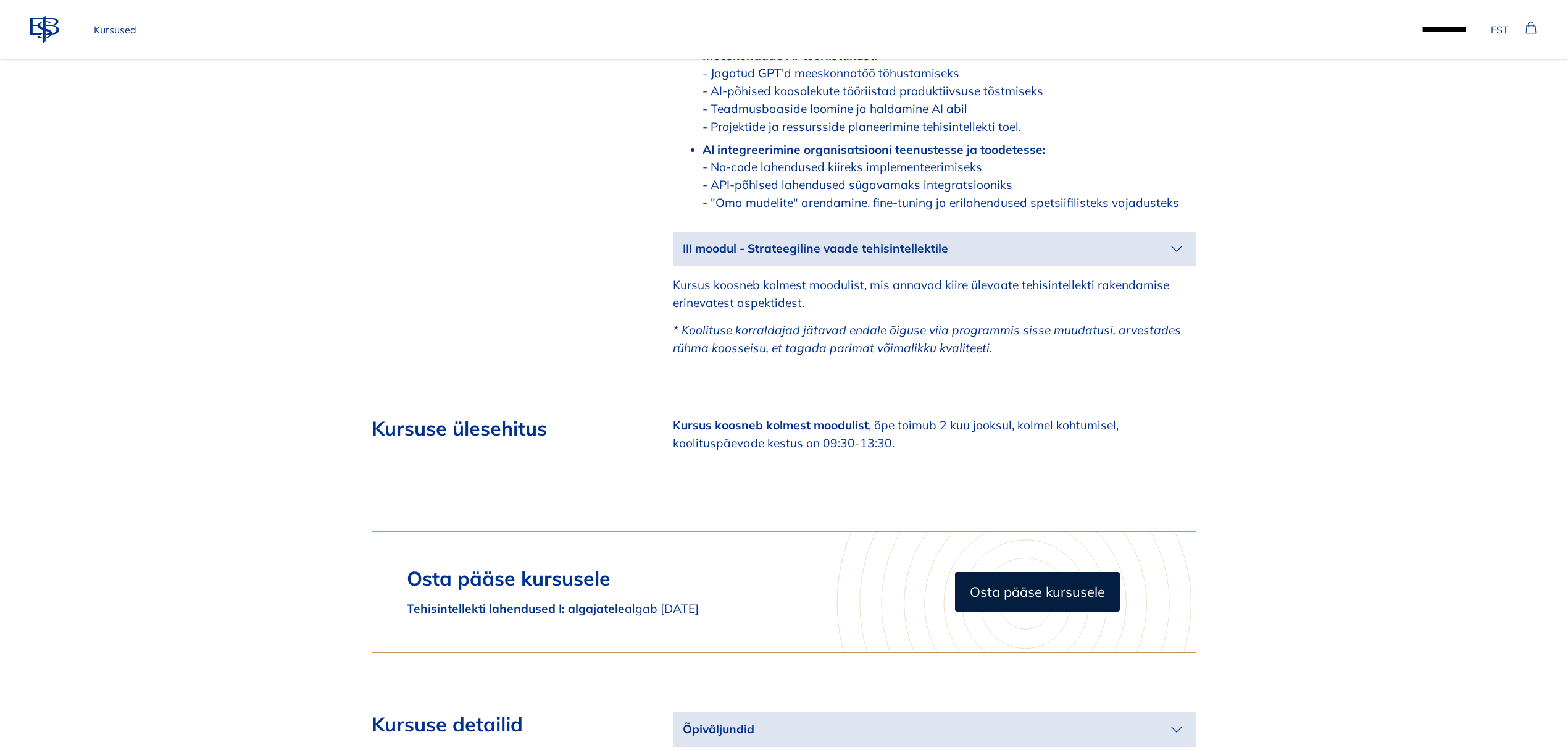
scroll to position [2141, 0]
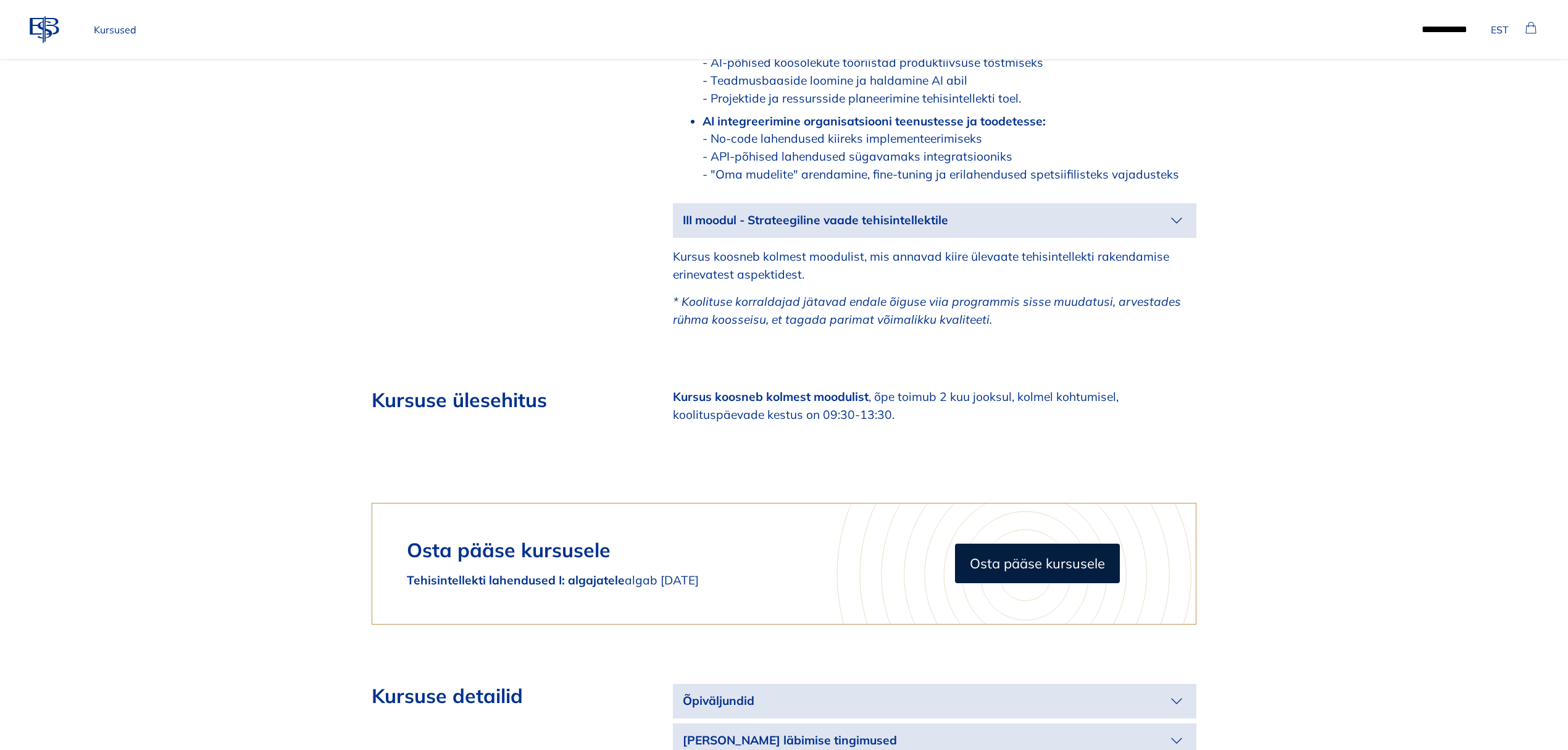
click at [1170, 211] on icon "button" at bounding box center [1176, 220] width 19 height 19
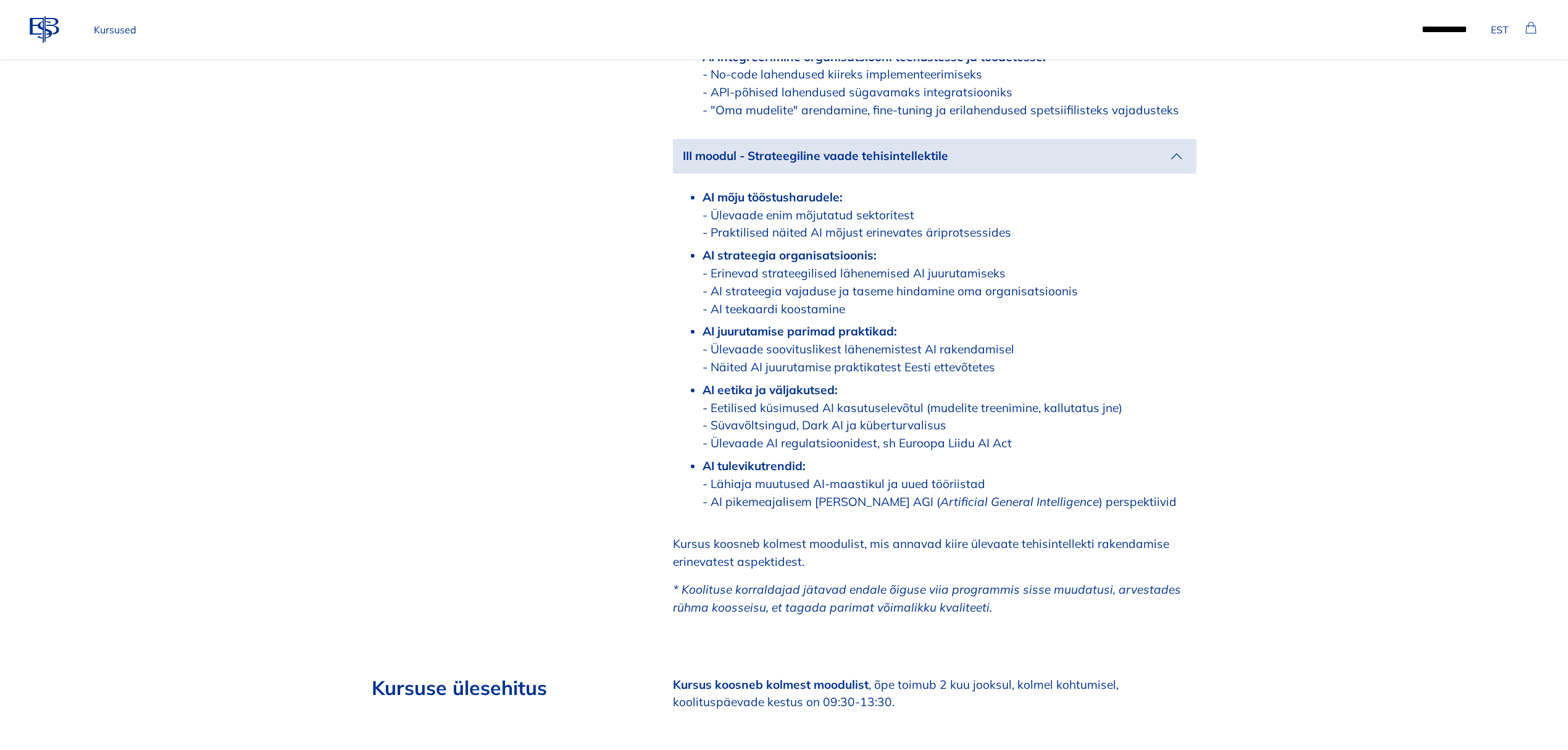
scroll to position [2388, 0]
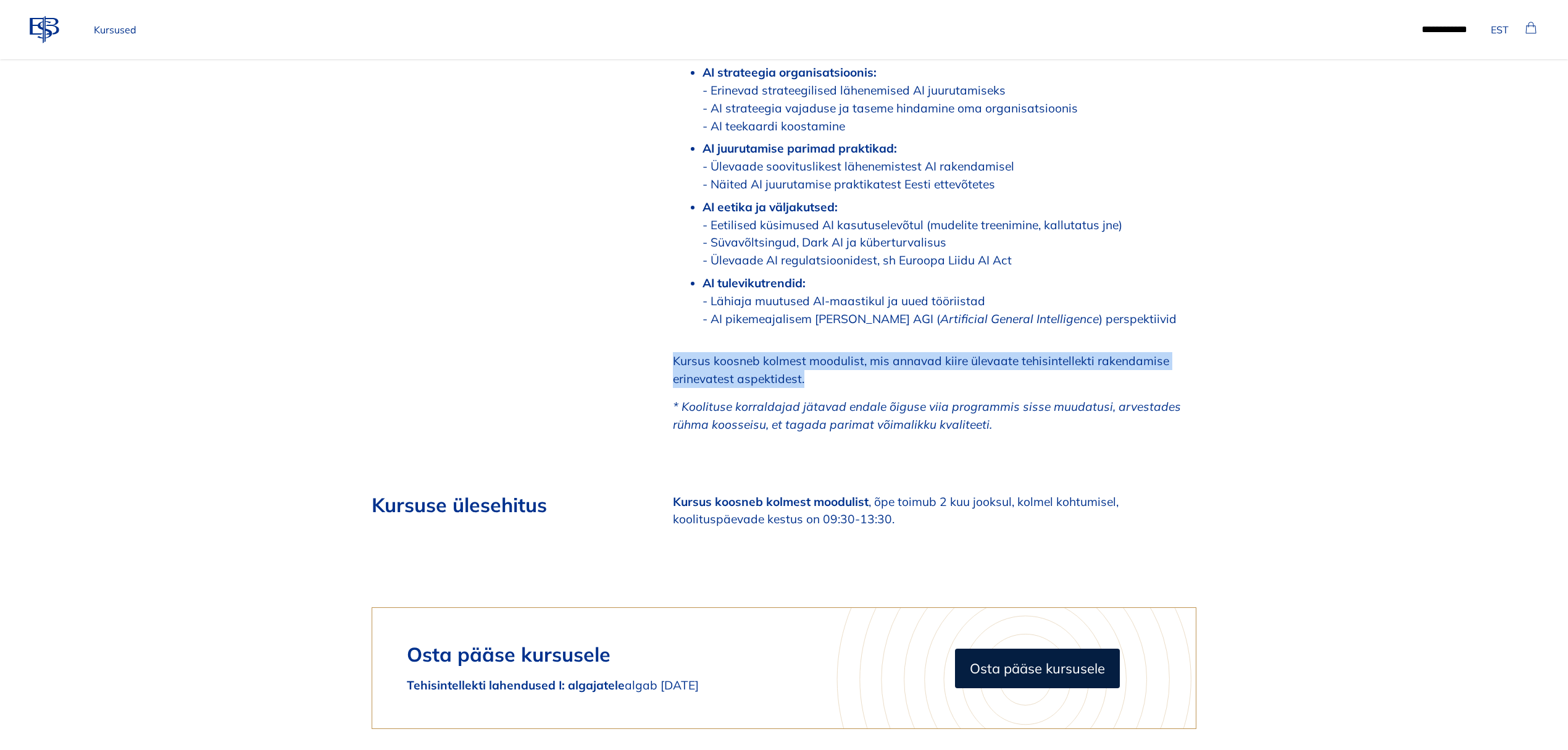
drag, startPoint x: 821, startPoint y: 357, endPoint x: 673, endPoint y: 344, distance: 148.6
click at [673, 352] on p "Kursus koosneb kolmest moodulist, mis annavad kiire ülevaate tehisintellekti ra…" at bounding box center [934, 370] width 523 height 36
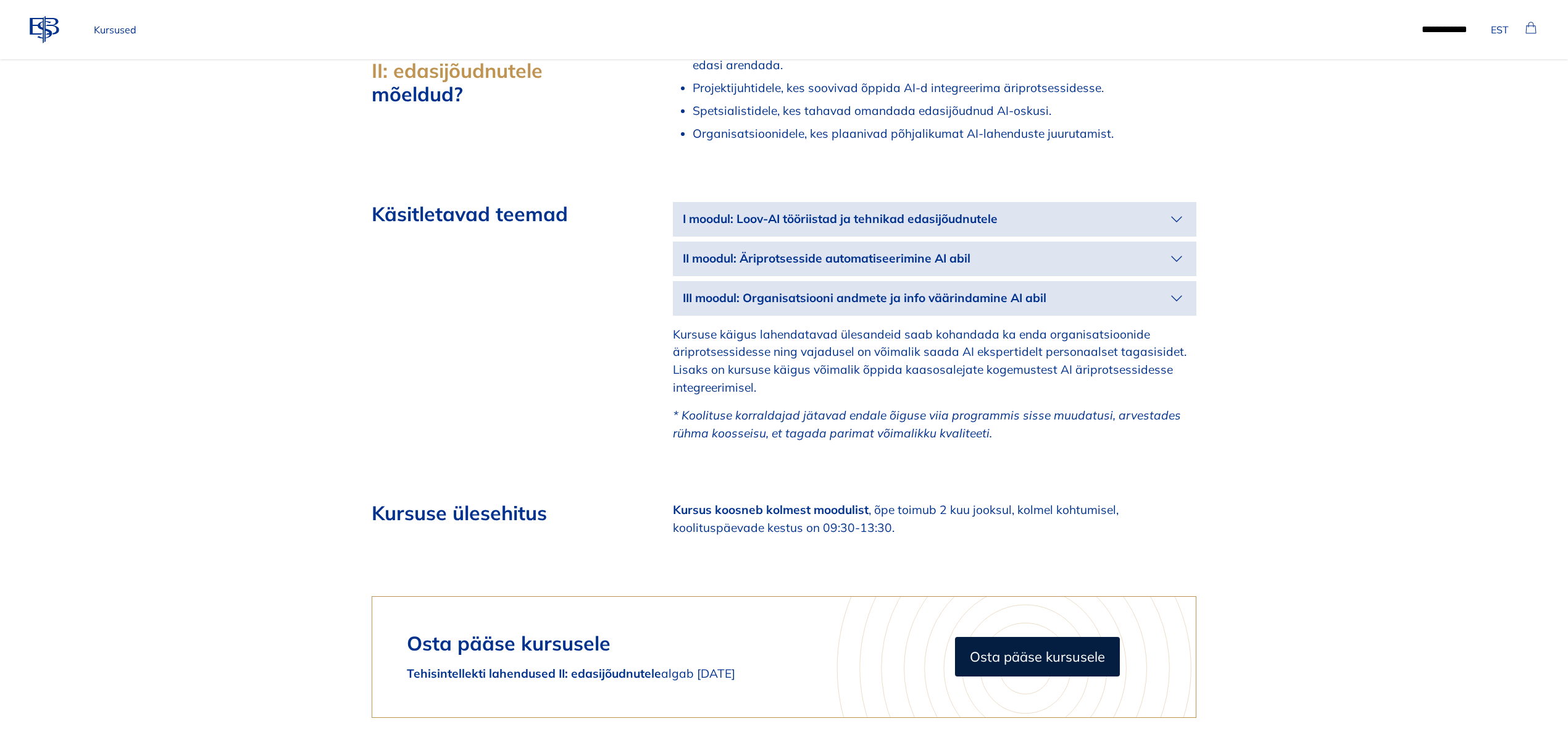
scroll to position [1070, 0]
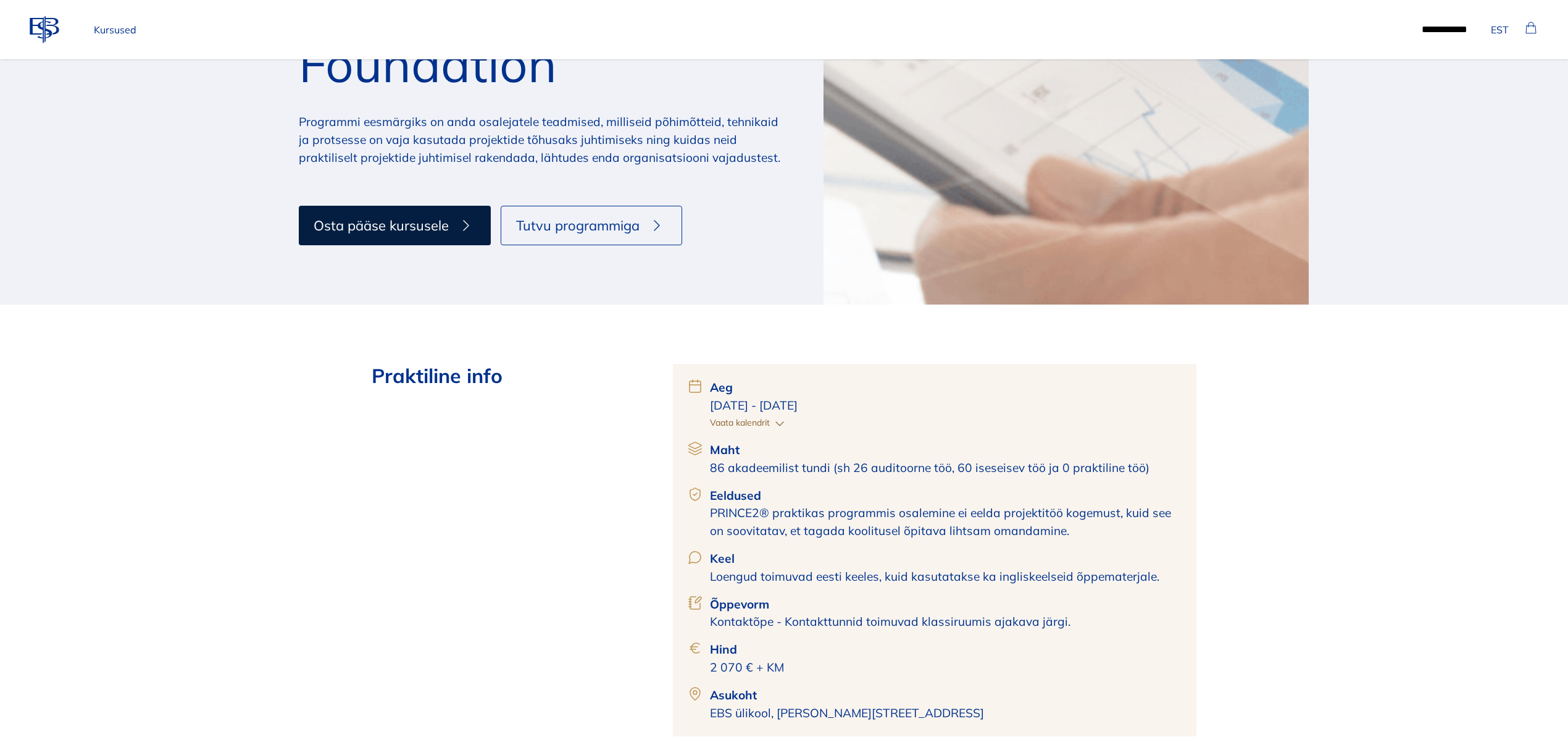
scroll to position [82, 0]
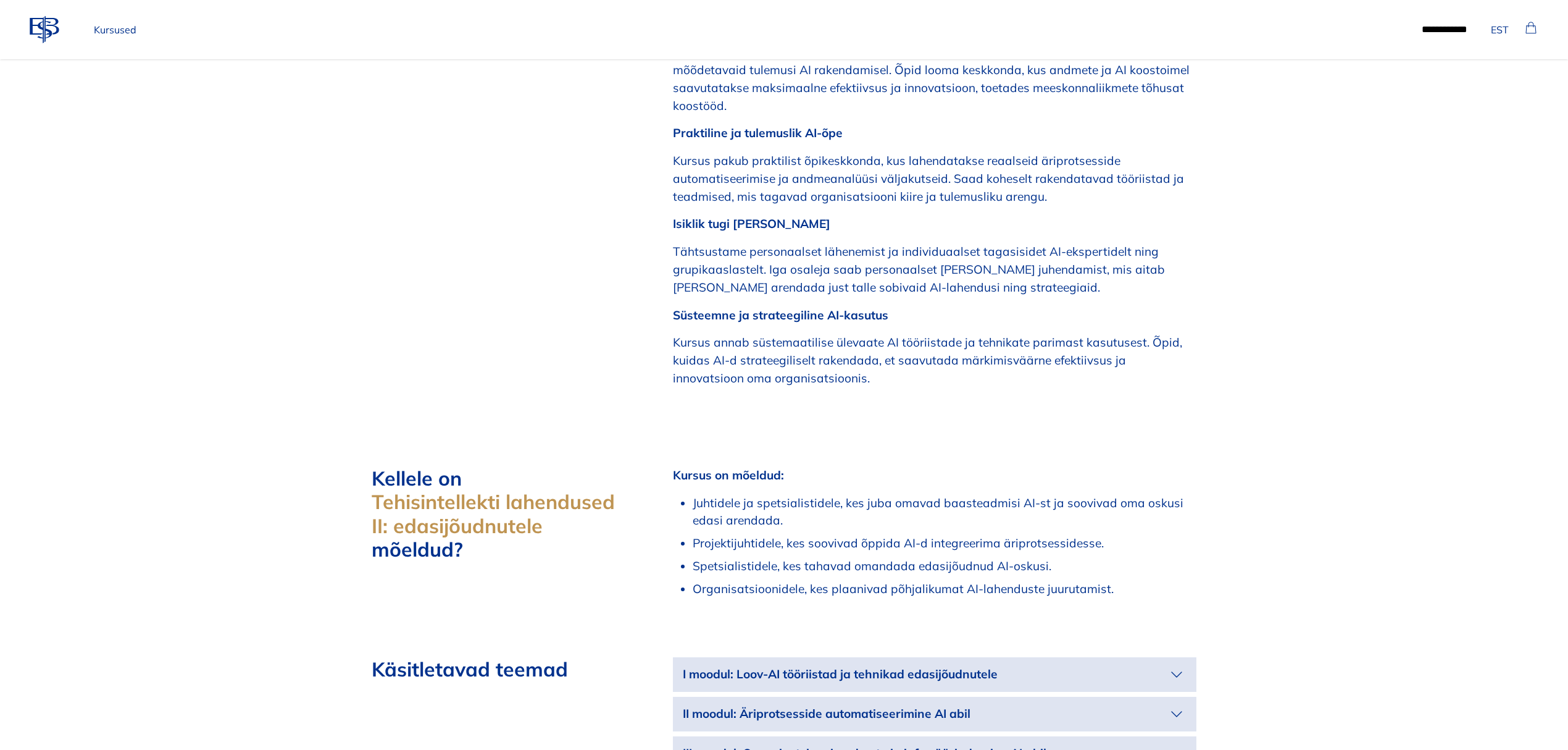
scroll to position [1236, 0]
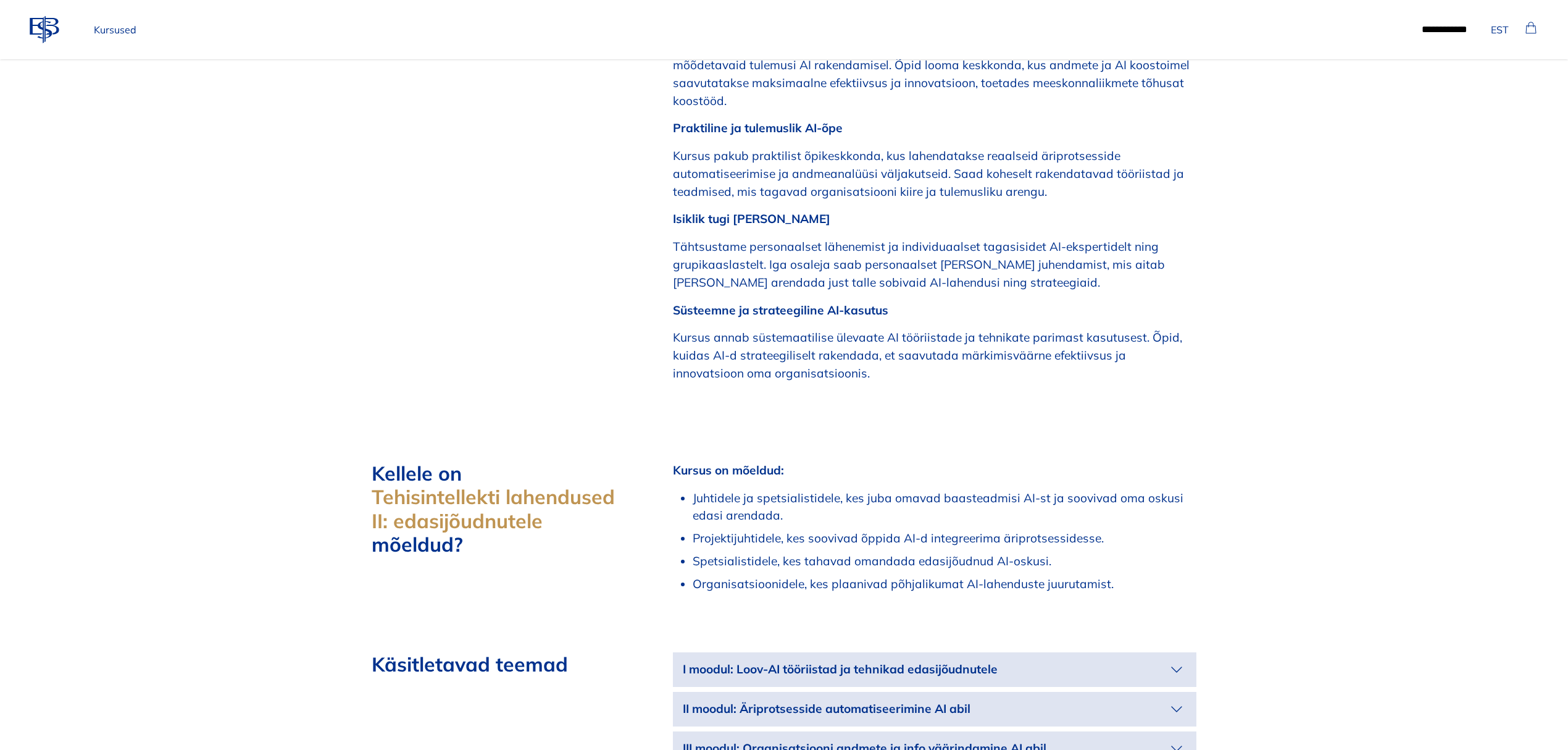
click at [1366, 335] on body "ebs-logo EST Kursused ***** ****** EST arenguprogrammid Avaleht täiendusõpe are…" at bounding box center [784, 711] width 1568 height 3894
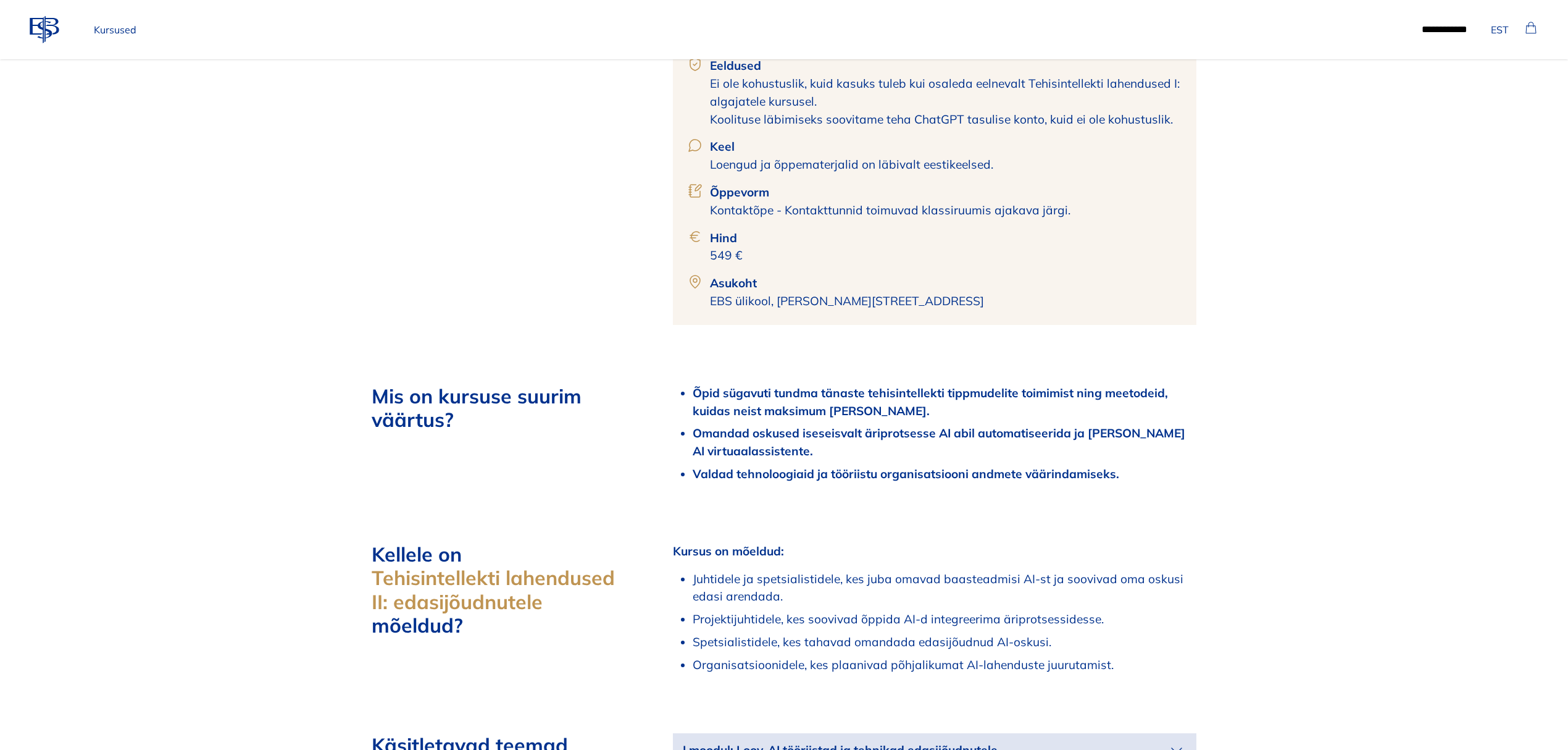
scroll to position [741, 0]
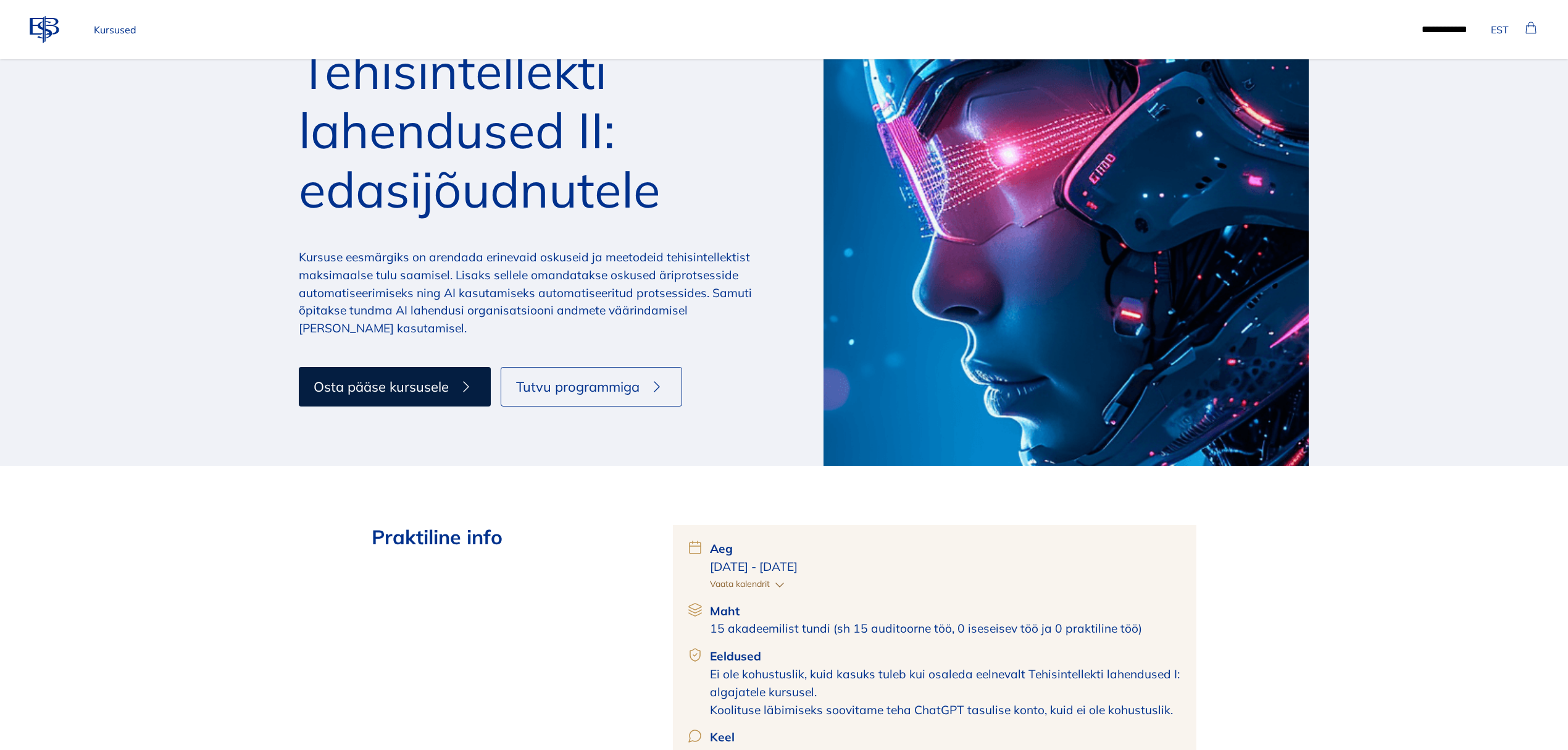
scroll to position [576, 0]
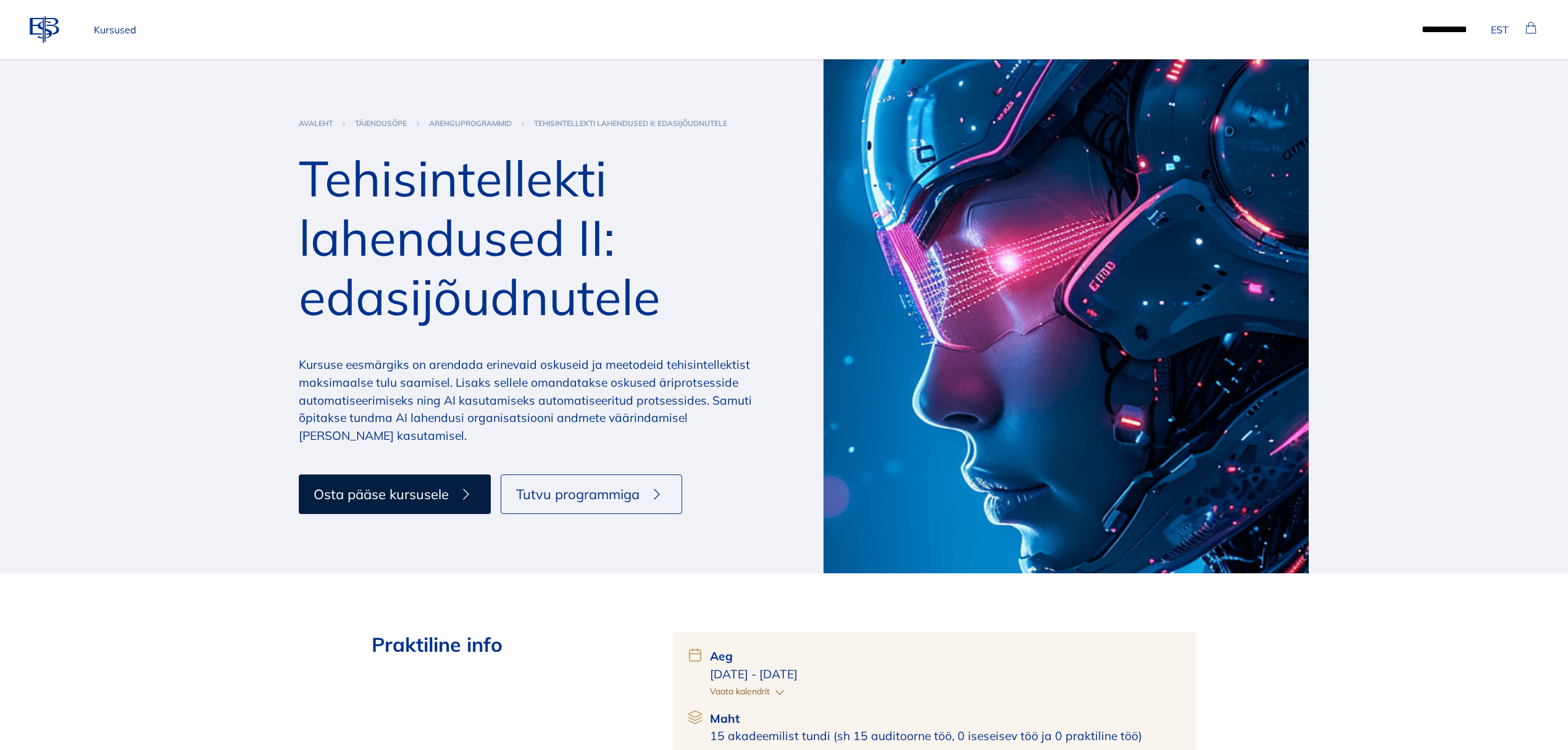
scroll to position [824, 0]
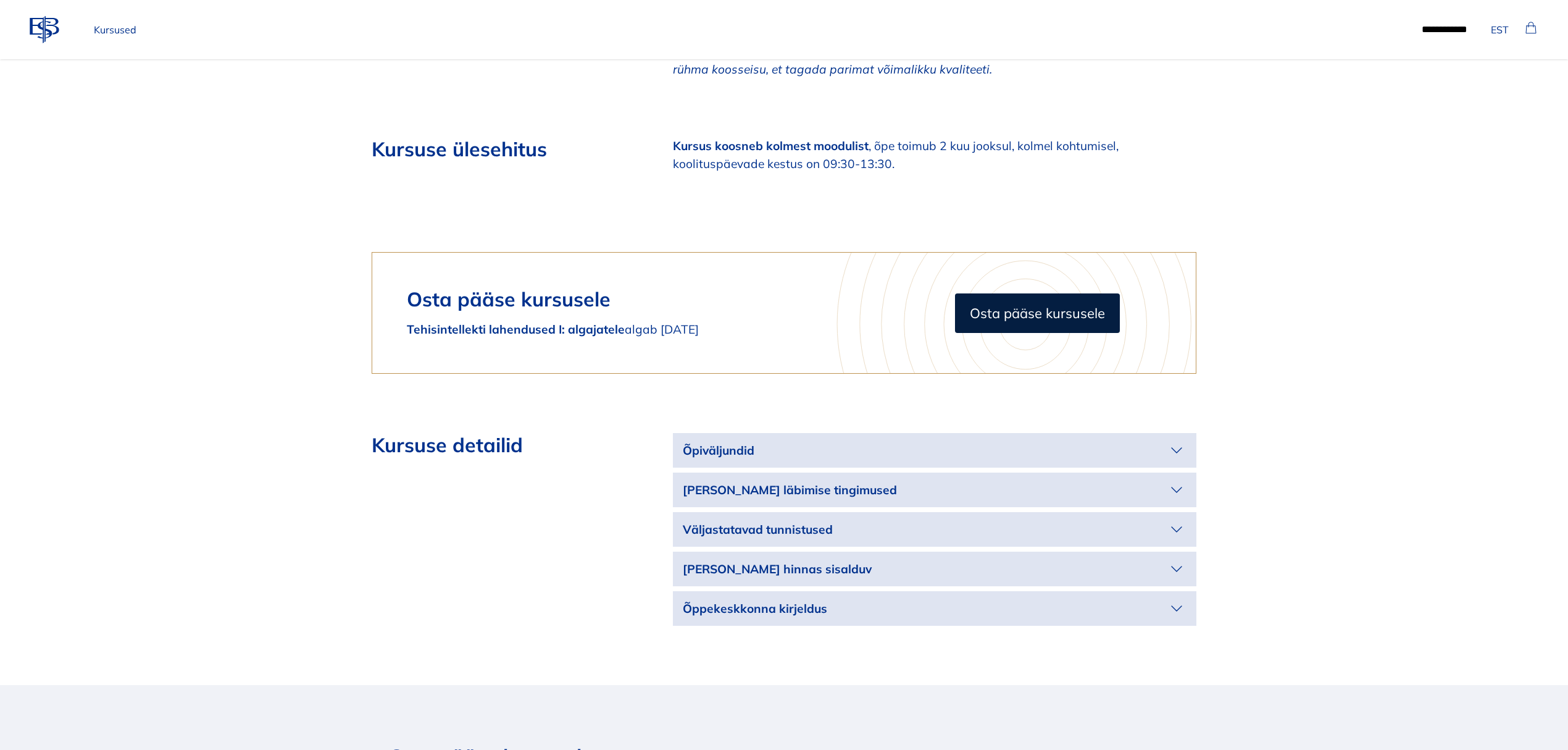
scroll to position [1647, 0]
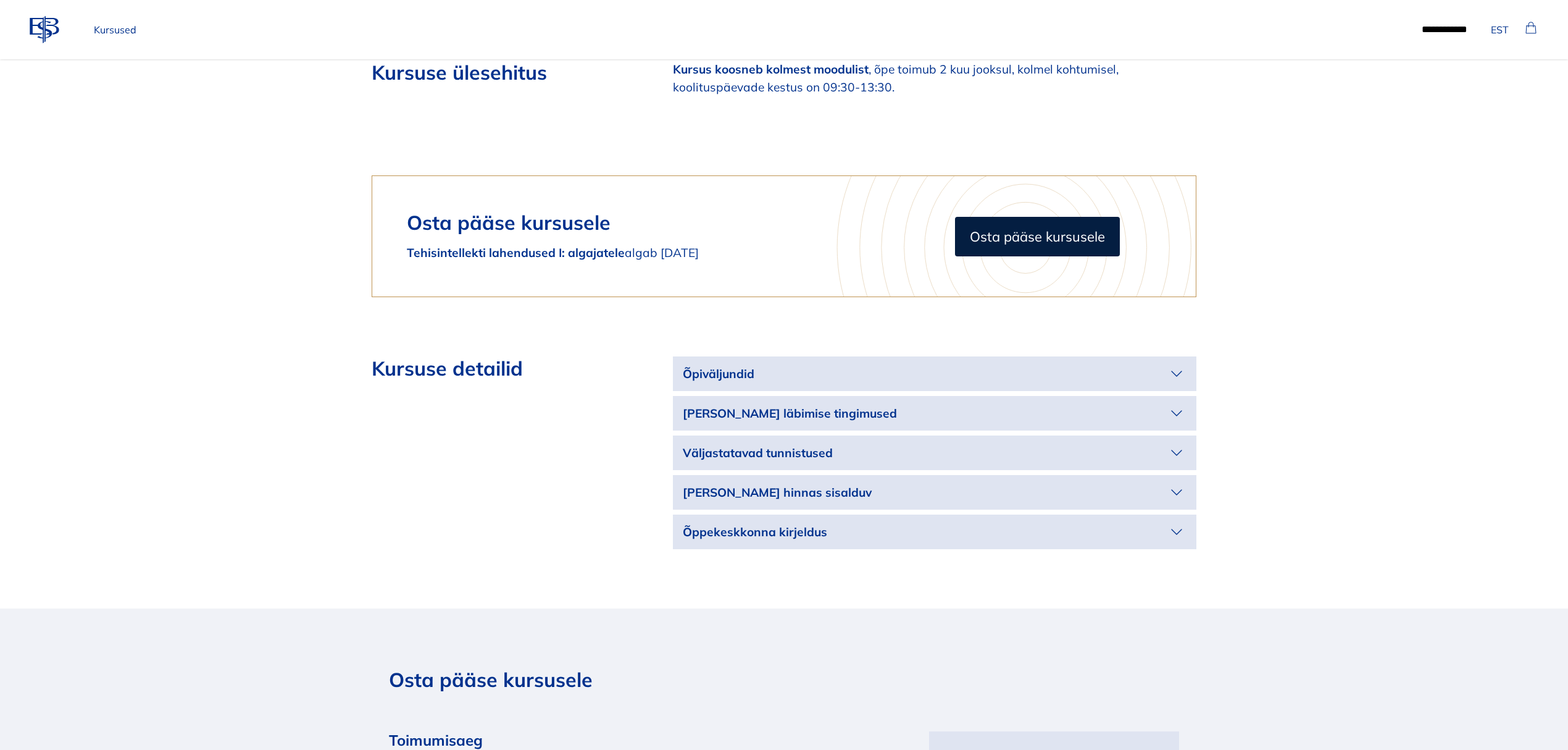
click at [1162, 371] on p "Õpiväljundid" at bounding box center [925, 374] width 484 height 18
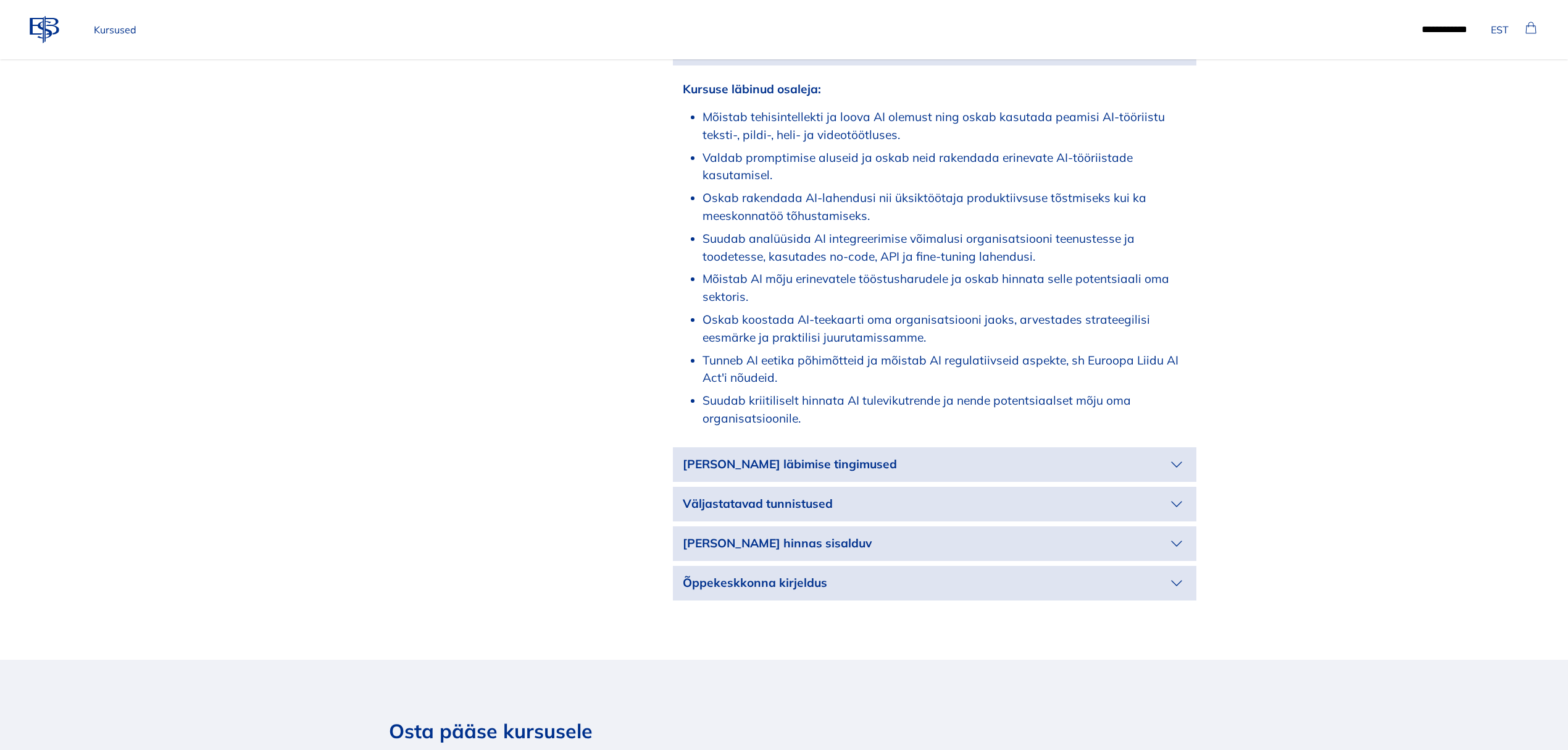
scroll to position [1976, 0]
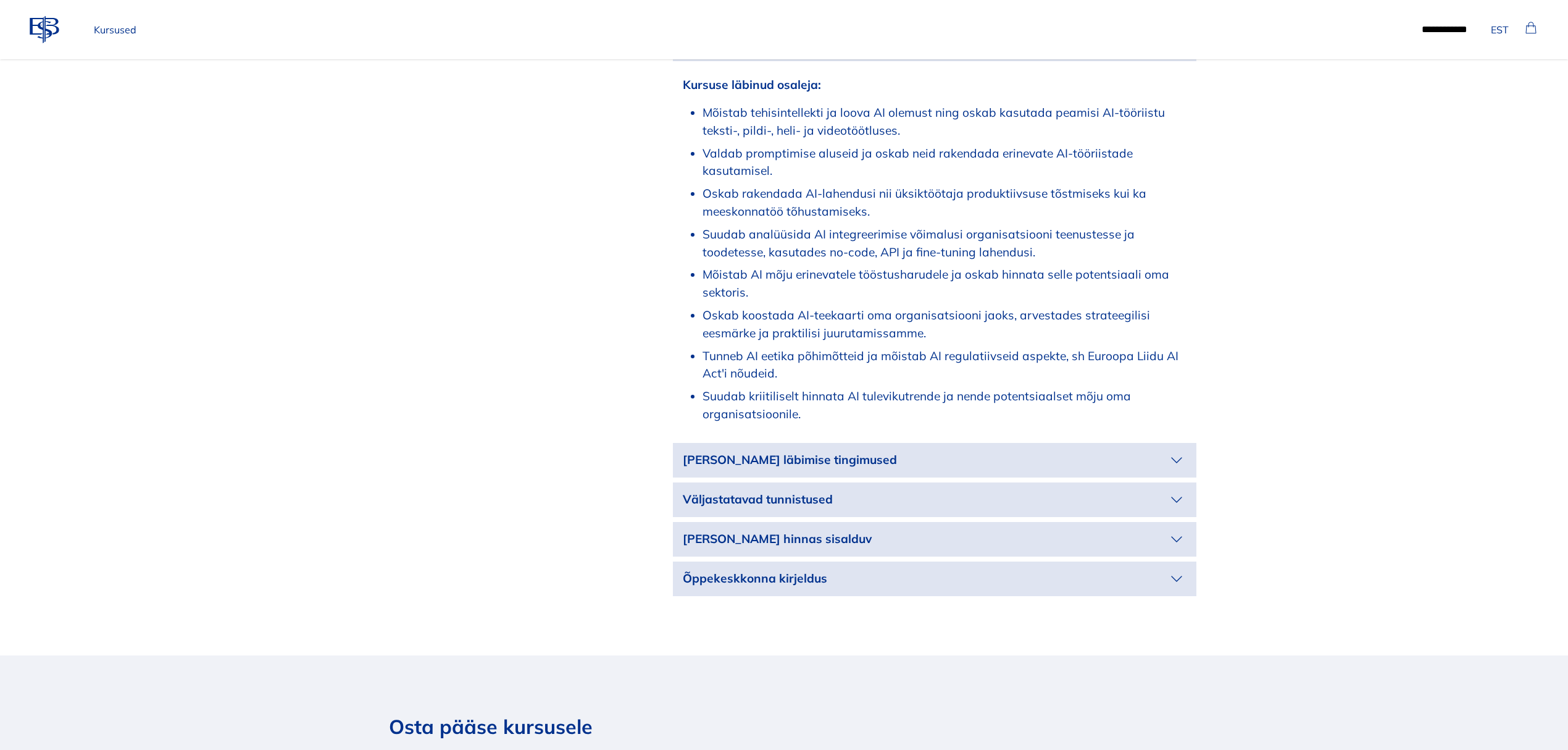
click at [1167, 455] on icon "button" at bounding box center [1176, 460] width 19 height 19
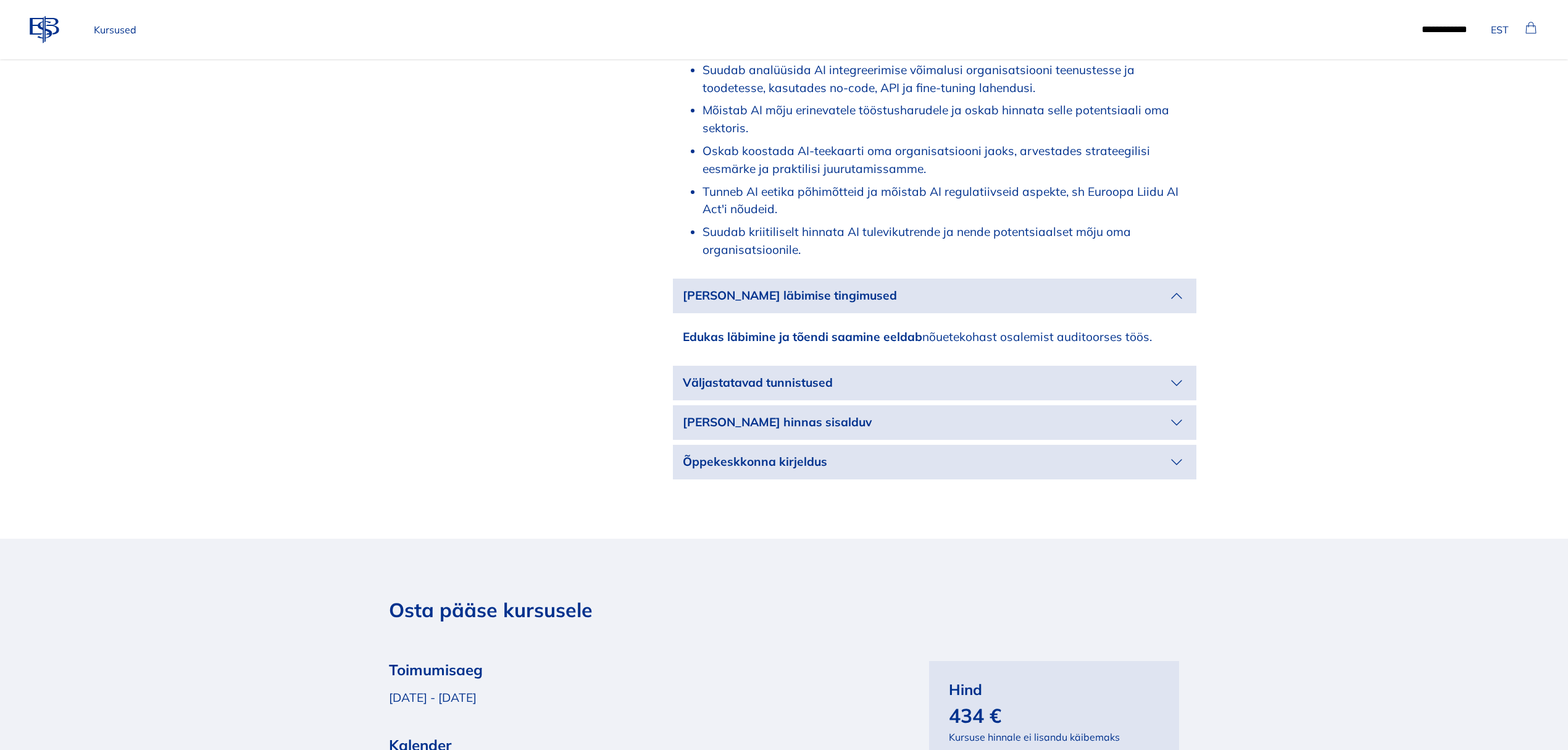
click at [1143, 385] on p "Väljastatavad tunnistused" at bounding box center [925, 382] width 484 height 18
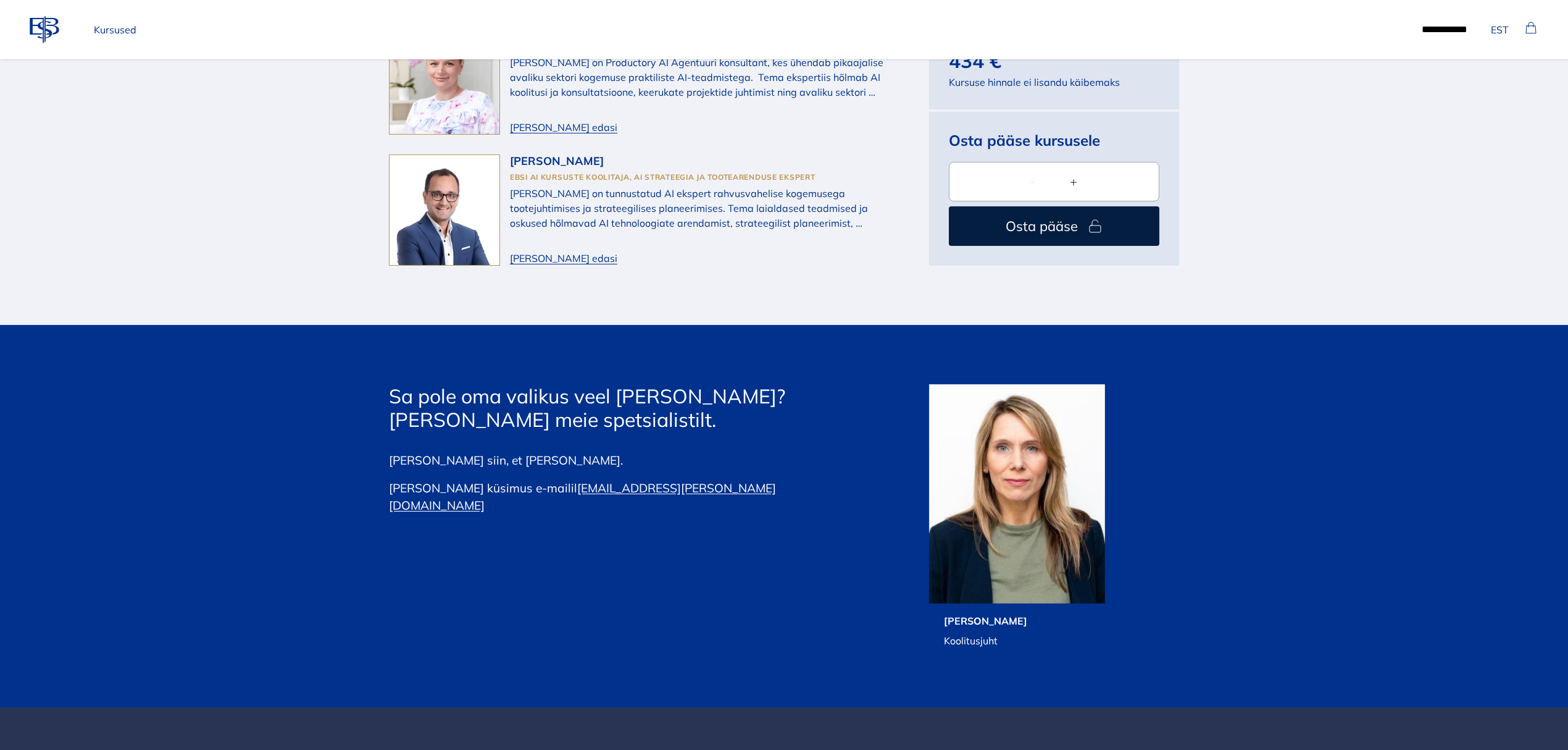
scroll to position [2901, 0]
